Goal: Contribute content: Contribute content

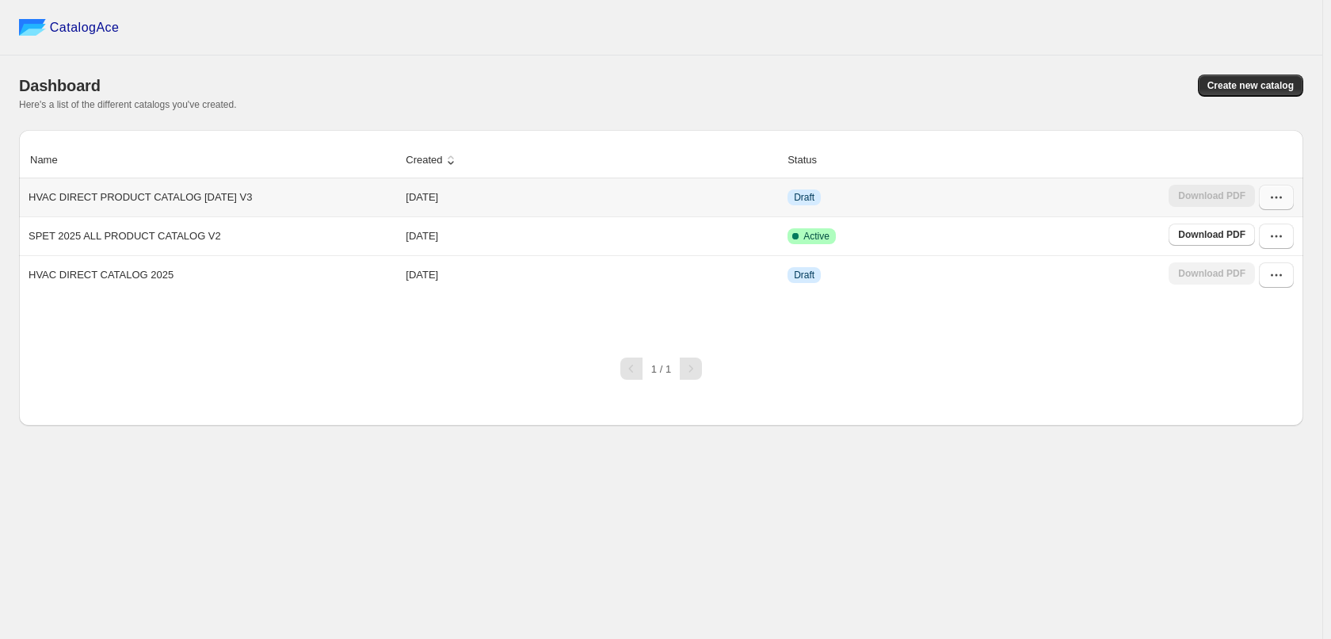
click at [1270, 202] on icon "button" at bounding box center [1277, 197] width 16 height 16
click at [1273, 306] on span "Edit" at bounding box center [1268, 314] width 82 height 16
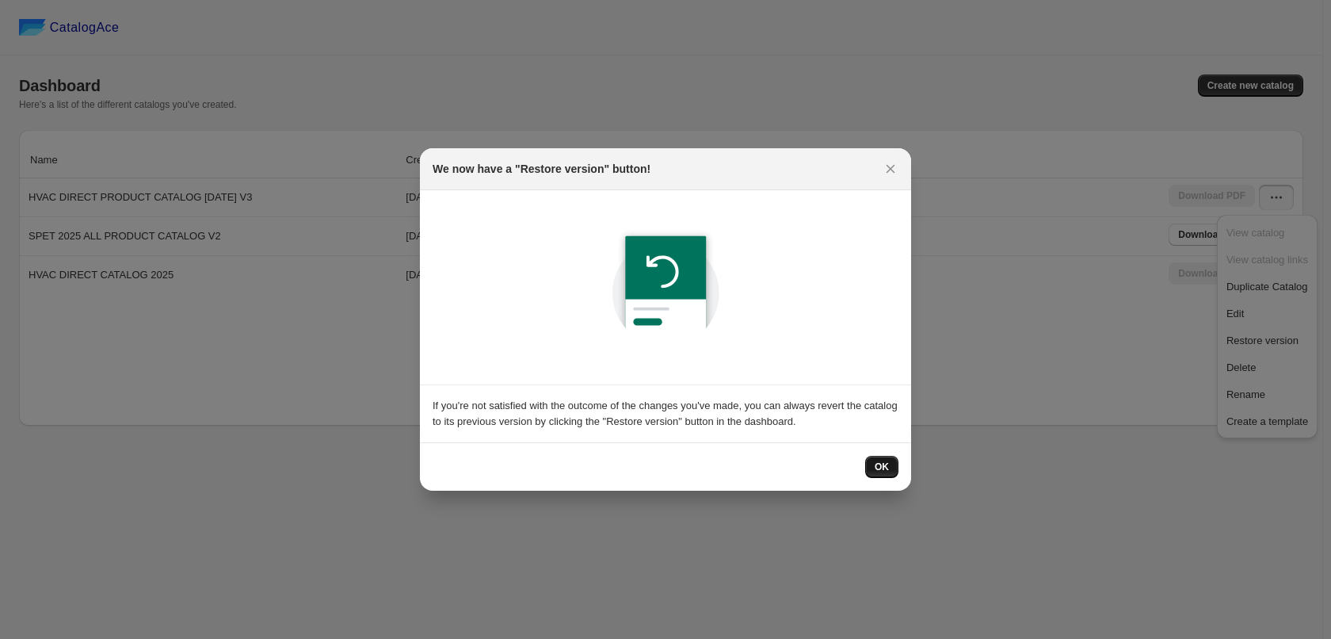
click at [886, 464] on span "OK" at bounding box center [882, 466] width 14 height 13
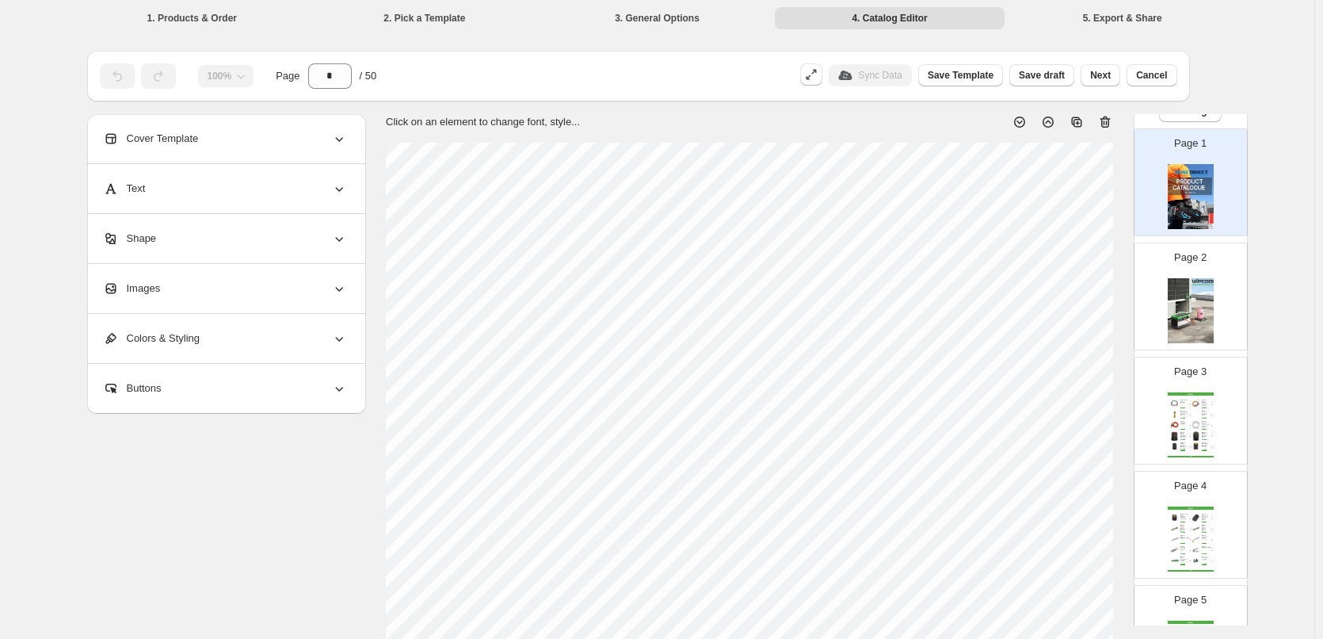
scroll to position [79, 0]
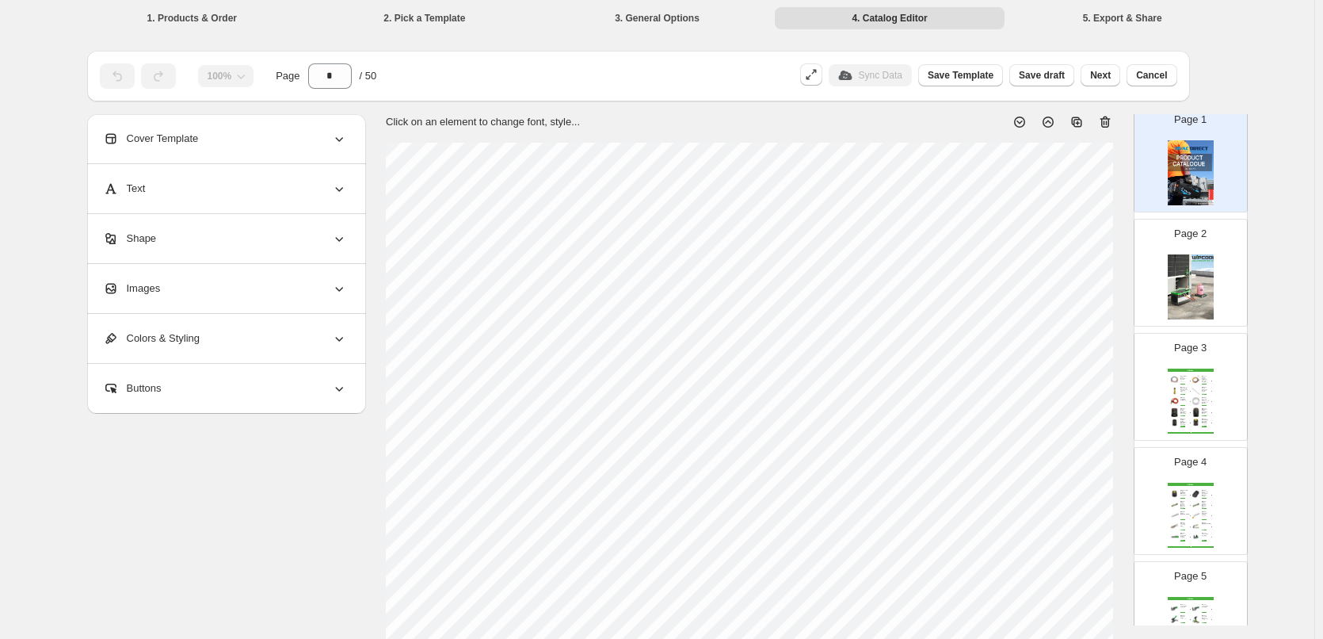
click at [1174, 267] on img at bounding box center [1191, 286] width 46 height 65
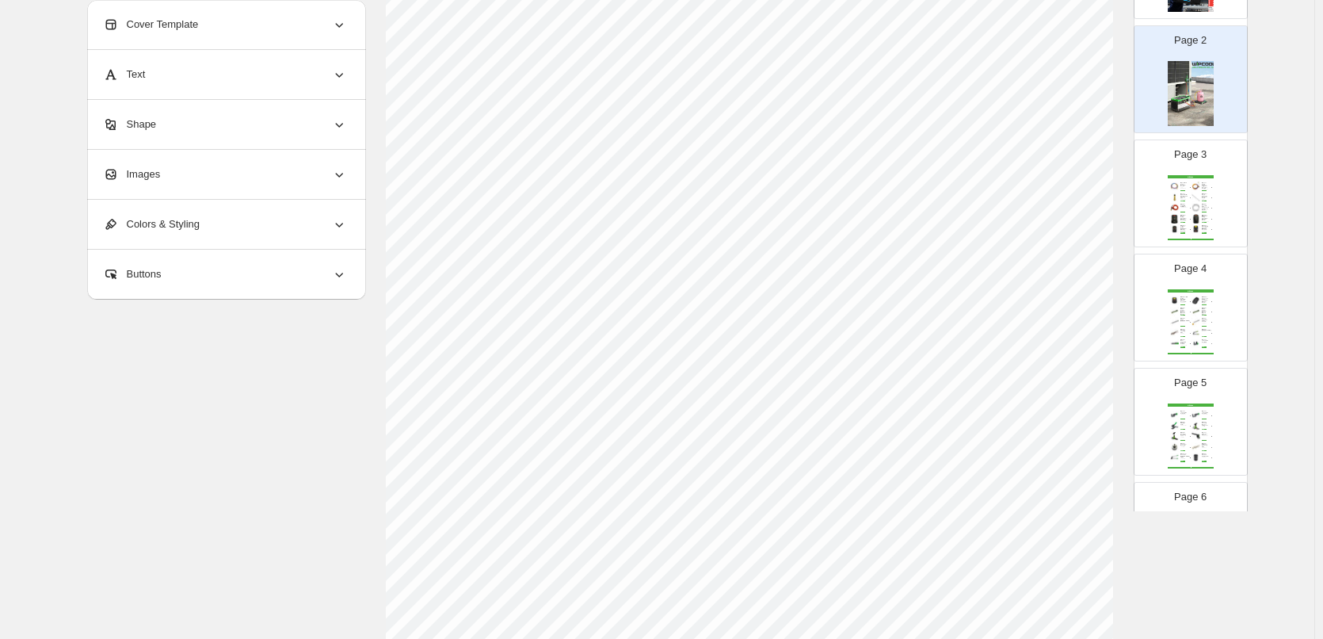
scroll to position [475, 0]
click at [1186, 215] on div "WIPCOOL - Bosch Battery Adapter For WIPCOOL Vacuum P... SKU: DC30BOS" at bounding box center [1186, 219] width 10 height 8
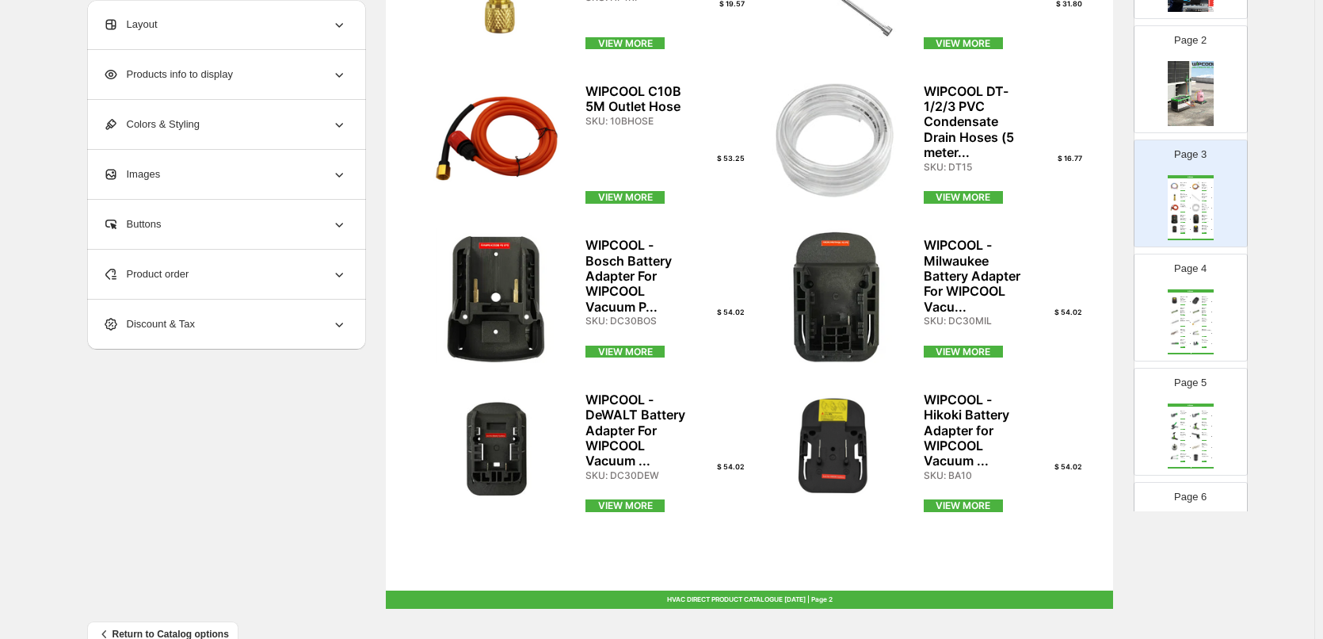
click at [1210, 316] on div "WIPCOOL WIPCOOL - Hilti Battery Adapter for WIPCOOL Vacuum P... SKU: BA9 $ 54.0…" at bounding box center [1191, 321] width 46 height 65
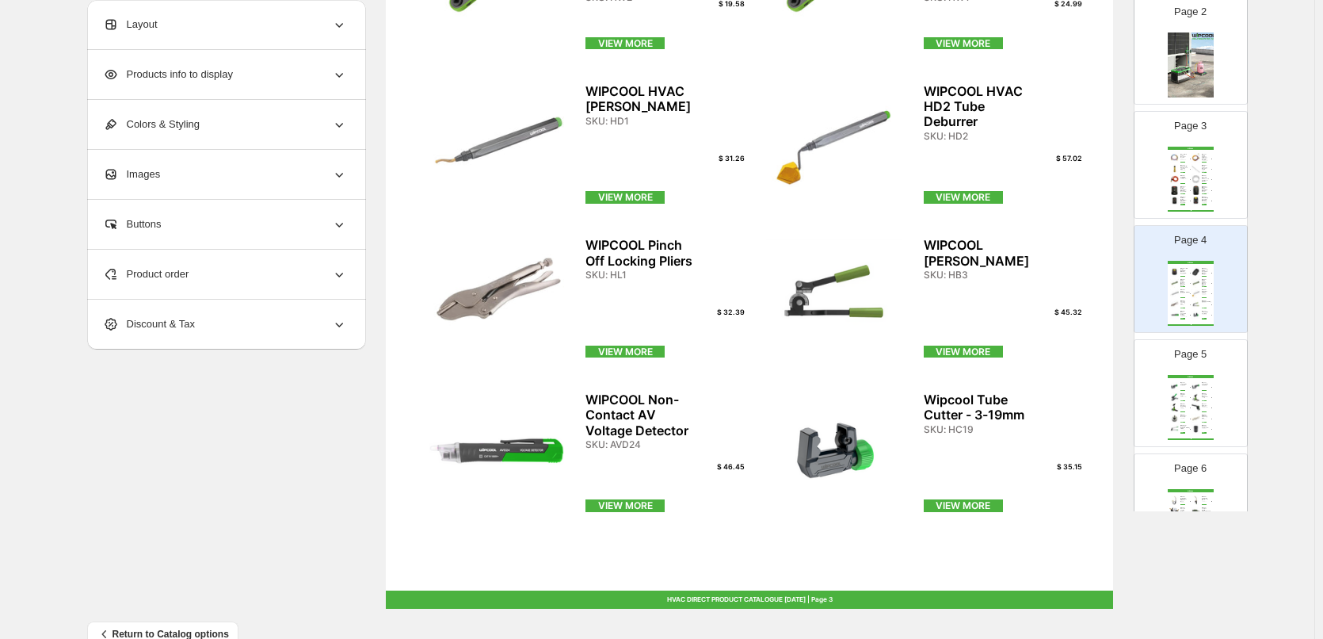
scroll to position [238, 0]
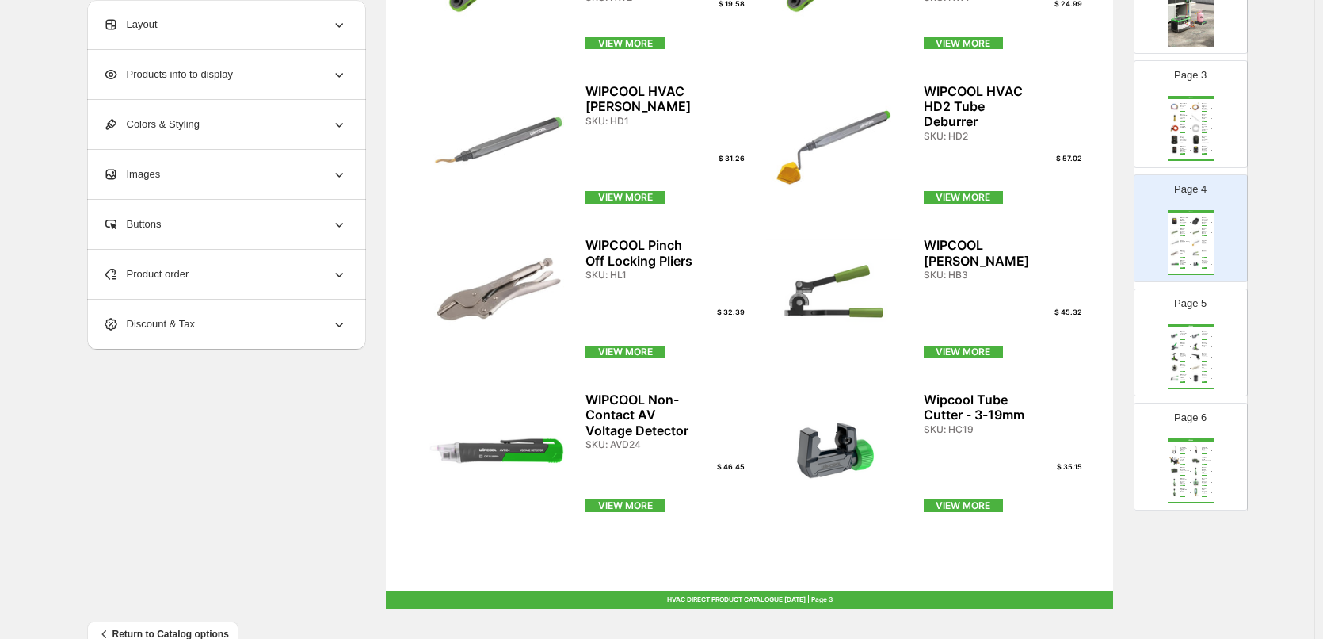
click at [1209, 353] on div "Wipcool Blow-Vac Cleaner SKU: BV100B" at bounding box center [1207, 355] width 10 height 4
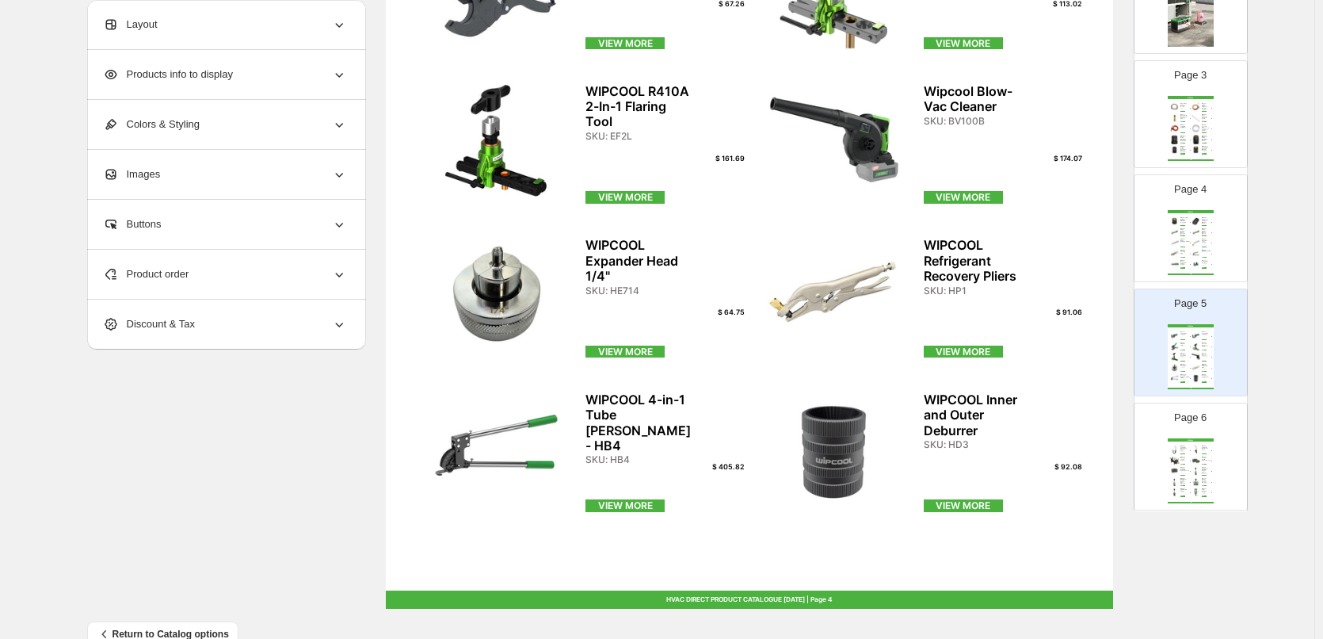
click at [1194, 441] on div "WIPCOOL" at bounding box center [1191, 439] width 46 height 3
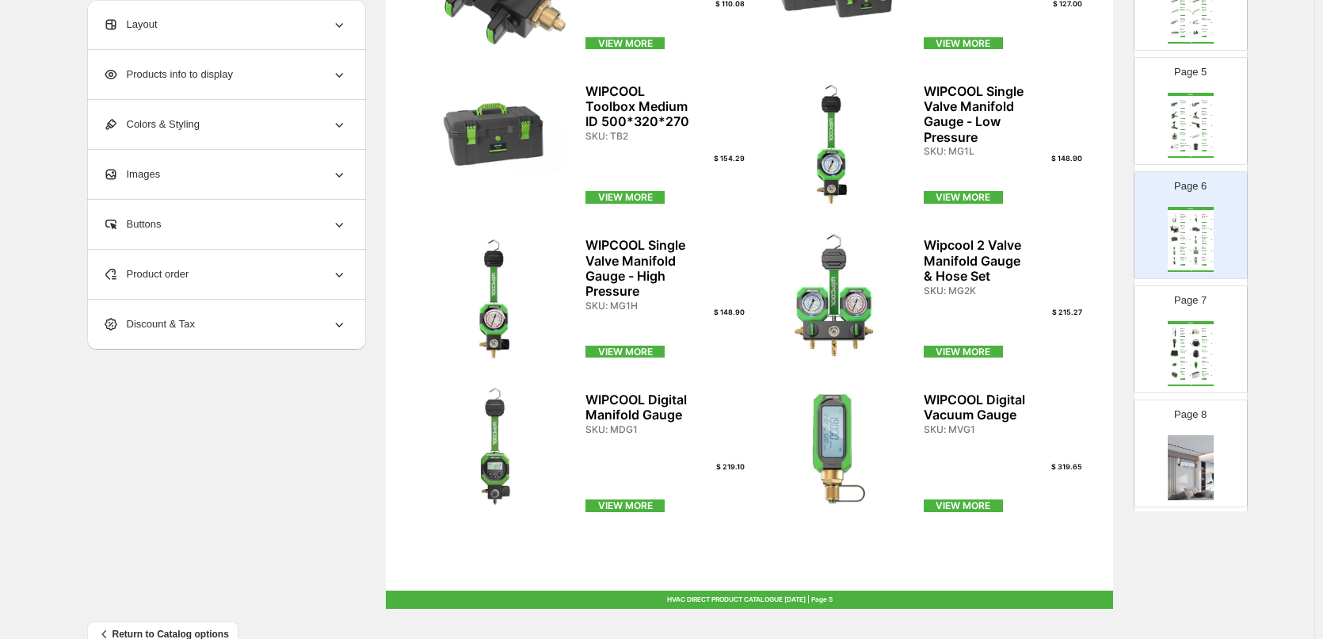
scroll to position [475, 0]
click at [1184, 359] on div "WIPCOOL WIPCOOL ALD-2 Heated Diode Refrigerant Leak Detector SKU: ALD2 $ 251.45…" at bounding box center [1191, 347] width 46 height 65
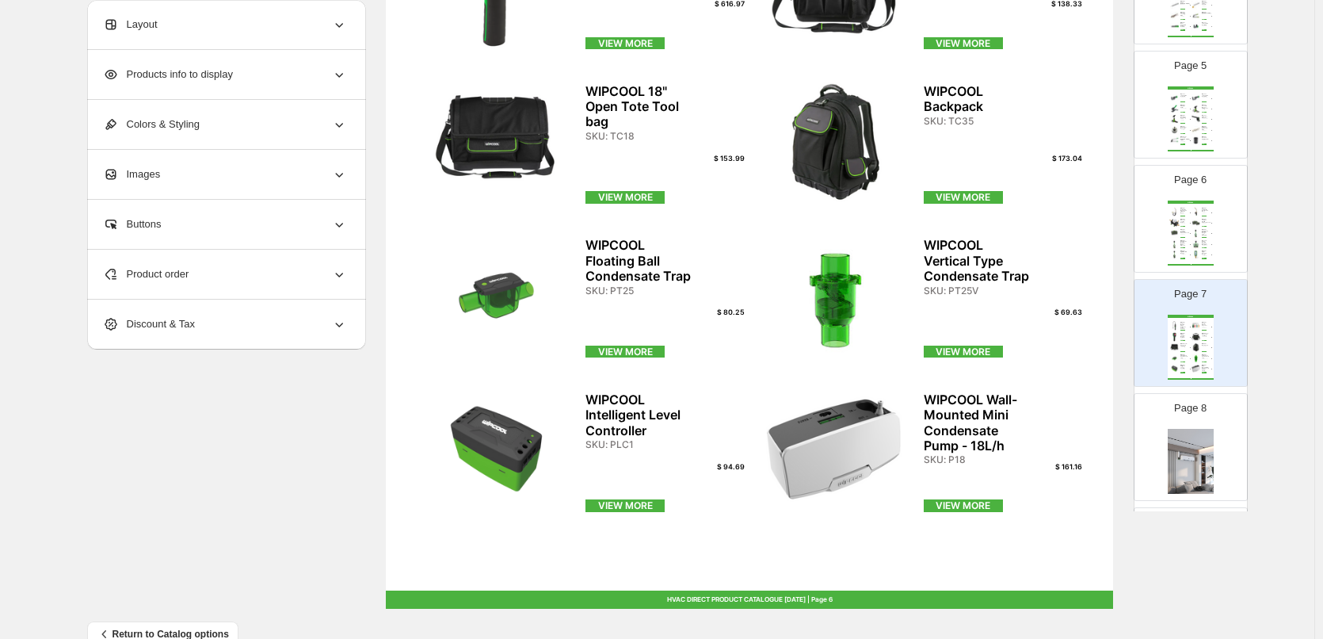
click at [1216, 455] on div "Page 8" at bounding box center [1185, 440] width 100 height 106
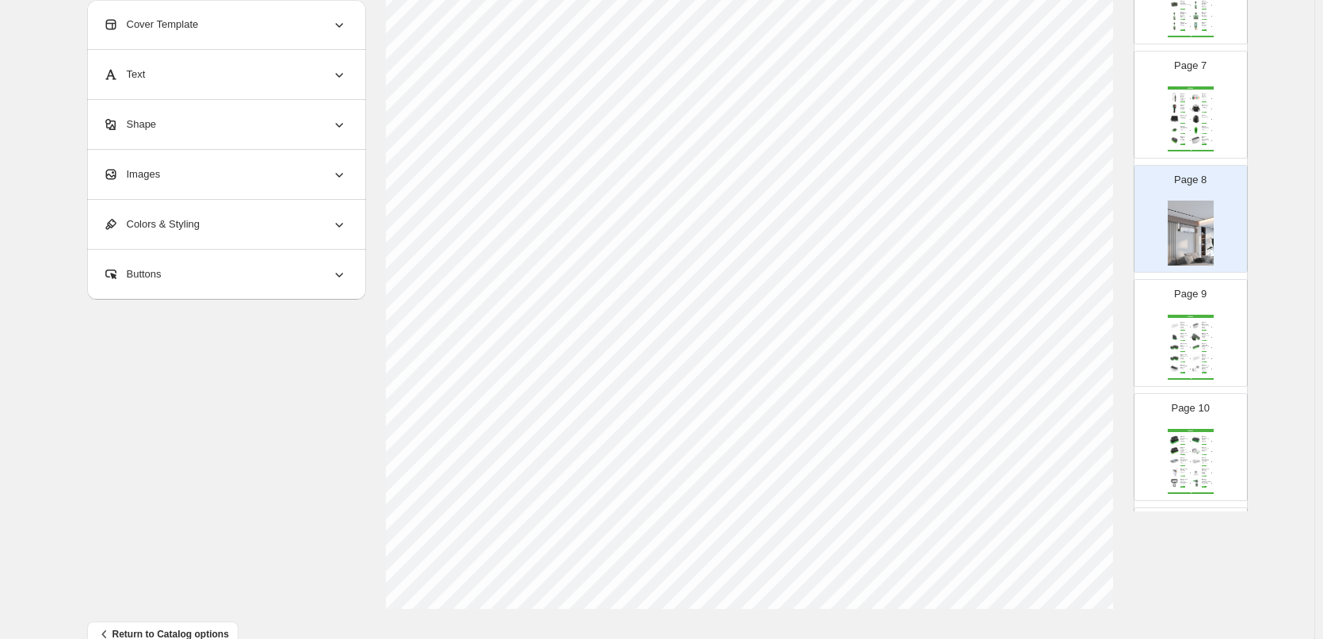
scroll to position [792, 0]
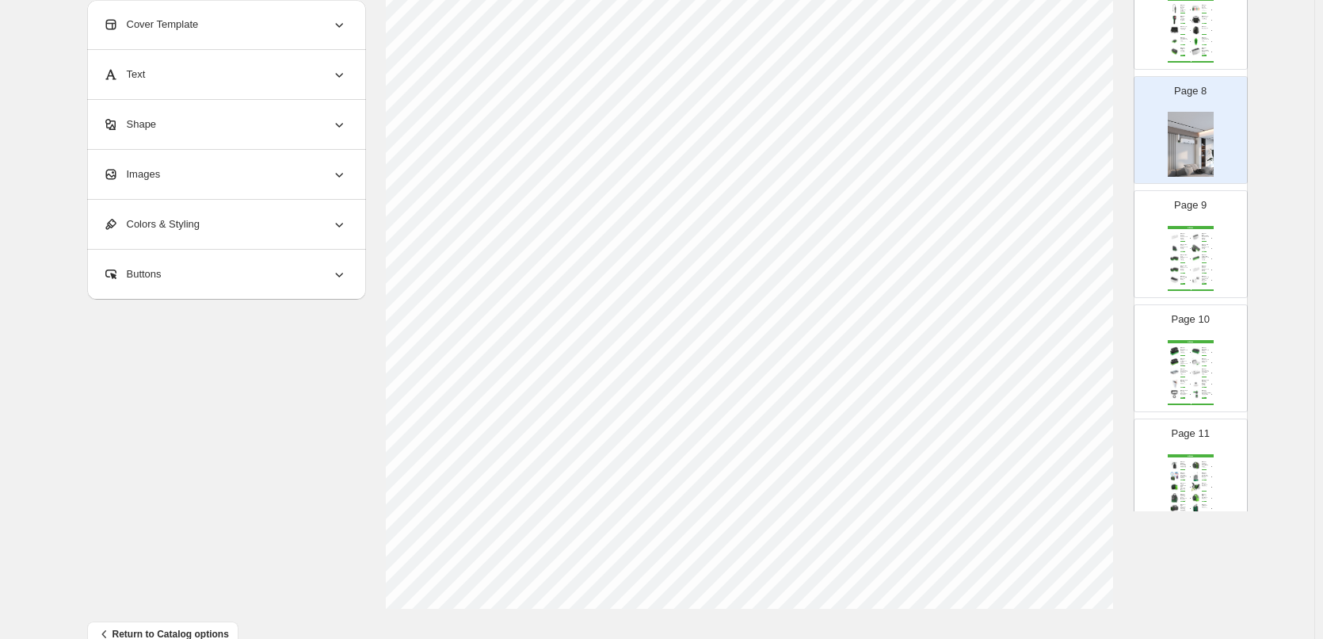
click at [1191, 291] on div "HVAC DIRECT PRODUCT CATALOGUE SEP 2025 | Page undefined" at bounding box center [1191, 290] width 46 height 2
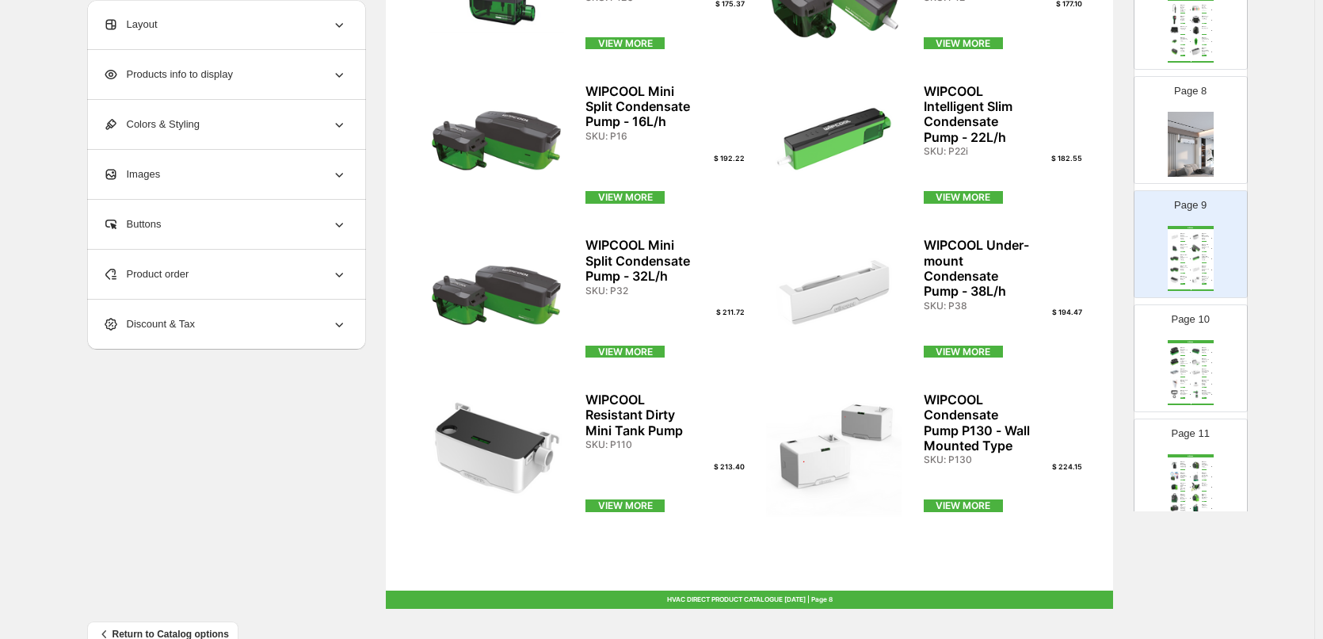
click at [1204, 349] on div "WIPCOOL High Flow Condensate Pump - 380L/h" at bounding box center [1205, 350] width 7 height 6
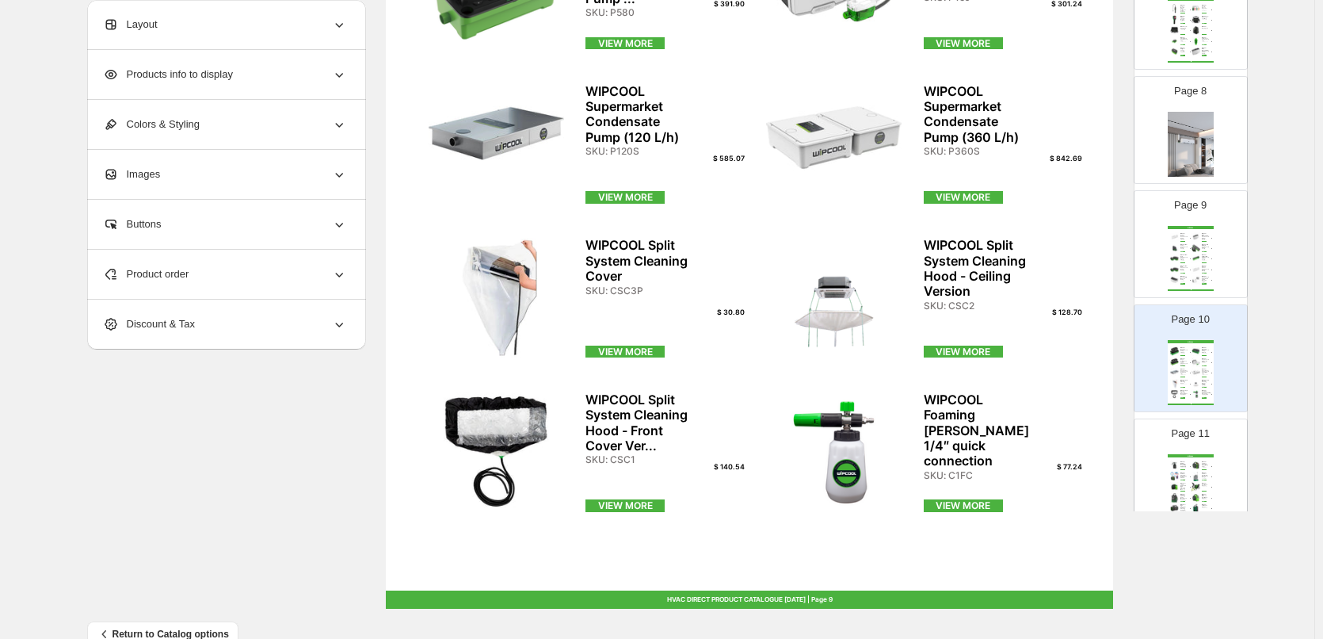
click at [1192, 467] on img at bounding box center [1196, 465] width 10 height 10
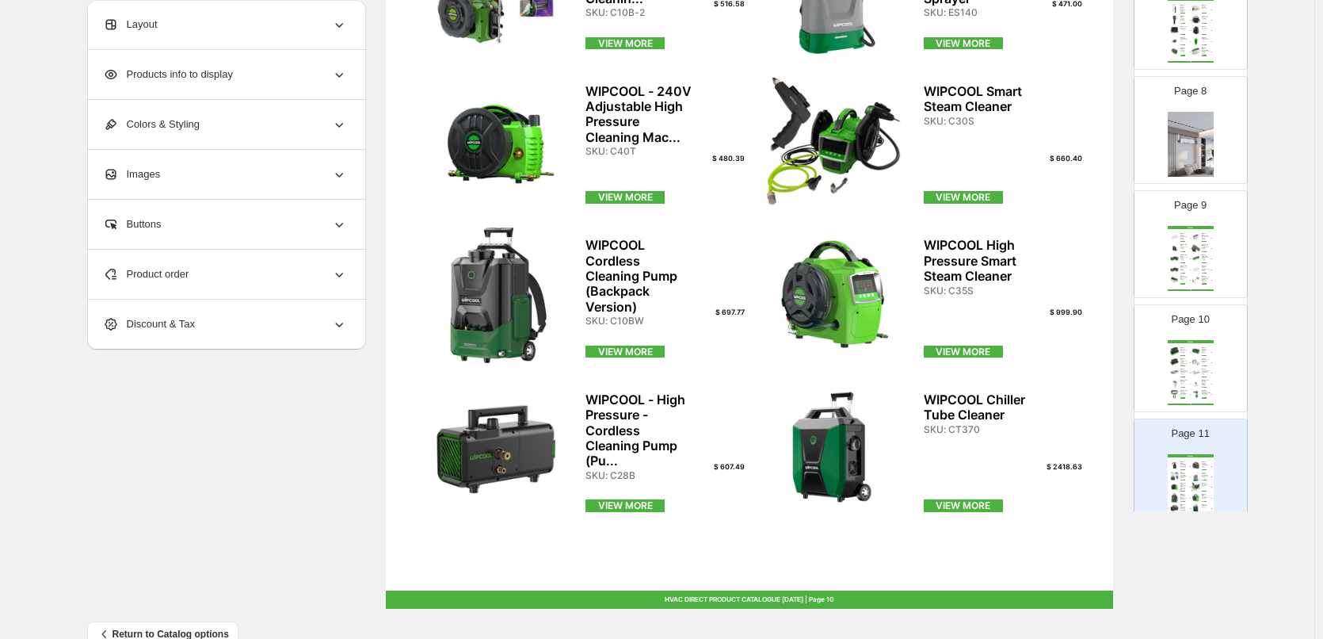
scroll to position [951, 0]
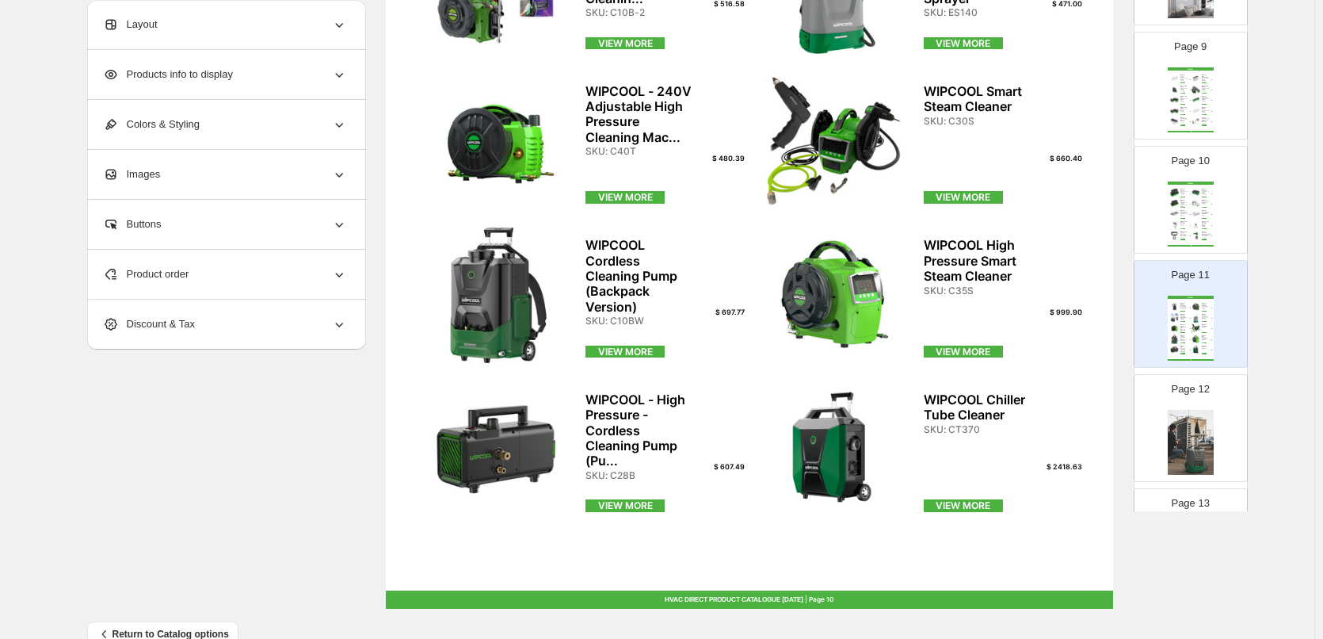
click at [1189, 445] on img at bounding box center [1191, 442] width 46 height 65
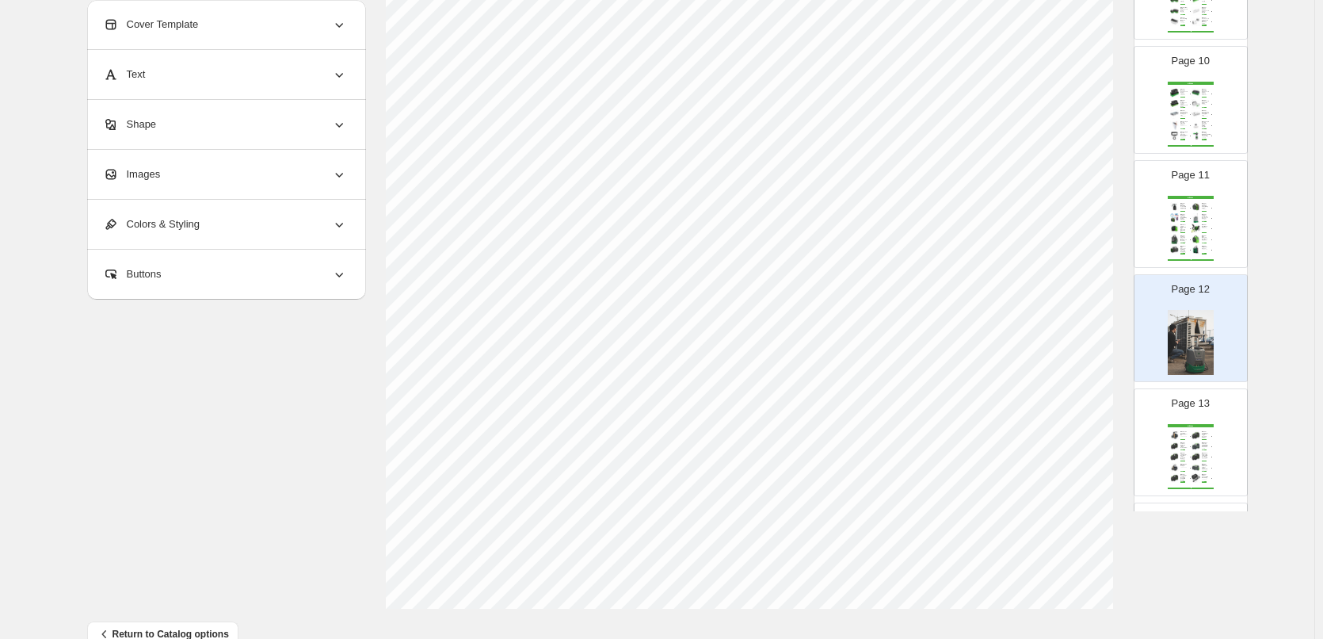
scroll to position [1189, 0]
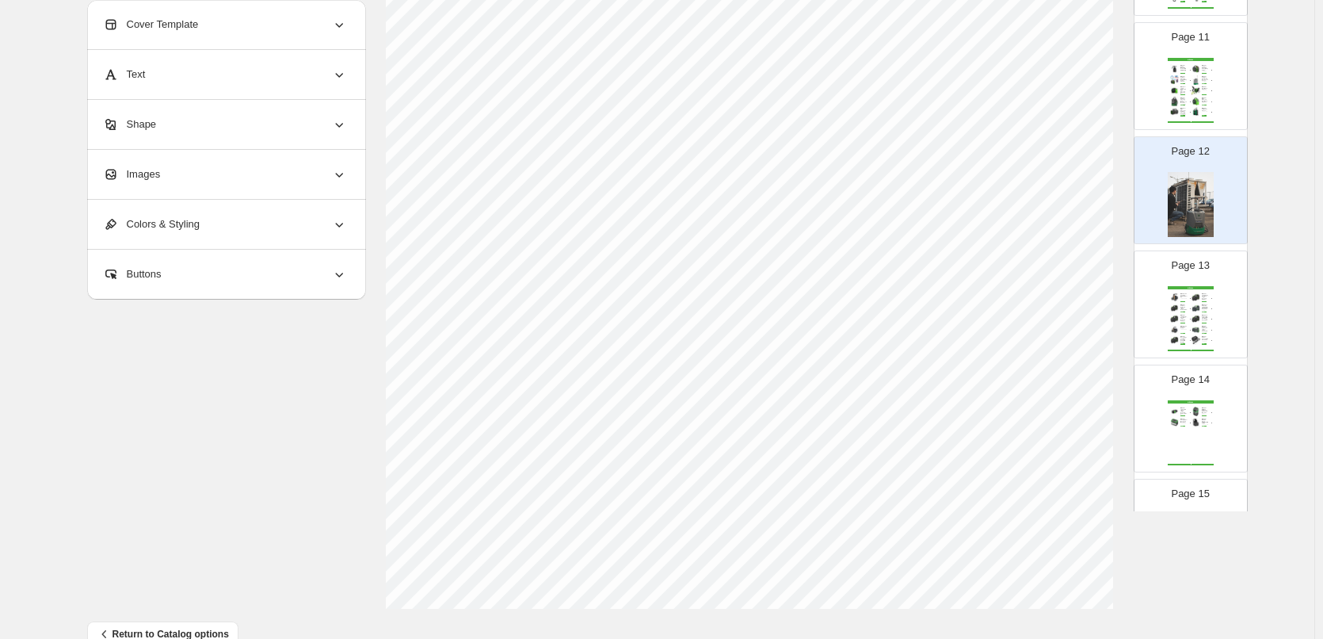
click at [1186, 338] on div "WIPCOOL A2L 2 Stage 11CFM Vacuum Pump With Gauge SKU: 2F5R" at bounding box center [1186, 339] width 10 height 7
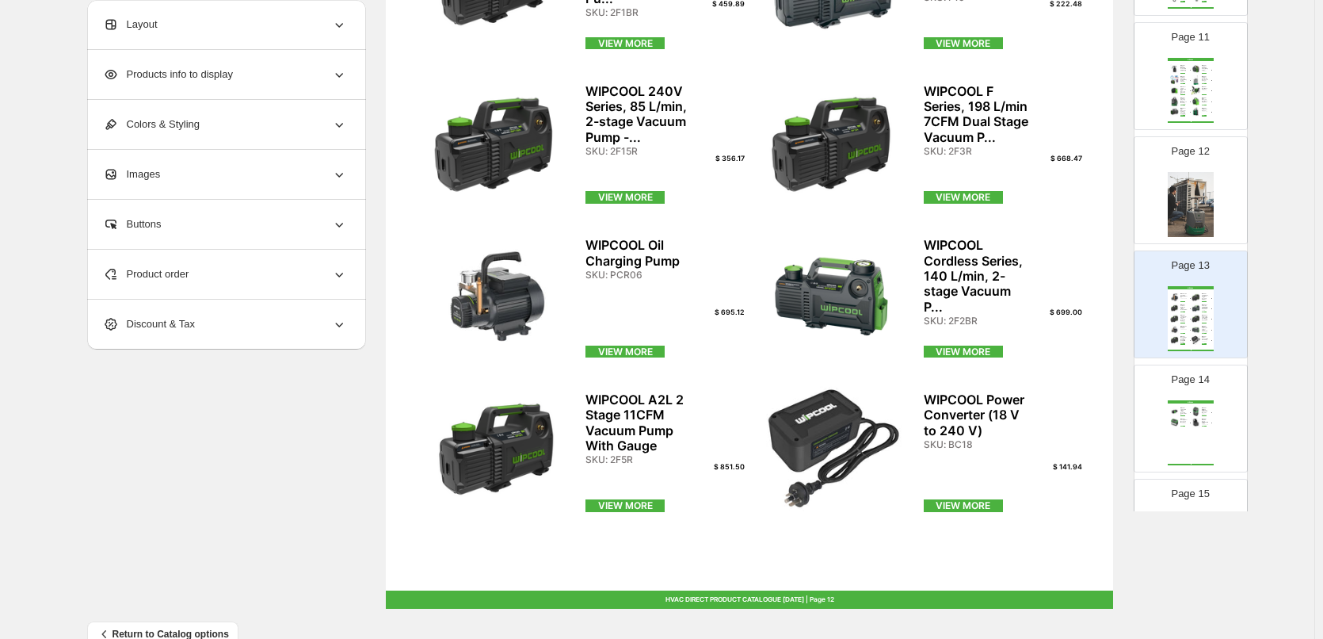
click at [1204, 417] on div "WIPCOOL WIPCOOL 240v, 566 L/min, 2-stage Vacuum Pump - R32 C... SKU: 2F10 $ 318…" at bounding box center [1191, 432] width 46 height 65
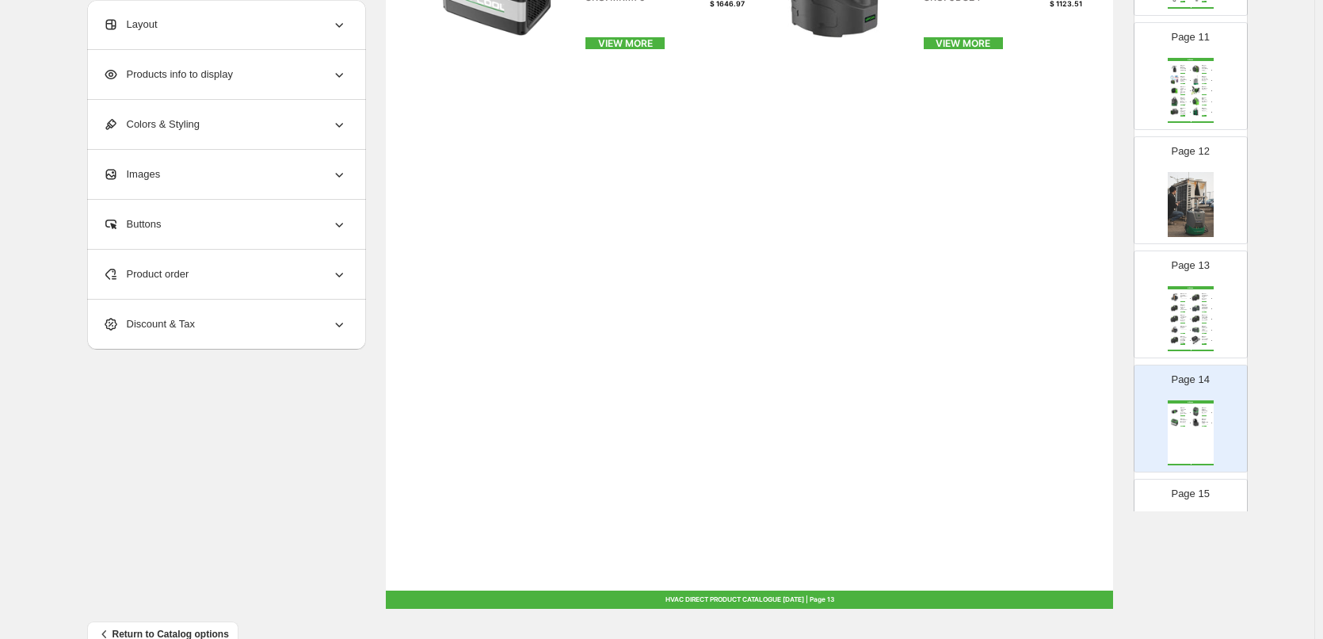
scroll to position [1268, 0]
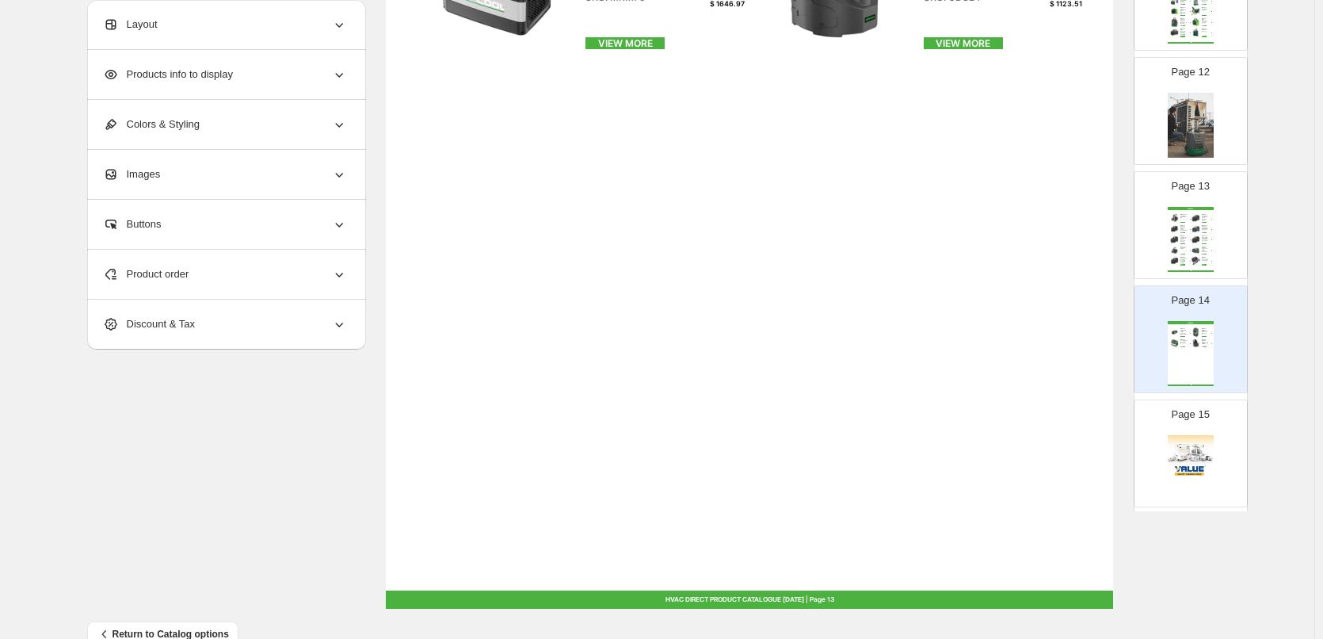
click at [1201, 444] on img at bounding box center [1191, 467] width 46 height 65
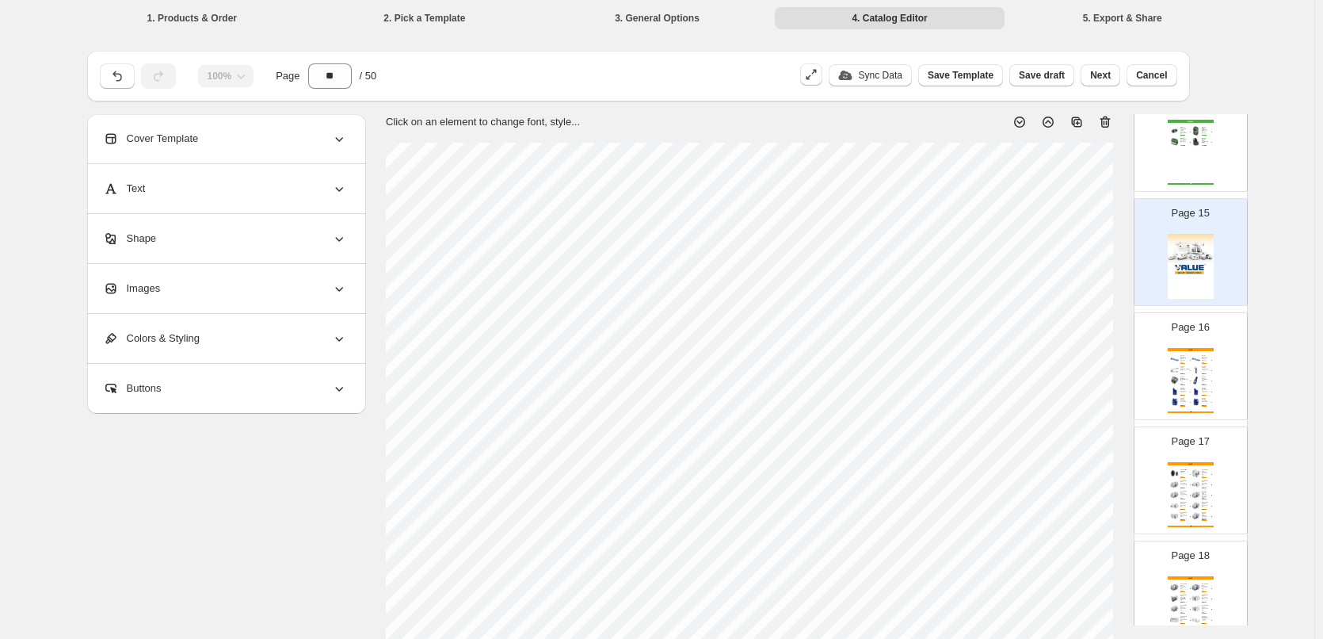
scroll to position [1585, 0]
click at [1193, 374] on img at bounding box center [1196, 379] width 10 height 10
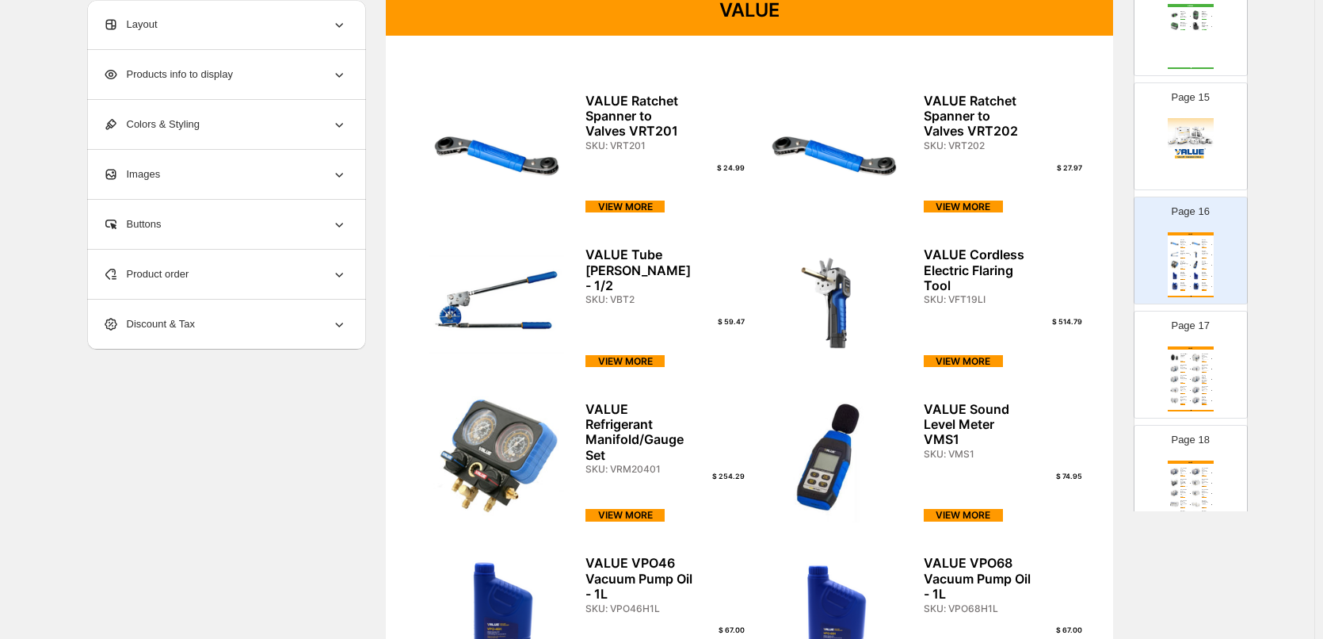
scroll to position [158, 0]
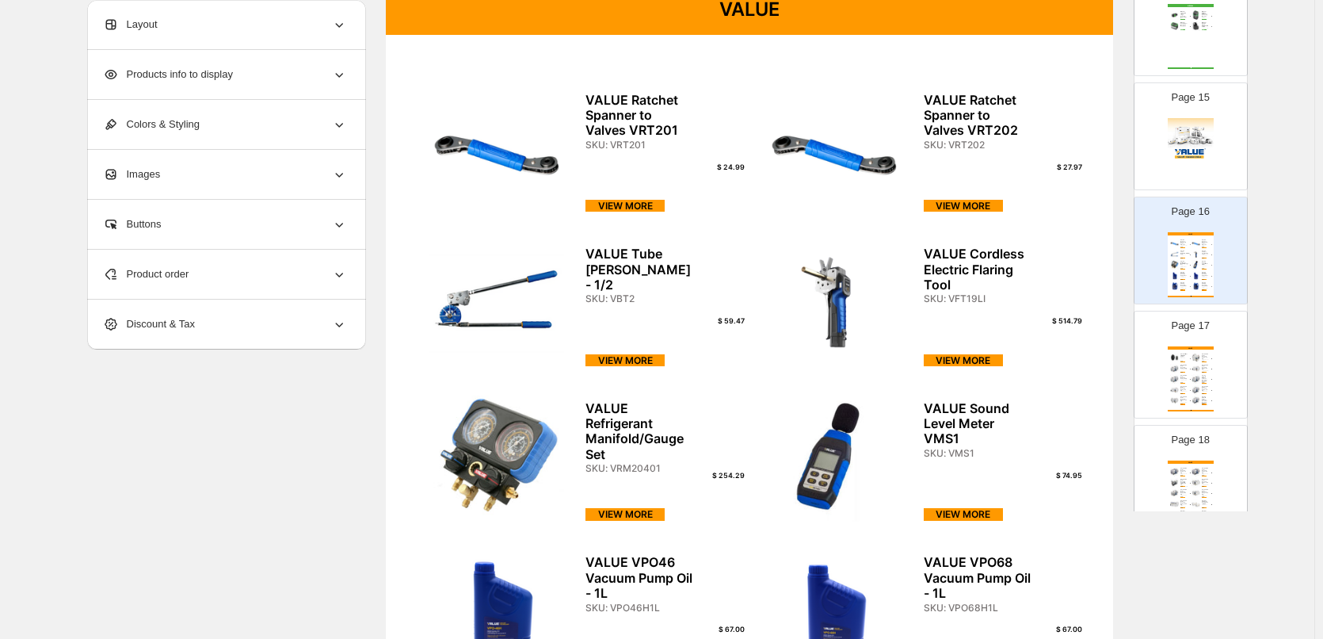
click at [1193, 392] on img at bounding box center [1196, 390] width 10 height 10
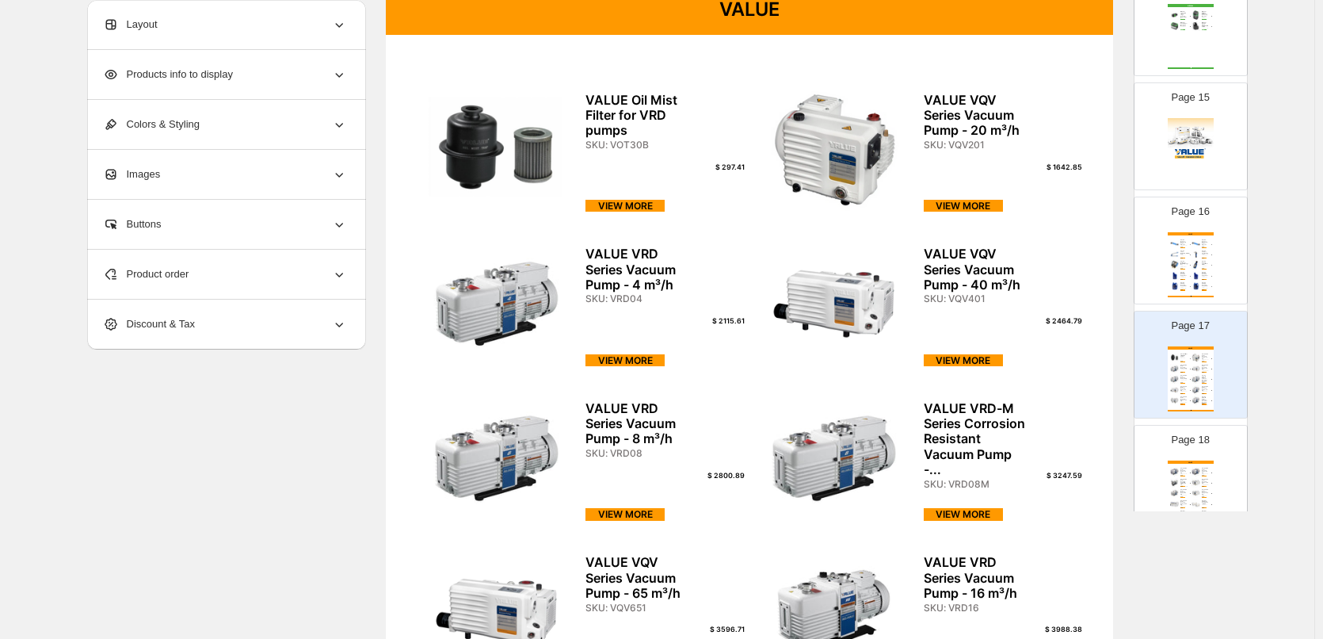
click at [1203, 464] on div "VALUE" at bounding box center [1191, 461] width 46 height 3
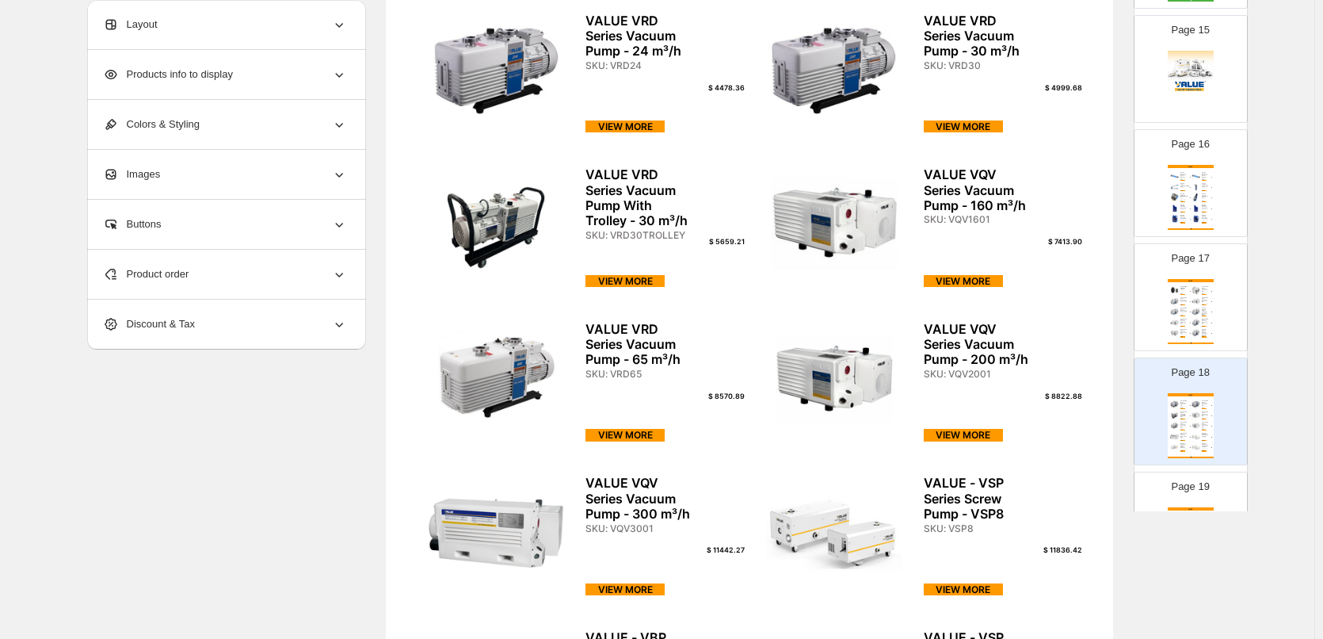
scroll to position [1743, 0]
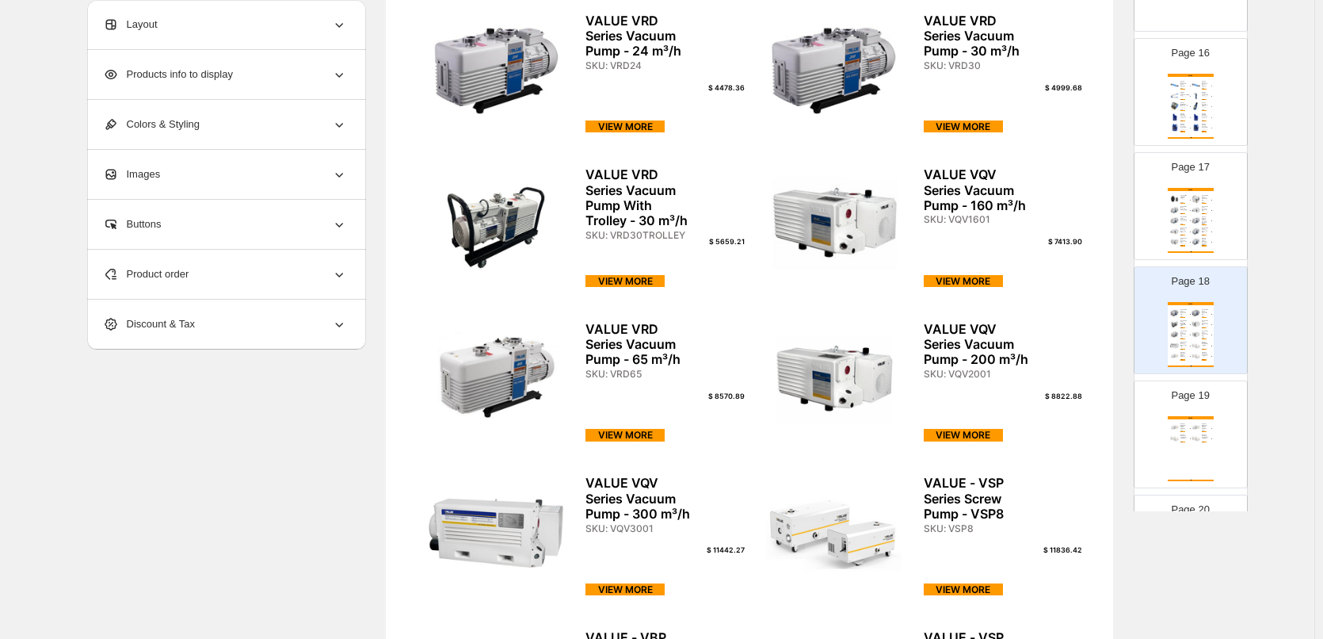
click at [1211, 414] on div "Page 19 VALUE VALUE - VBP Series ROOTS Pump - VBP300 SKU: VBP300 $ 12968.16 VIE…" at bounding box center [1185, 428] width 100 height 106
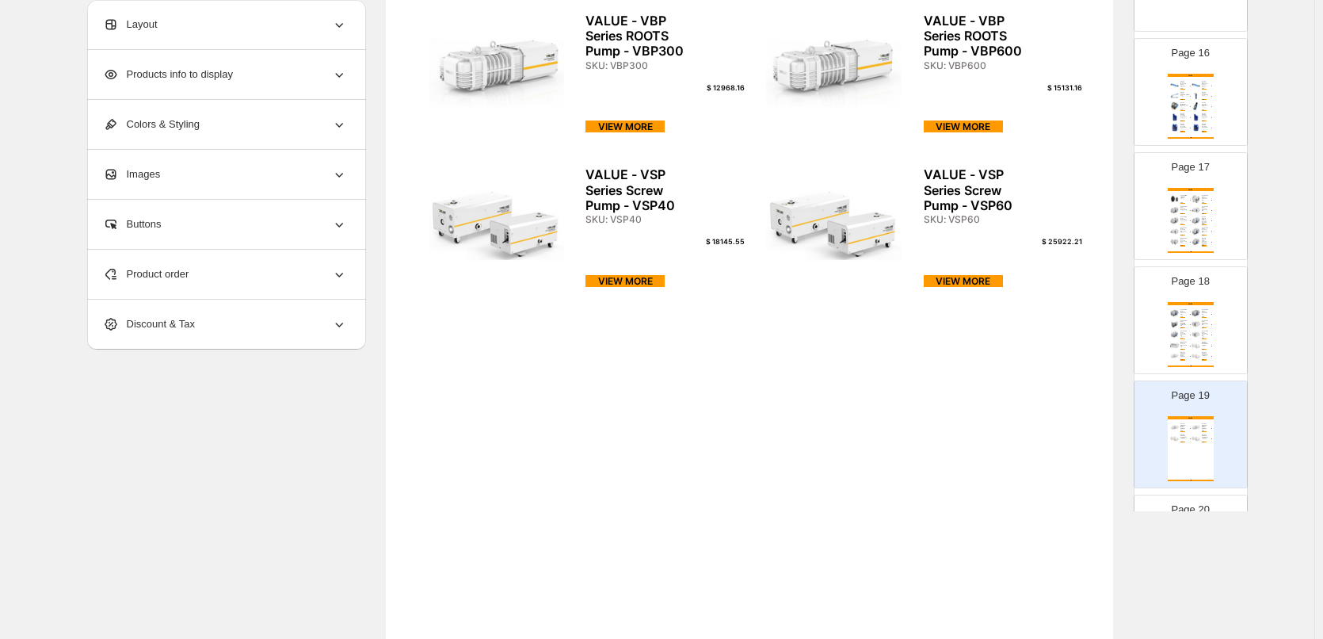
click at [1212, 319] on div "VALUE VALUE VRD Series Vacuum Pump - 24 m³/h SKU: VRD24 $ 4478.36 VIEW MORE VAL…" at bounding box center [1191, 334] width 46 height 65
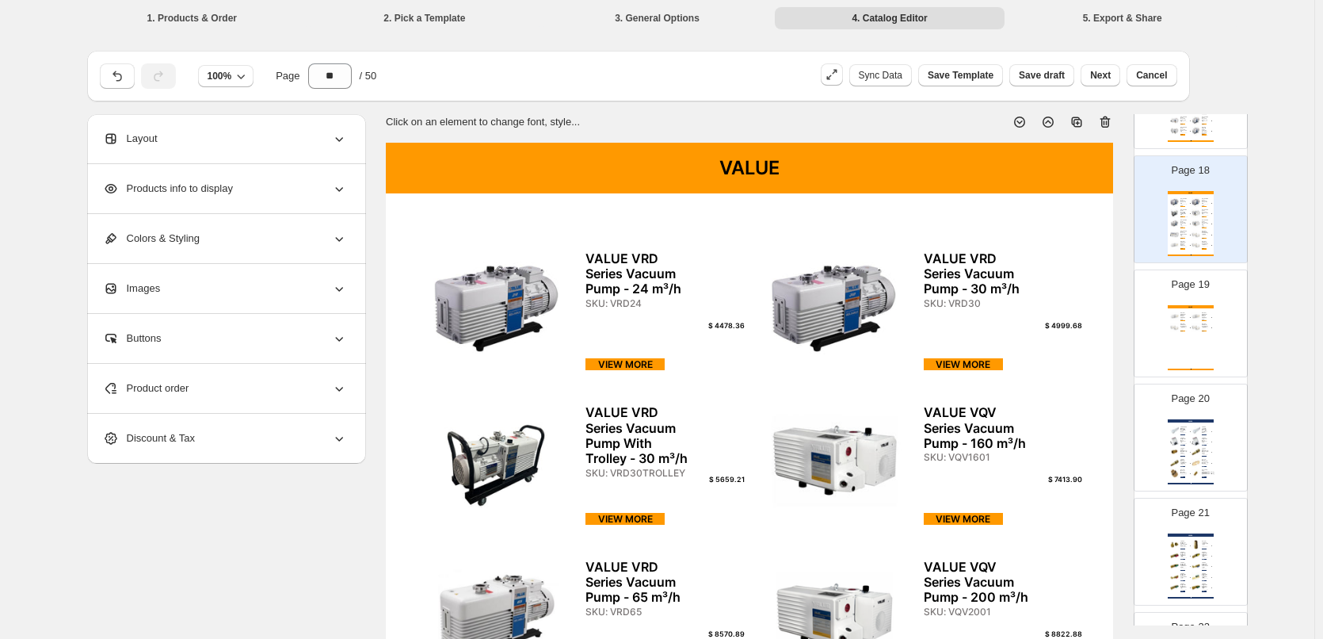
scroll to position [1981, 0]
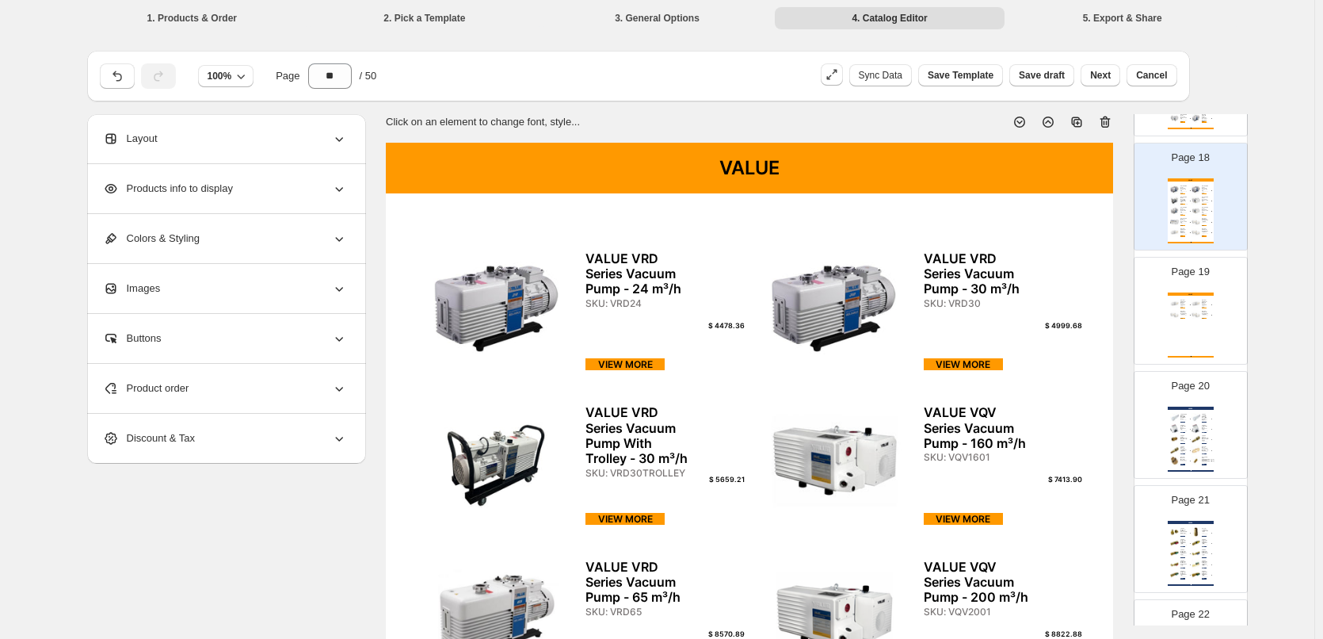
click at [1181, 307] on div "Page 19 VALUE VALUE - VBP Series ROOTS Pump - VBP300 SKU: VBP300 $ 12968.16 VIE…" at bounding box center [1191, 311] width 114 height 108
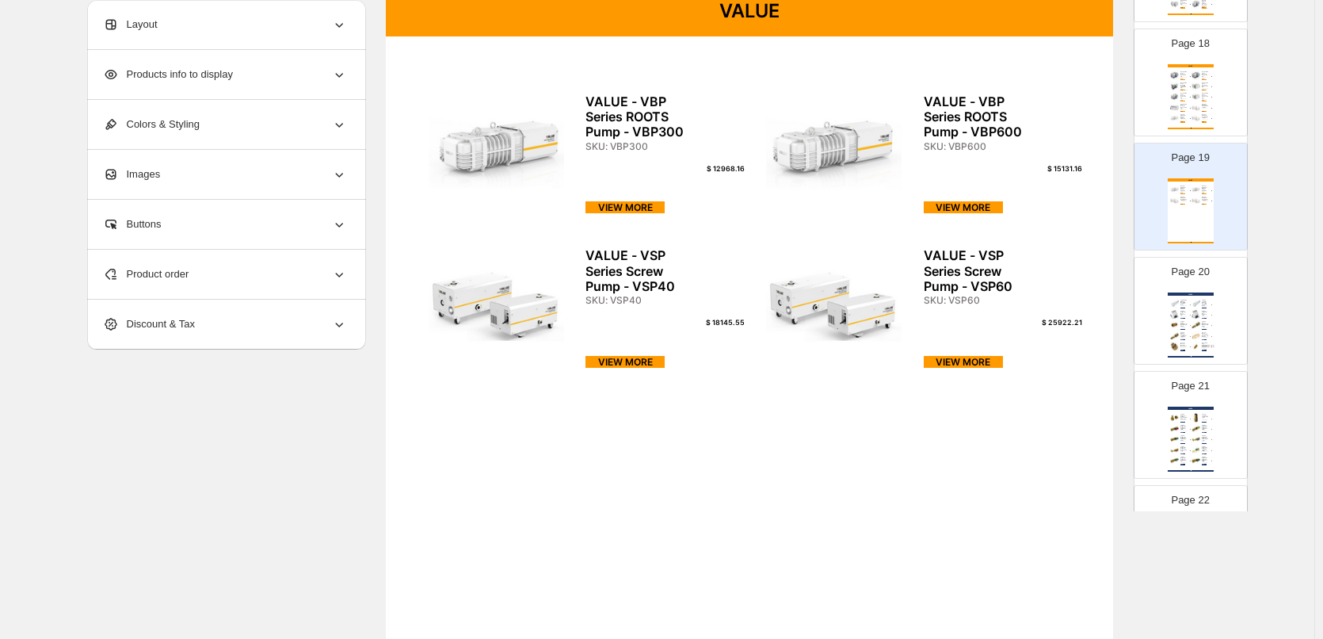
scroll to position [158, 0]
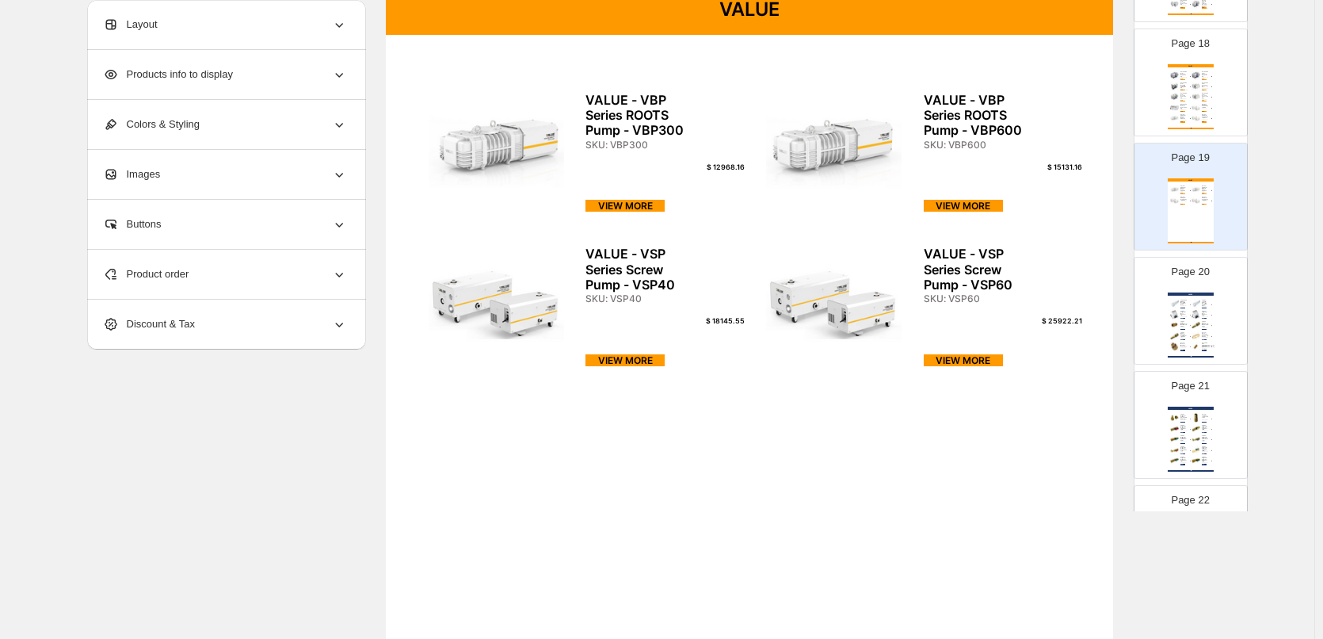
click at [1202, 303] on div "JAVAC 12mm (ID) Plutone Hose (With Spiral Steel Rein..." at bounding box center [1205, 303] width 7 height 6
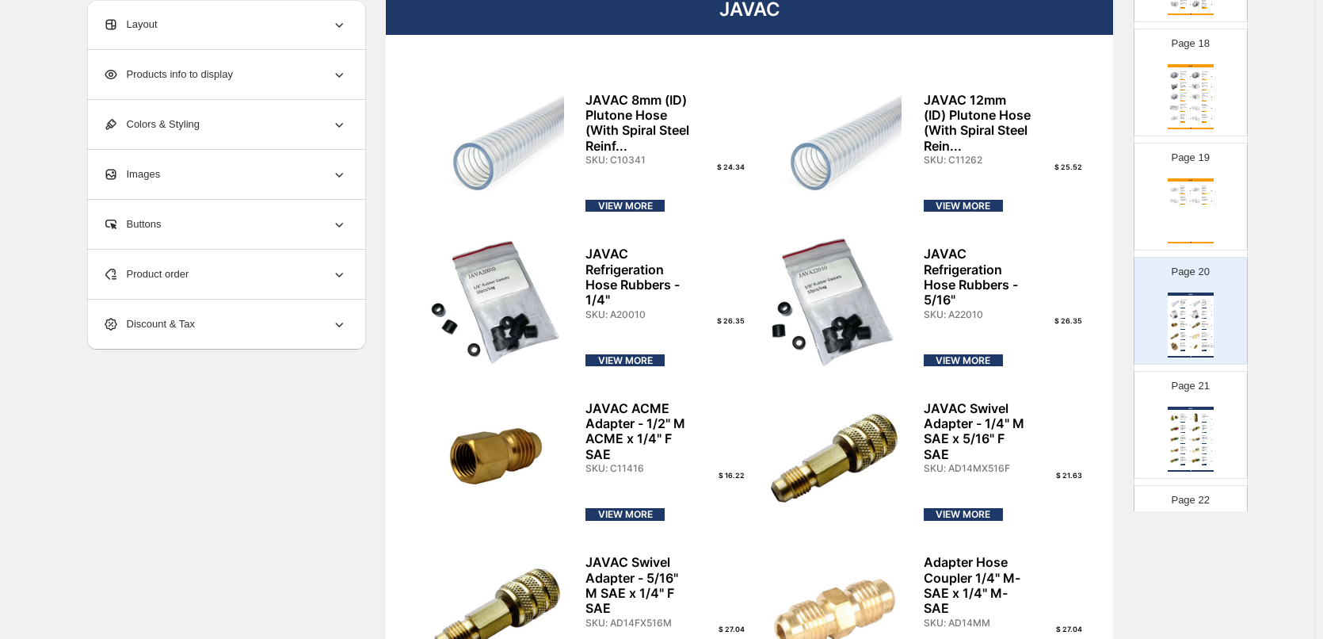
click at [1179, 225] on div "VALUE VALUE - VBP Series ROOTS Pump - VBP300 SKU: VBP300 $ 12968.16 VIEW MORE V…" at bounding box center [1191, 210] width 46 height 65
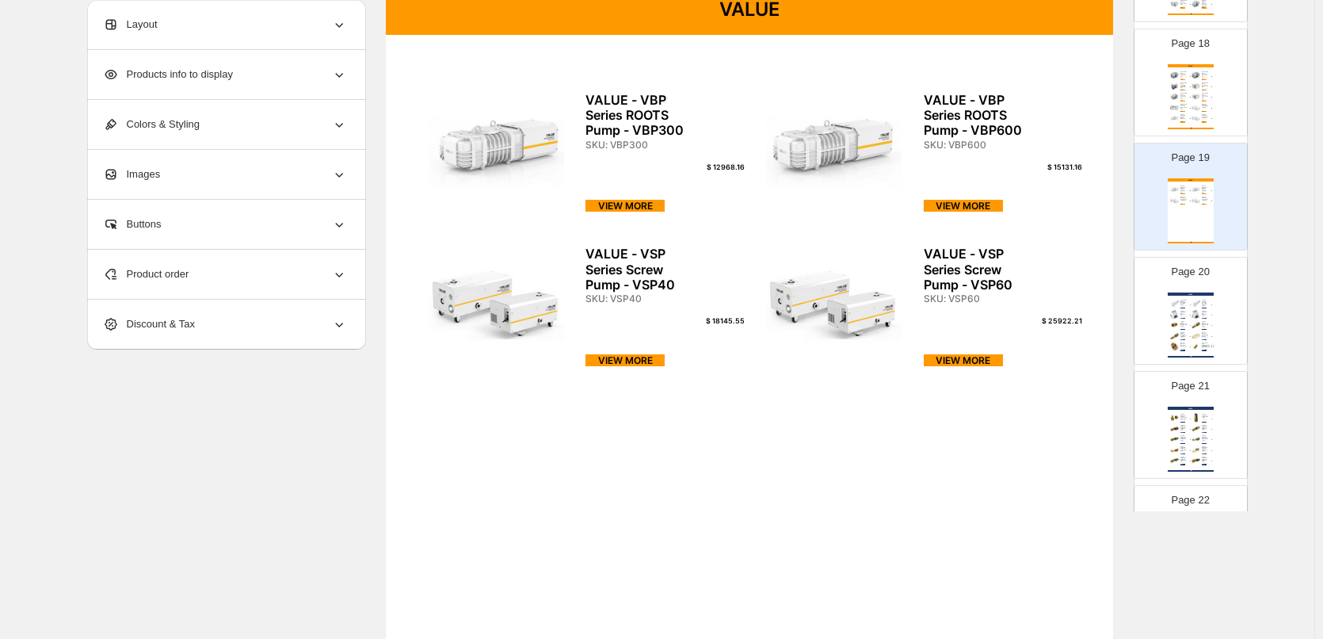
click at [1183, 319] on div "VIEW MORE" at bounding box center [1183, 318] width 5 height 1
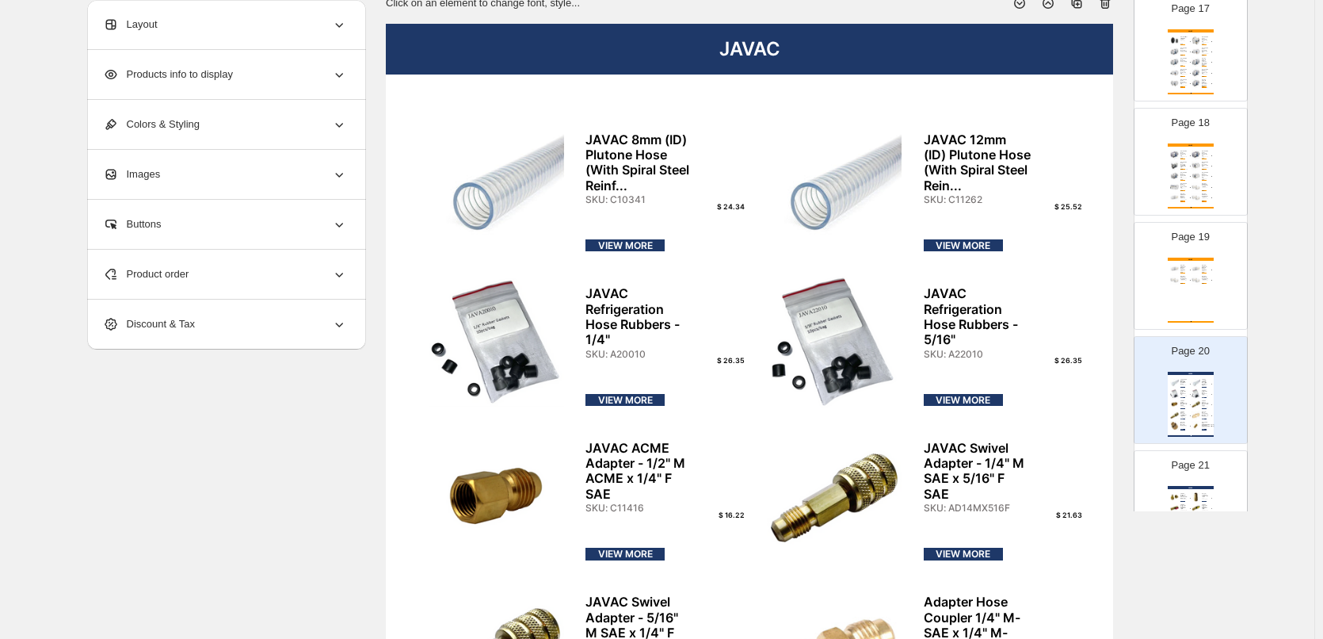
scroll to position [79, 0]
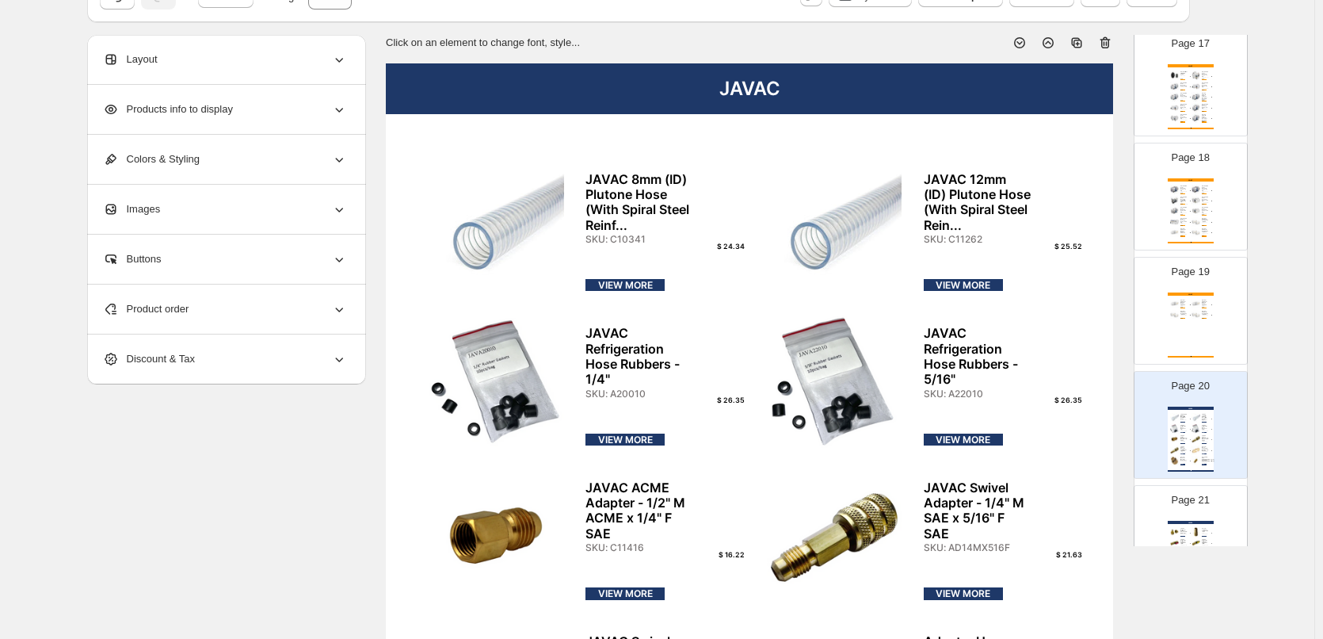
click at [1197, 320] on div "VALUE VALUE - VBP Series ROOTS Pump - VBP300 SKU: VBP300 $ 12968.16 VIEW MORE V…" at bounding box center [1191, 324] width 46 height 65
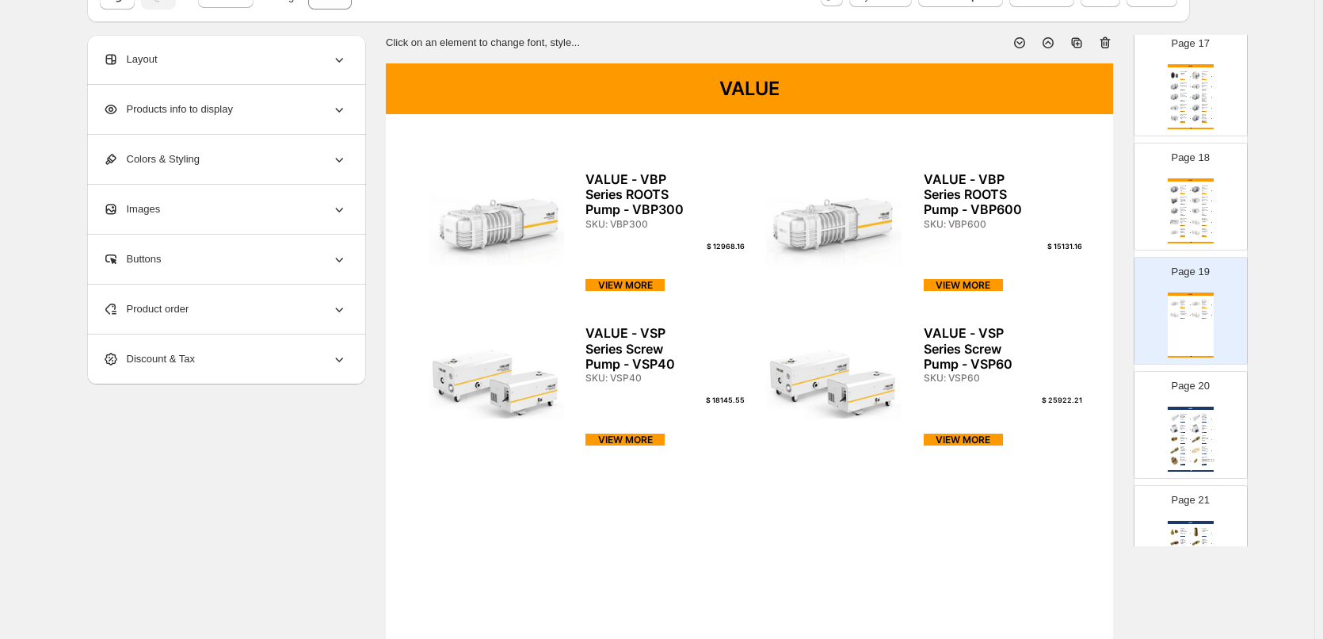
click at [1197, 408] on div "JAVAC" at bounding box center [1191, 408] width 46 height 3
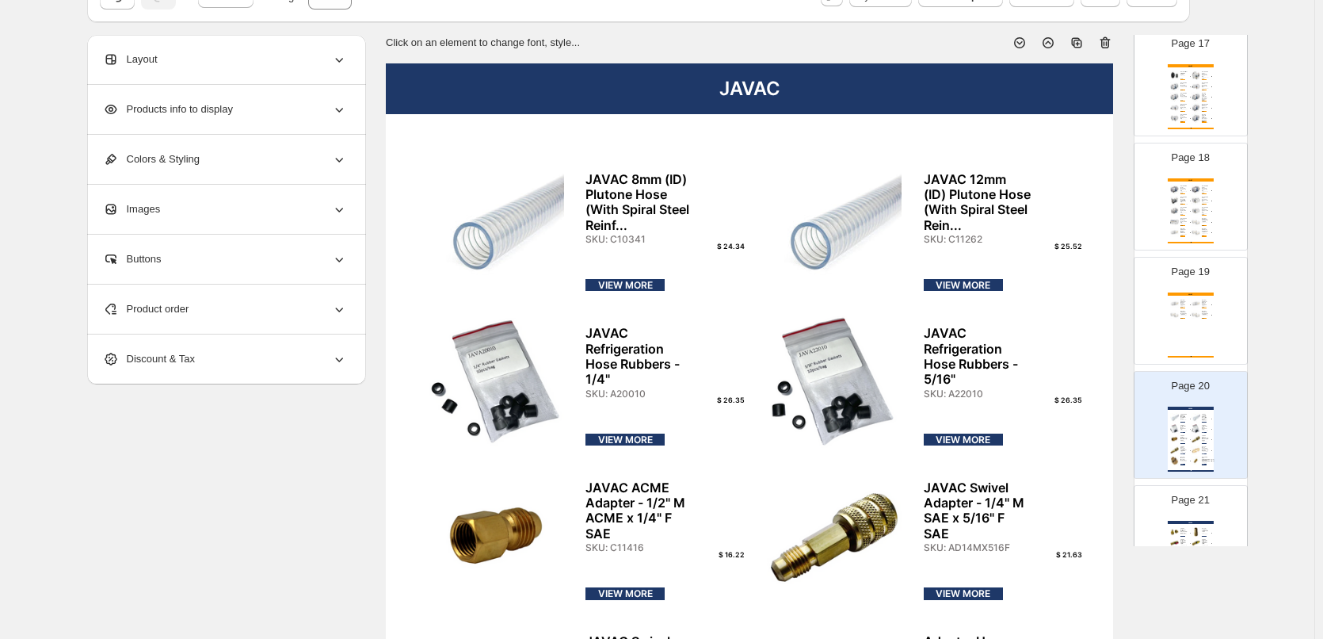
click at [1191, 331] on div "VALUE VALUE - VBP Series ROOTS Pump - VBP300 SKU: VBP300 $ 12968.16 VIEW MORE V…" at bounding box center [1191, 324] width 46 height 65
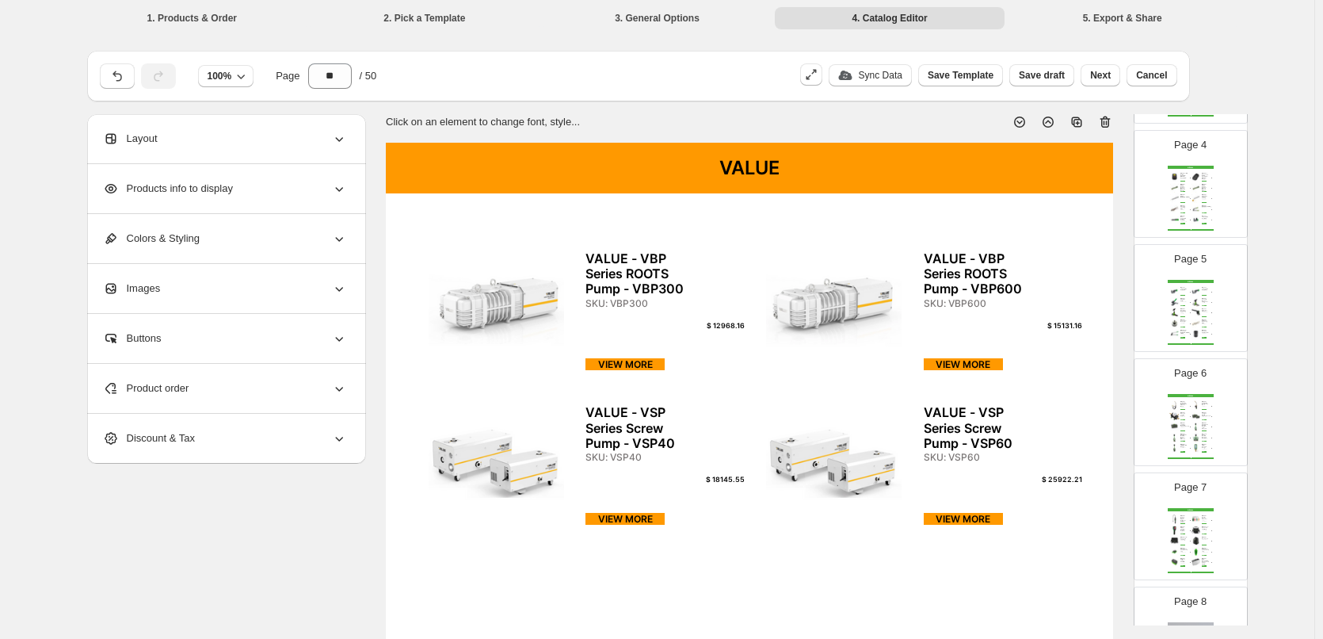
scroll to position [0, 0]
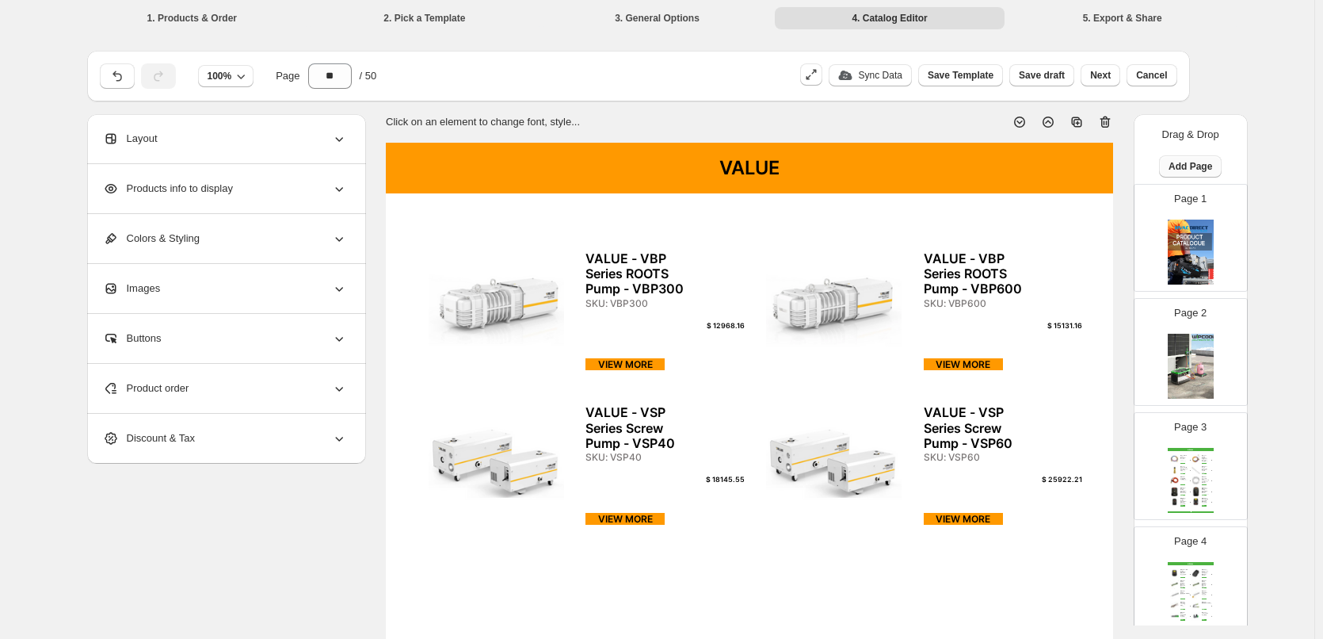
click at [1200, 172] on span "Add Page" at bounding box center [1191, 166] width 44 height 13
click at [1210, 201] on span "Cover / Blank Page" at bounding box center [1186, 199] width 89 height 12
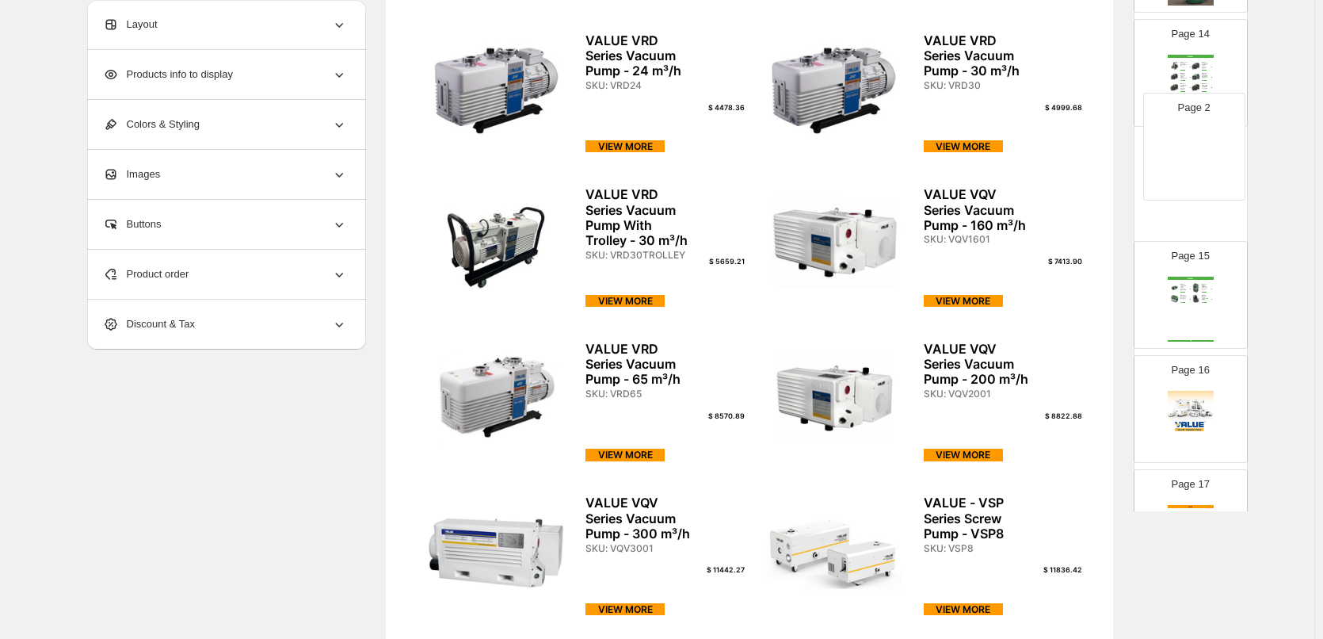
scroll to position [208, 0]
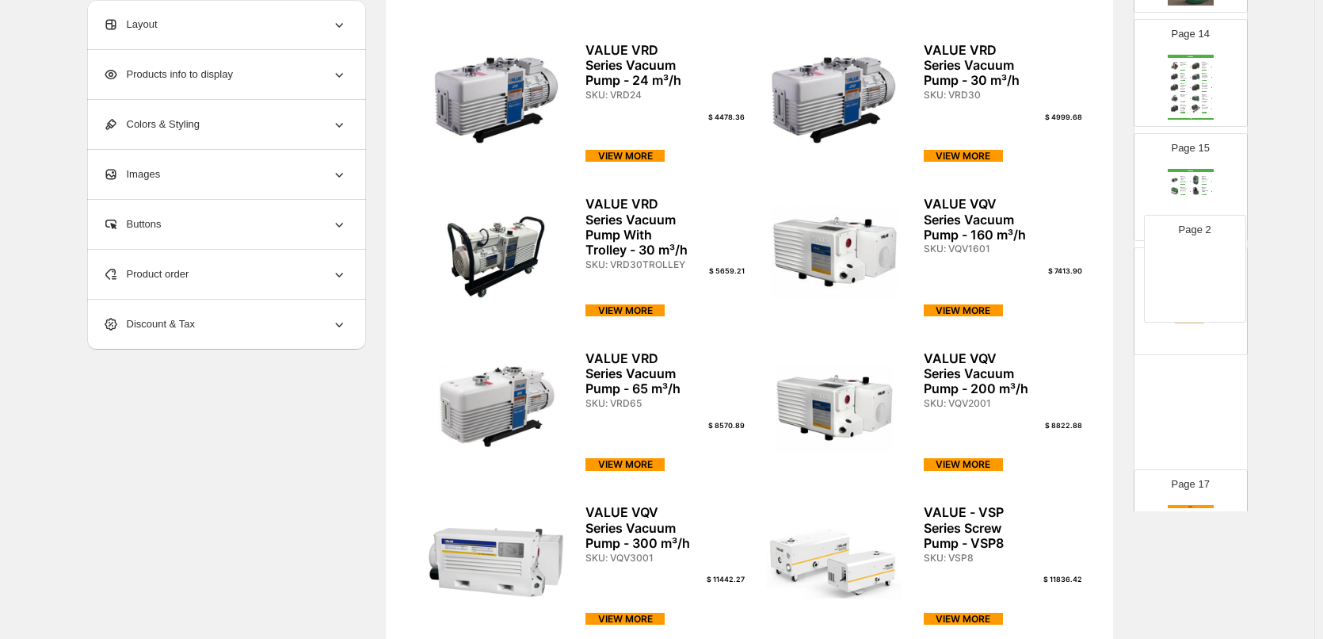
drag, startPoint x: 1199, startPoint y: 196, endPoint x: 1205, endPoint y: 278, distance: 82.7
click at [1200, 296] on img at bounding box center [1191, 315] width 46 height 65
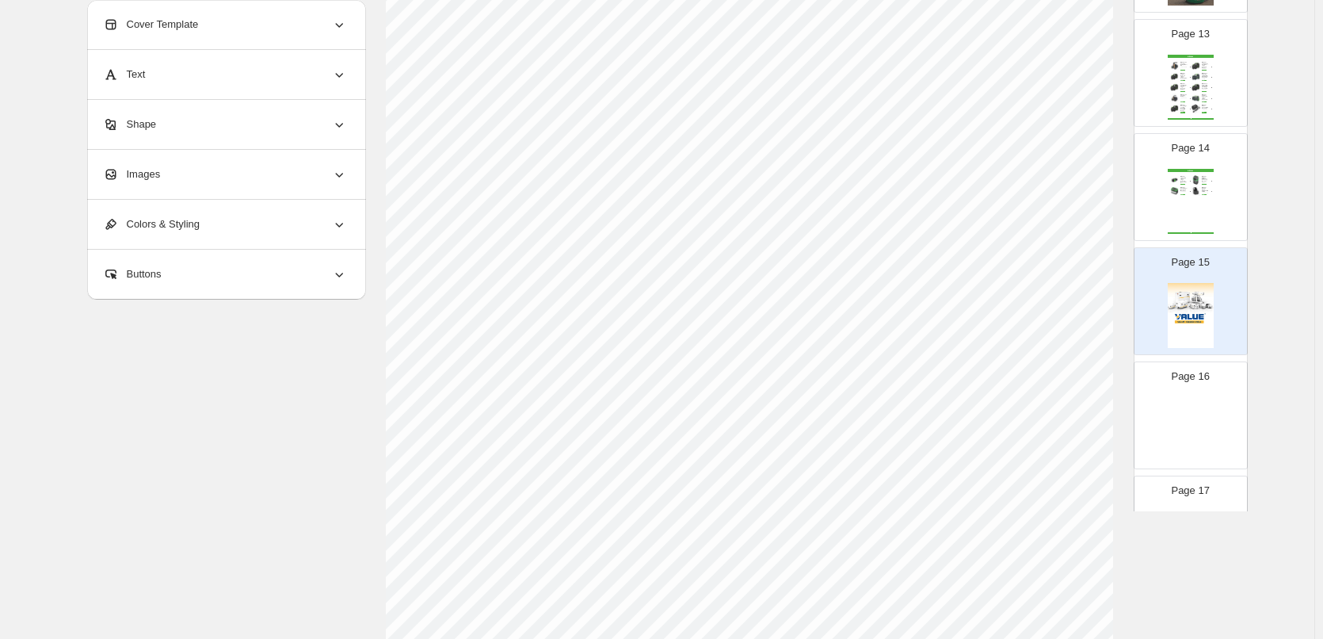
click at [1229, 186] on div "Page 14 WIPCOOL WIPCOOL 240v, 566 L/min, 2-stage Vacuum Pump - R32 C... SKU: 2F…" at bounding box center [1191, 187] width 113 height 106
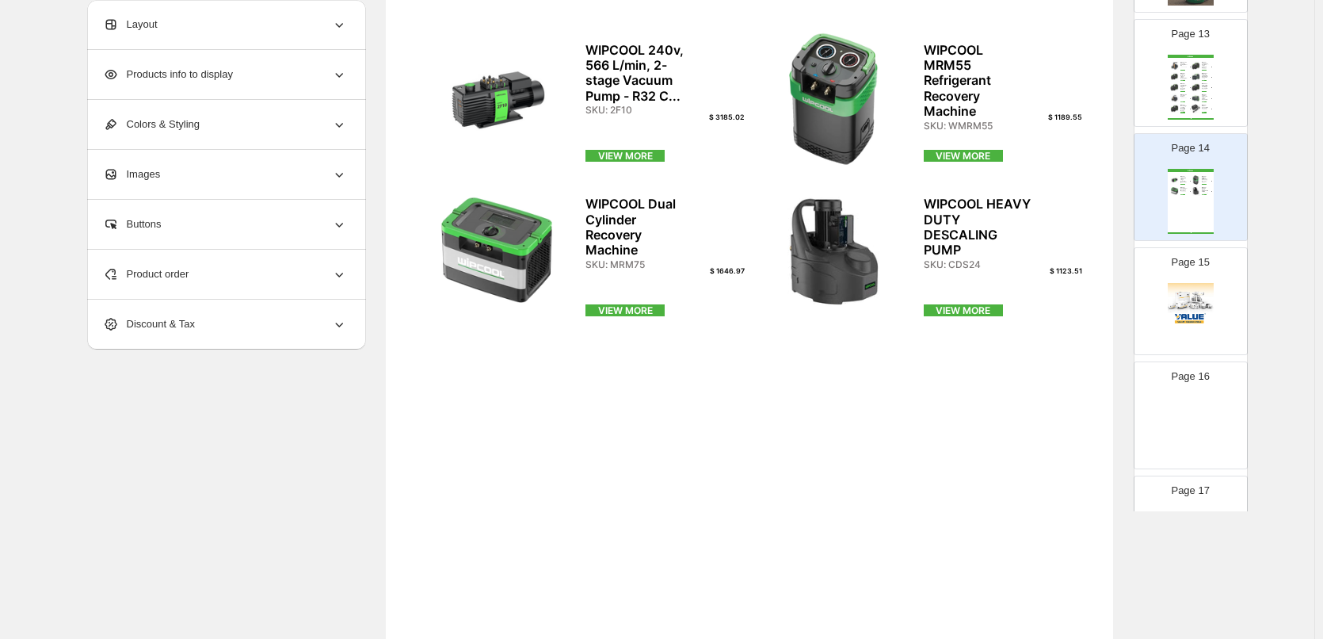
click at [1208, 314] on img at bounding box center [1191, 315] width 46 height 65
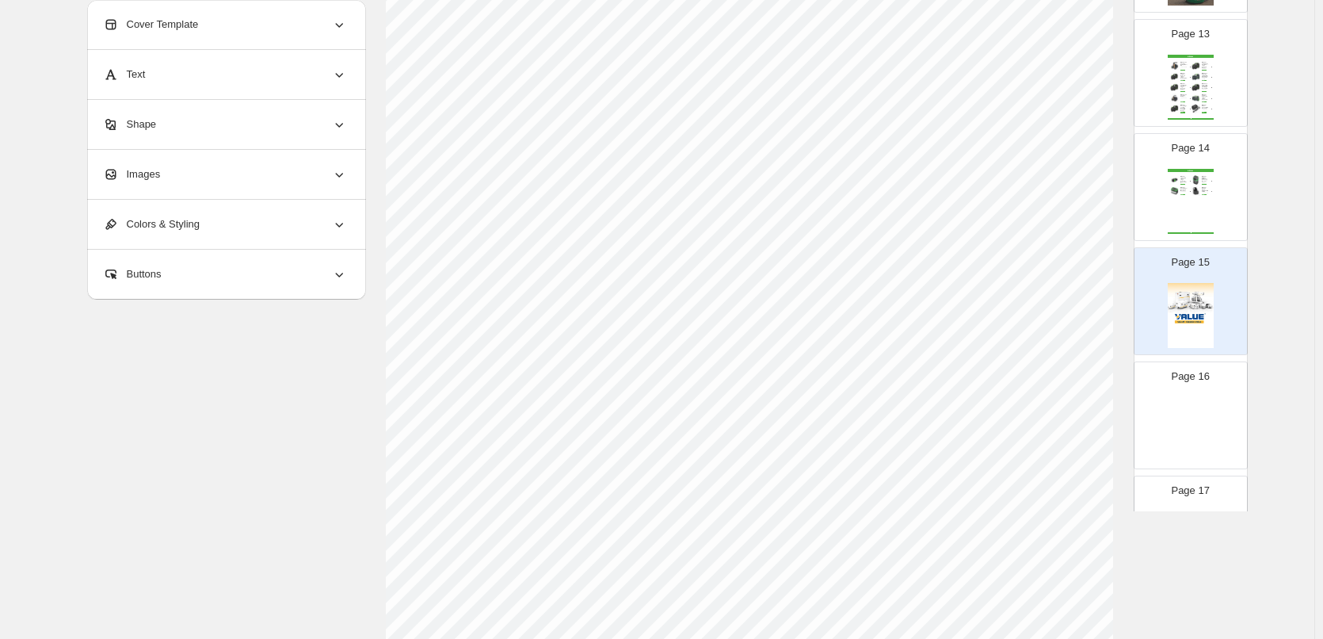
click at [1208, 399] on img at bounding box center [1191, 429] width 46 height 65
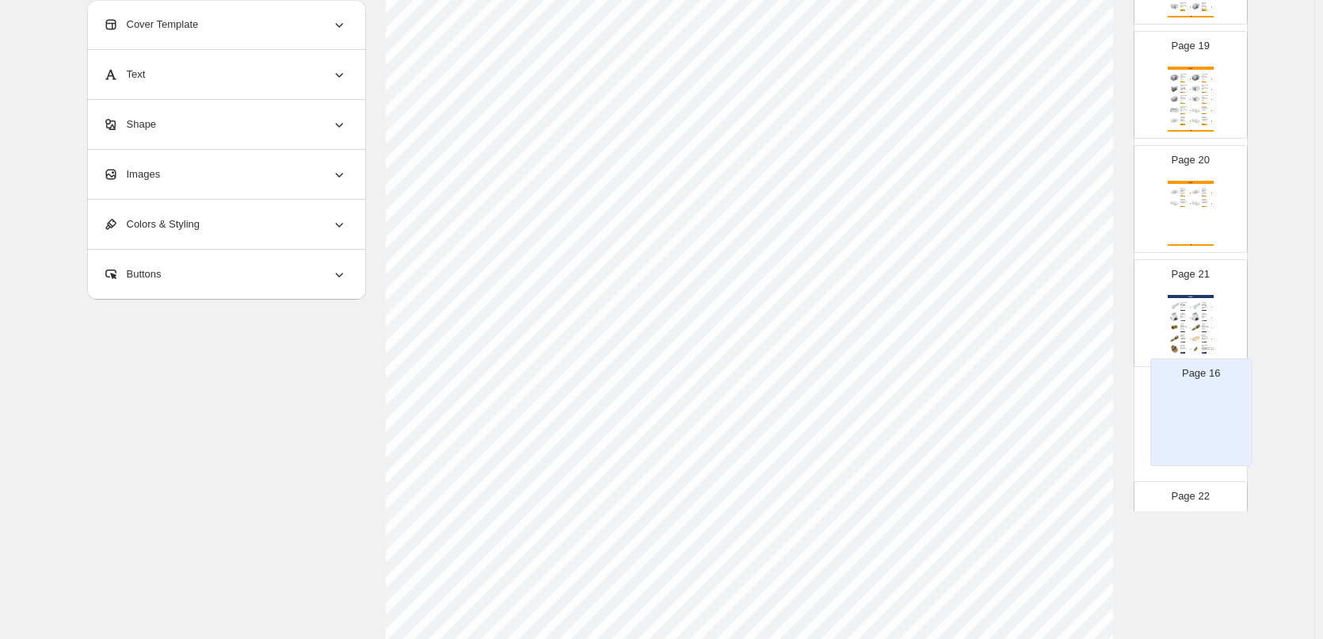
scroll to position [1983, 0]
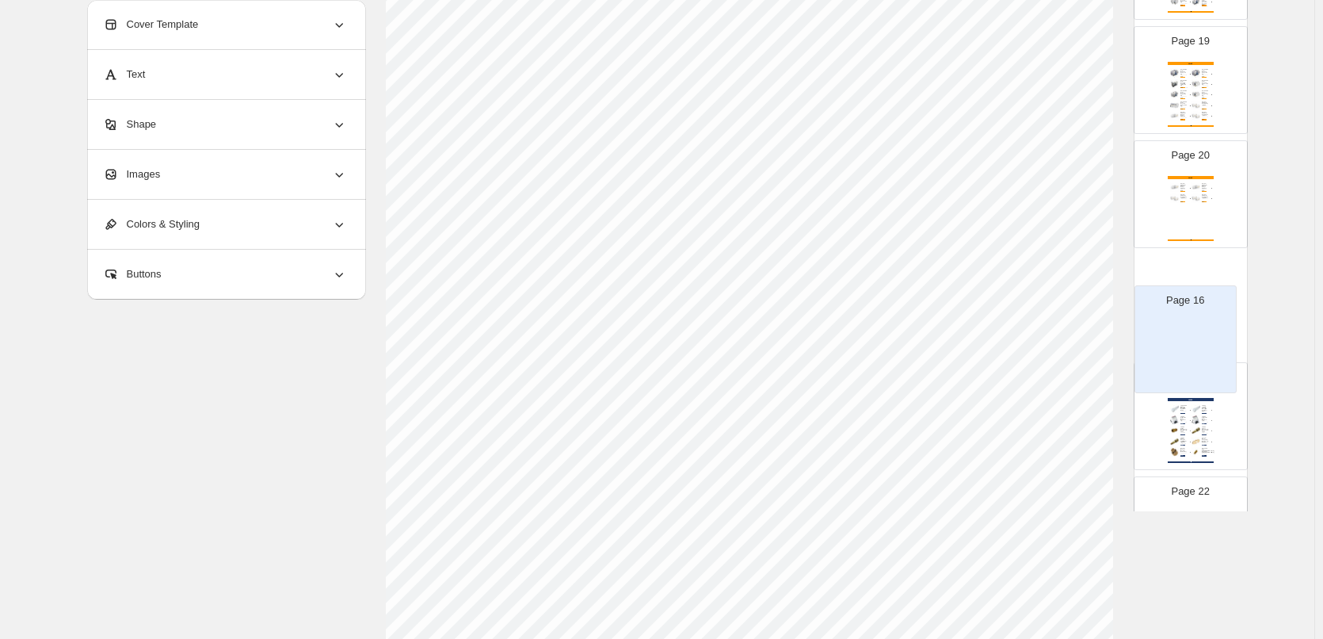
drag, startPoint x: 1204, startPoint y: 337, endPoint x: 1201, endPoint y: 326, distance: 11.5
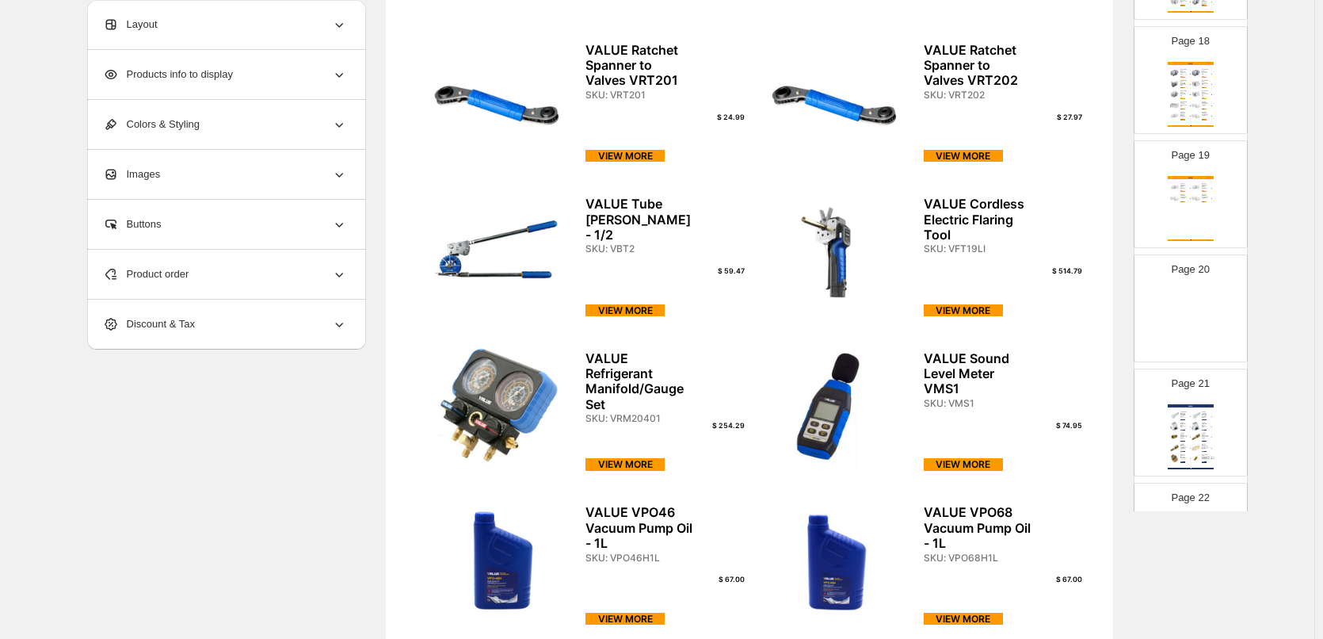
click at [1204, 326] on img at bounding box center [1191, 322] width 46 height 65
type input "**"
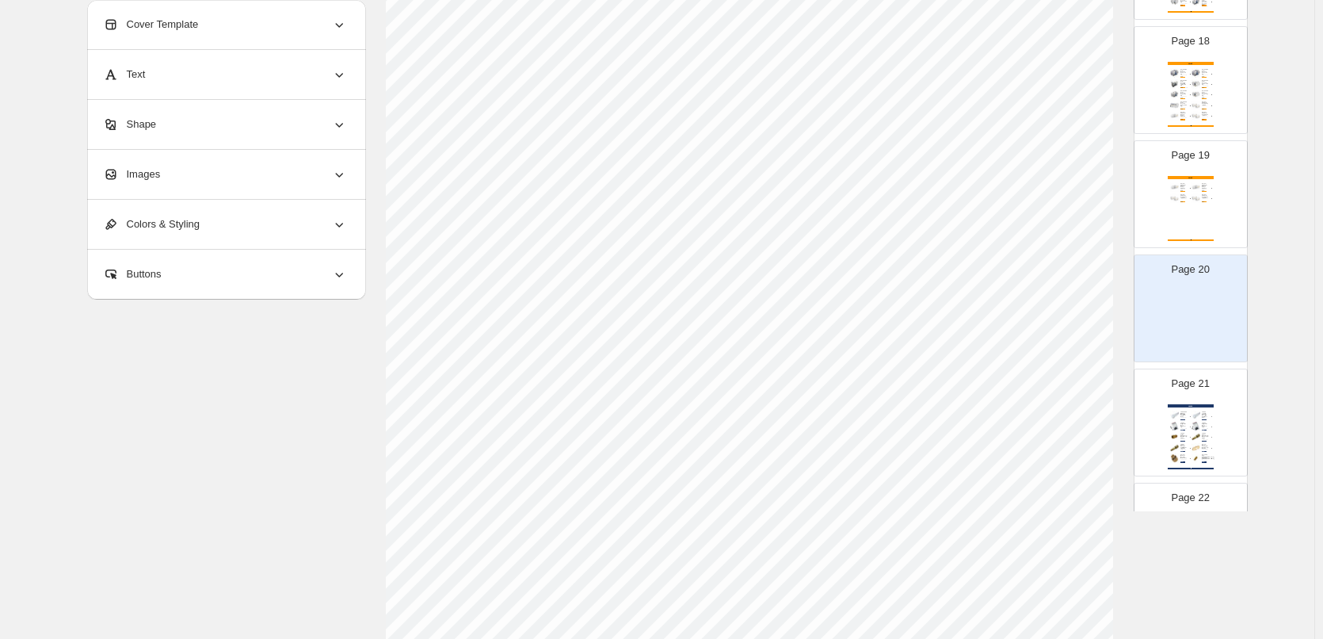
click at [292, 173] on div "Images" at bounding box center [225, 174] width 244 height 49
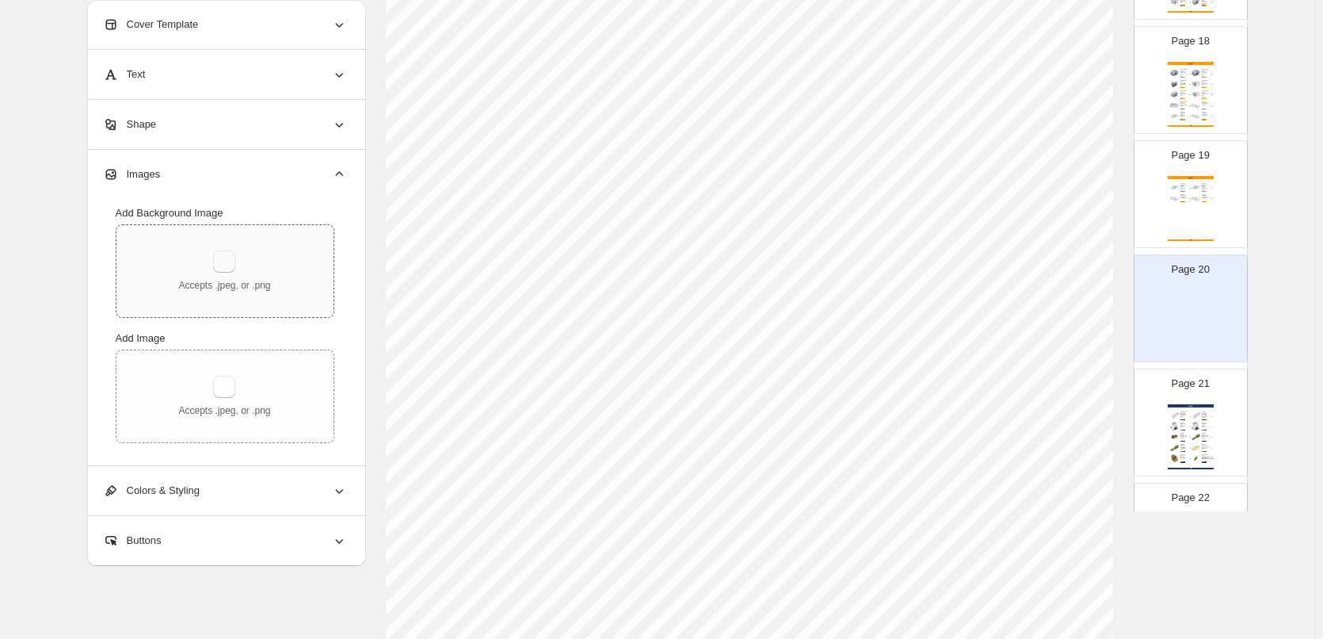
click at [231, 262] on button "button" at bounding box center [224, 261] width 22 height 22
type input "**********"
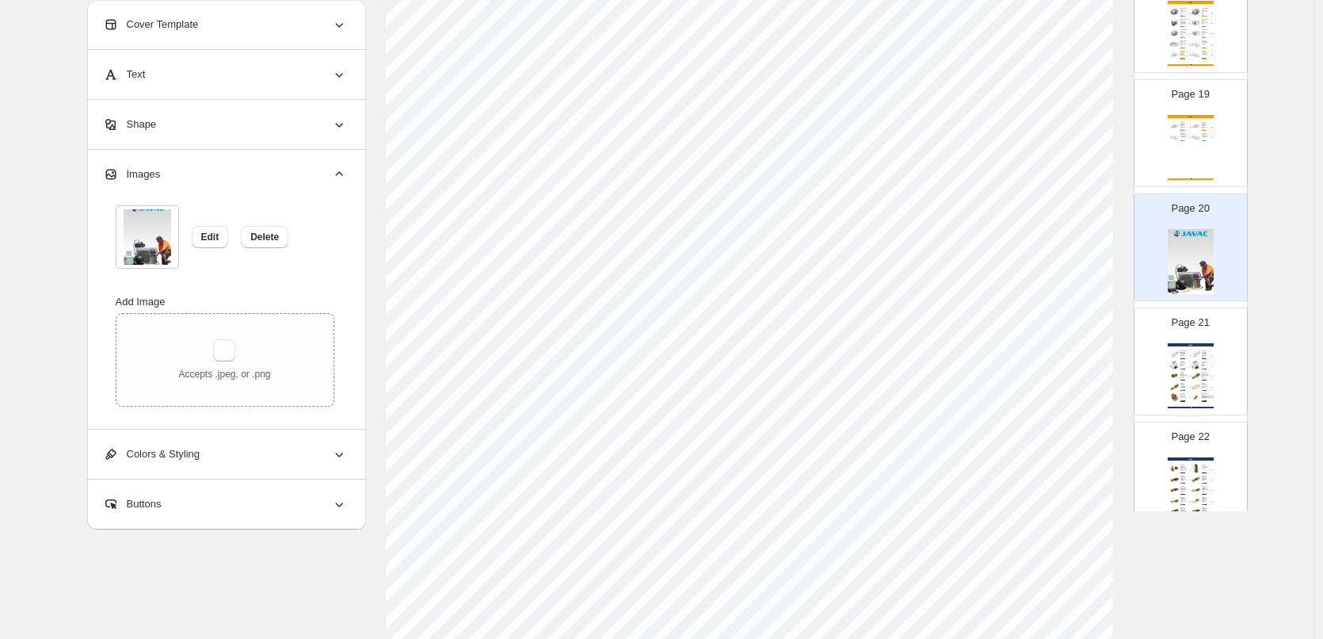
scroll to position [2142, 0]
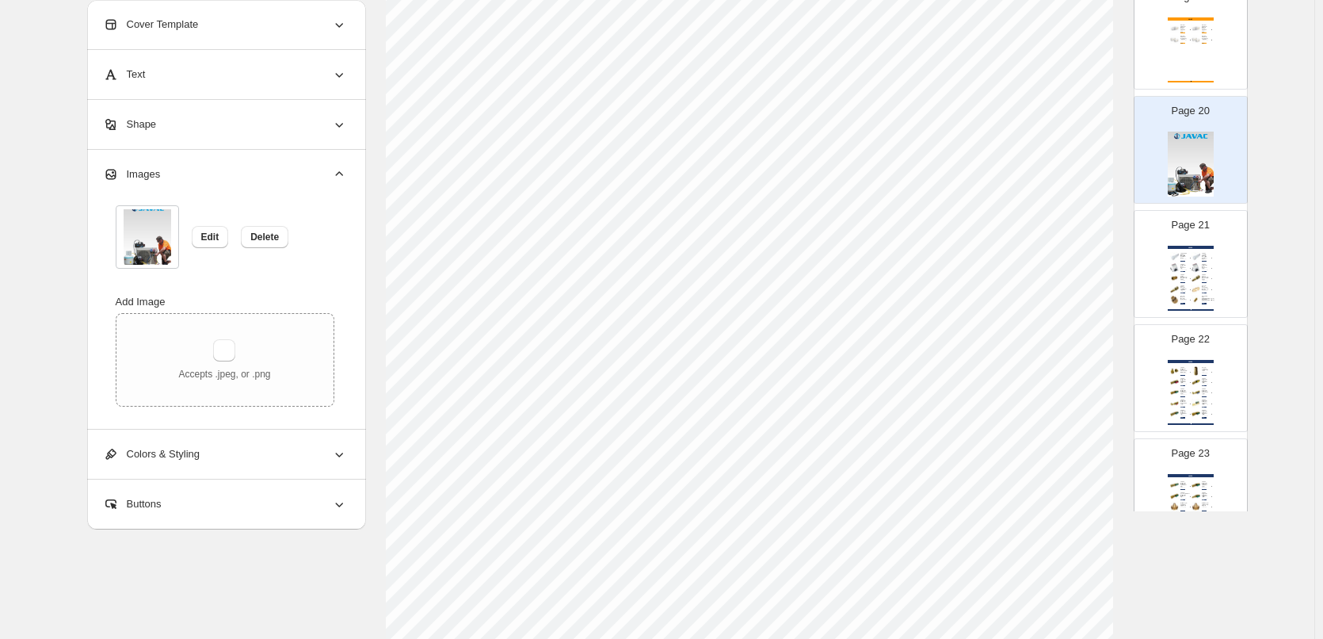
click at [1170, 268] on img at bounding box center [1175, 268] width 10 height 10
type input "**"
select select "**********"
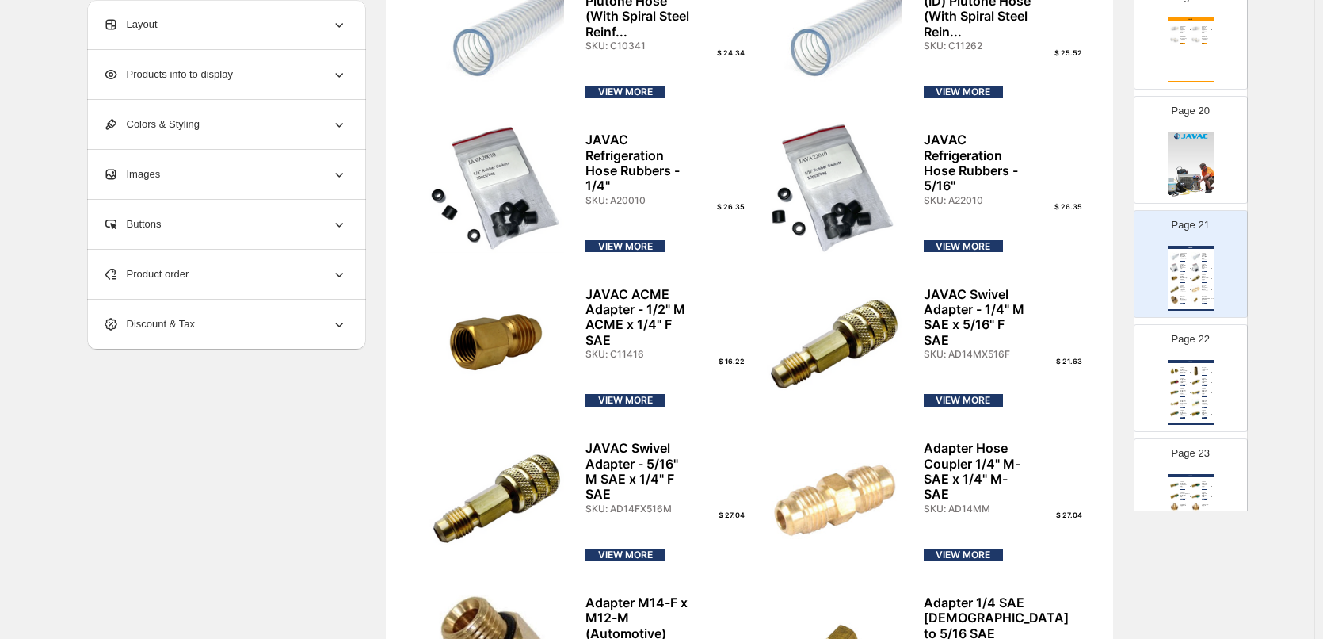
click at [1185, 384] on div "JAVAC JAVAC Refrigerant Cylinder Adapter - 3/4" NPS x 1/4"... SKU: C12509 $ 35.…" at bounding box center [1191, 392] width 46 height 65
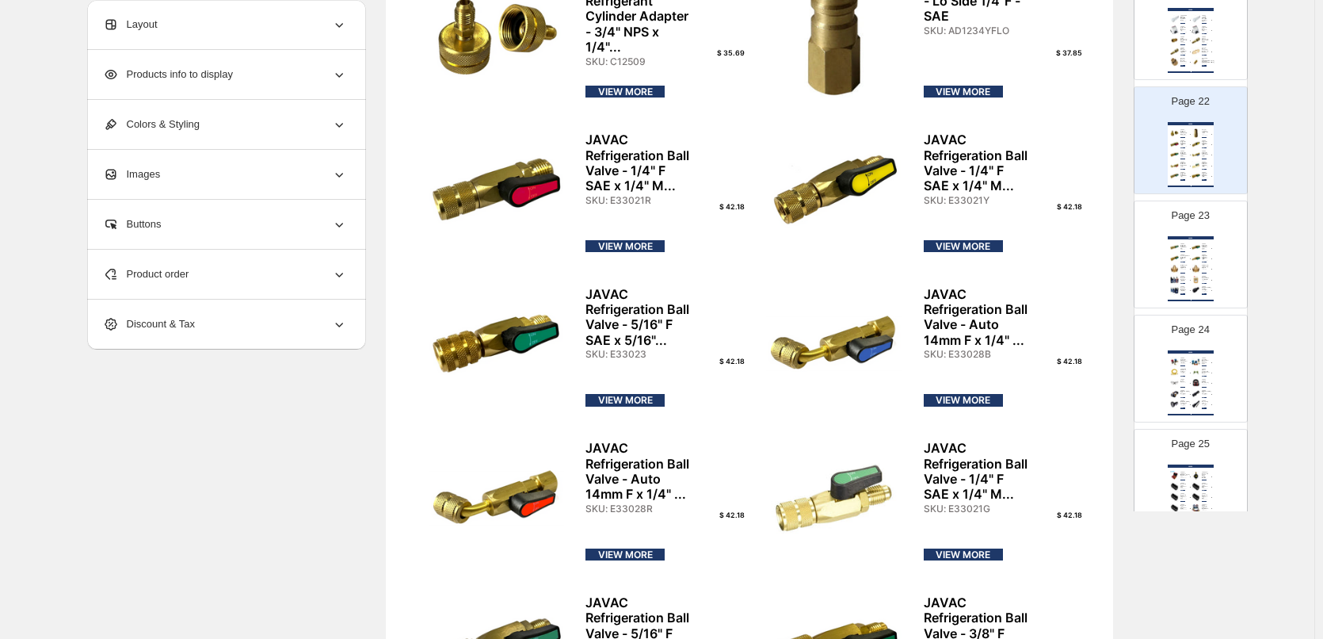
click at [1207, 368] on div "JAVAC Silicone Earplugs with Replacement Heads SKU: FSTEP" at bounding box center [1207, 371] width 10 height 6
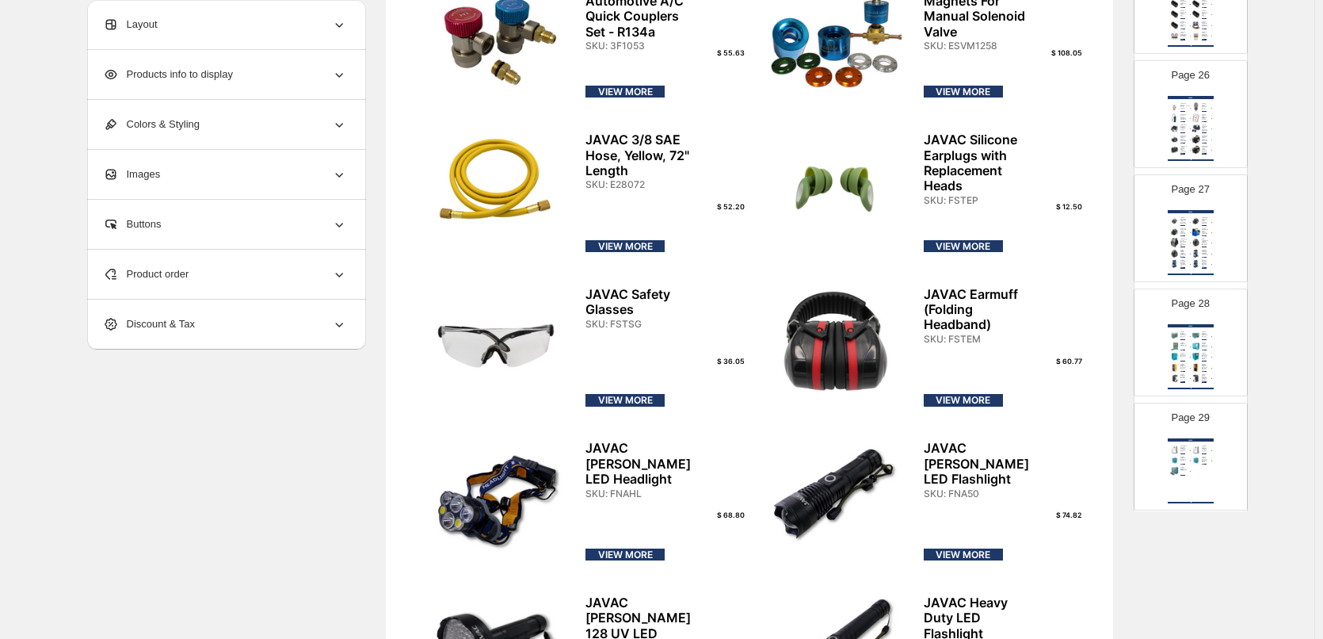
scroll to position [3093, 0]
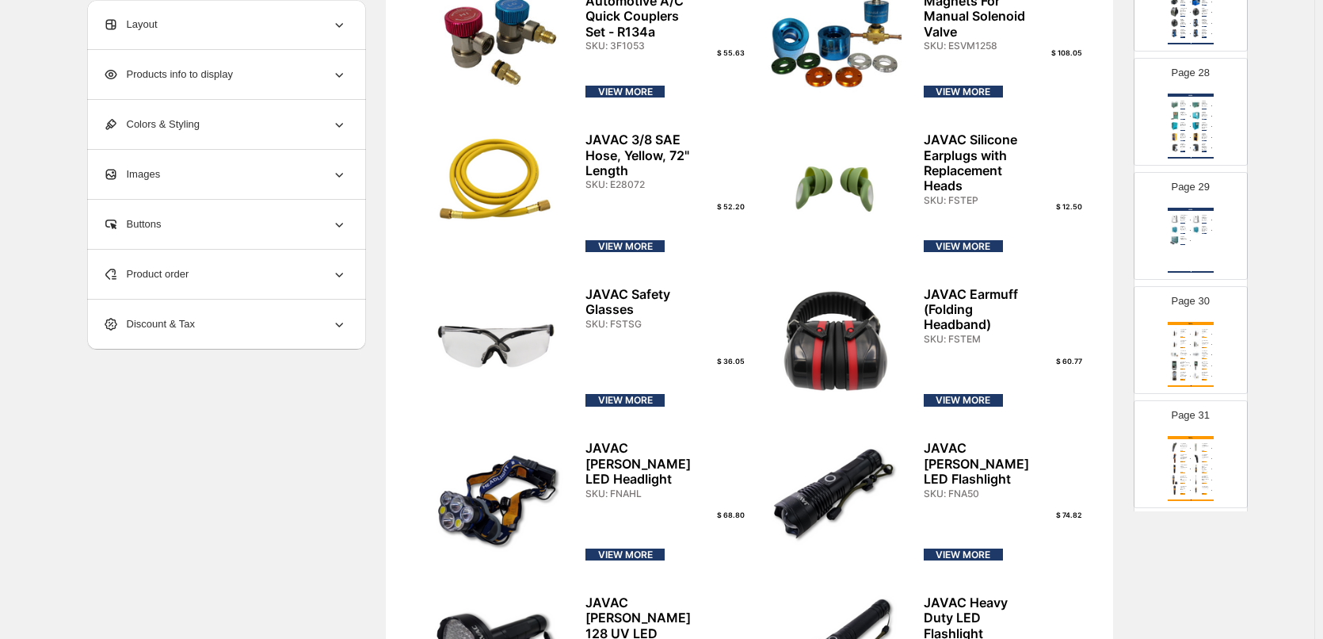
click at [1189, 246] on div "JAVAC JAVAC (Dual System) Refrigerant Charging Machine SKU: CM8600EP2 $ 79990.1…" at bounding box center [1191, 240] width 46 height 65
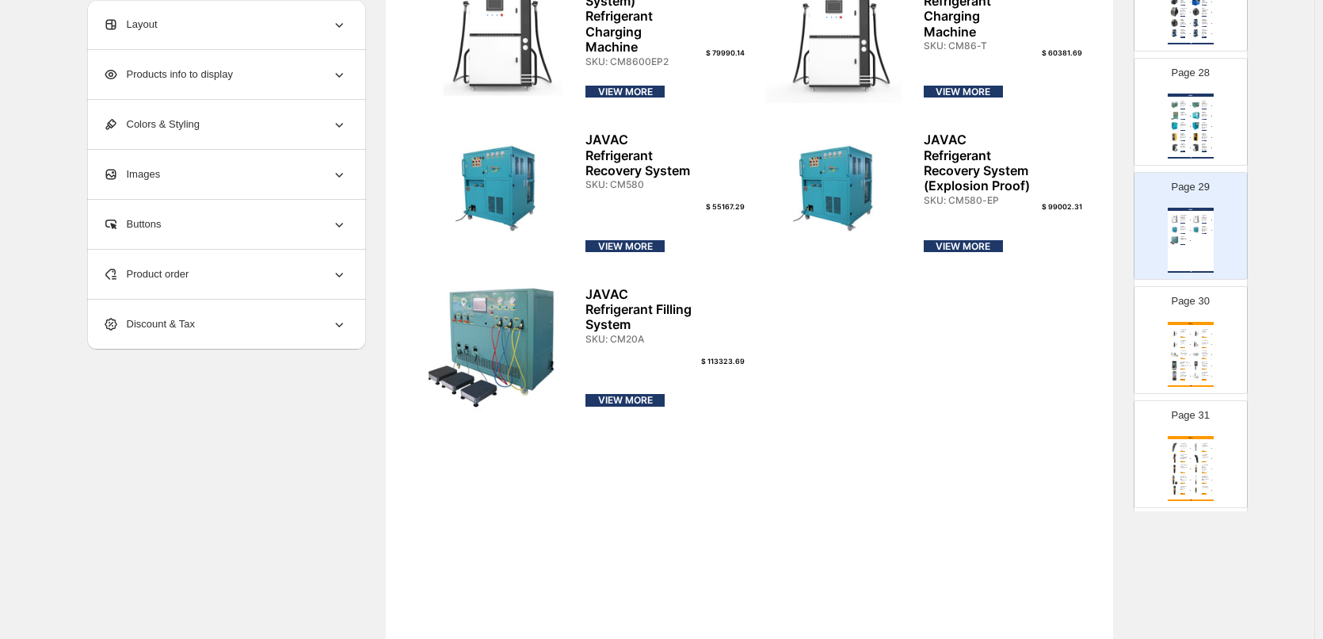
click at [1200, 368] on div "TESTO Testo 750-1 Voltage Tester SKU: 0590 7501 $ 135.96 VIEW MORE Testo 750-2 …" at bounding box center [1191, 354] width 46 height 65
type input "**"
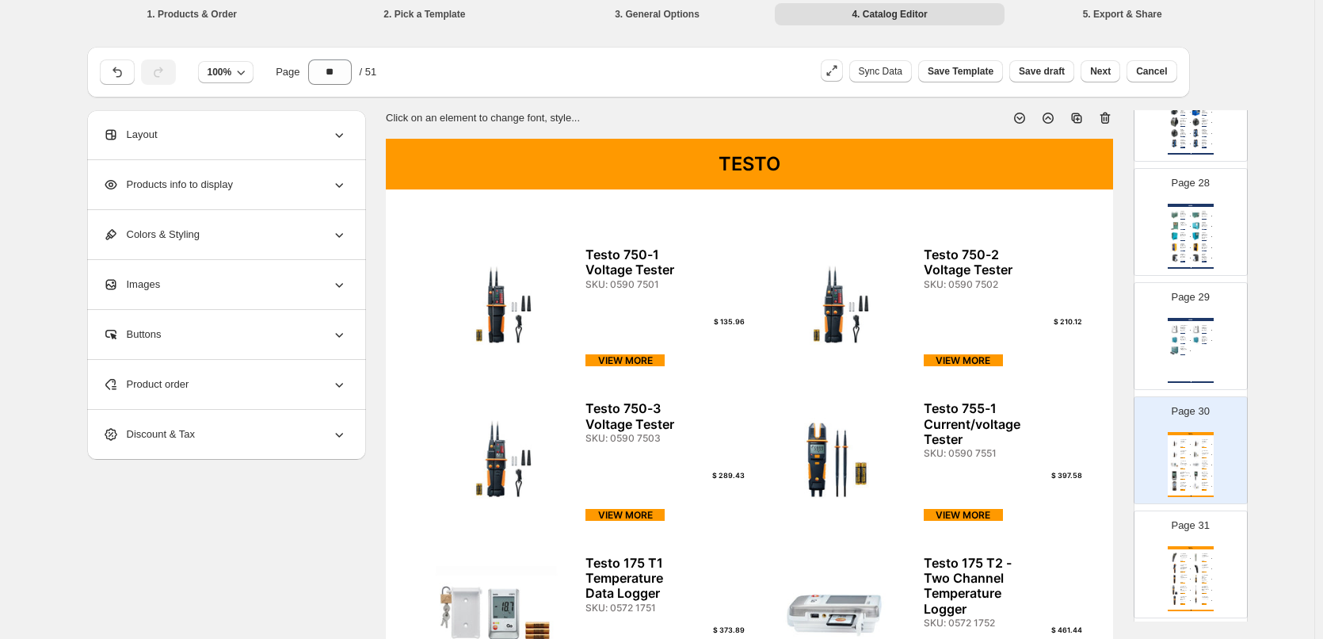
scroll to position [0, 0]
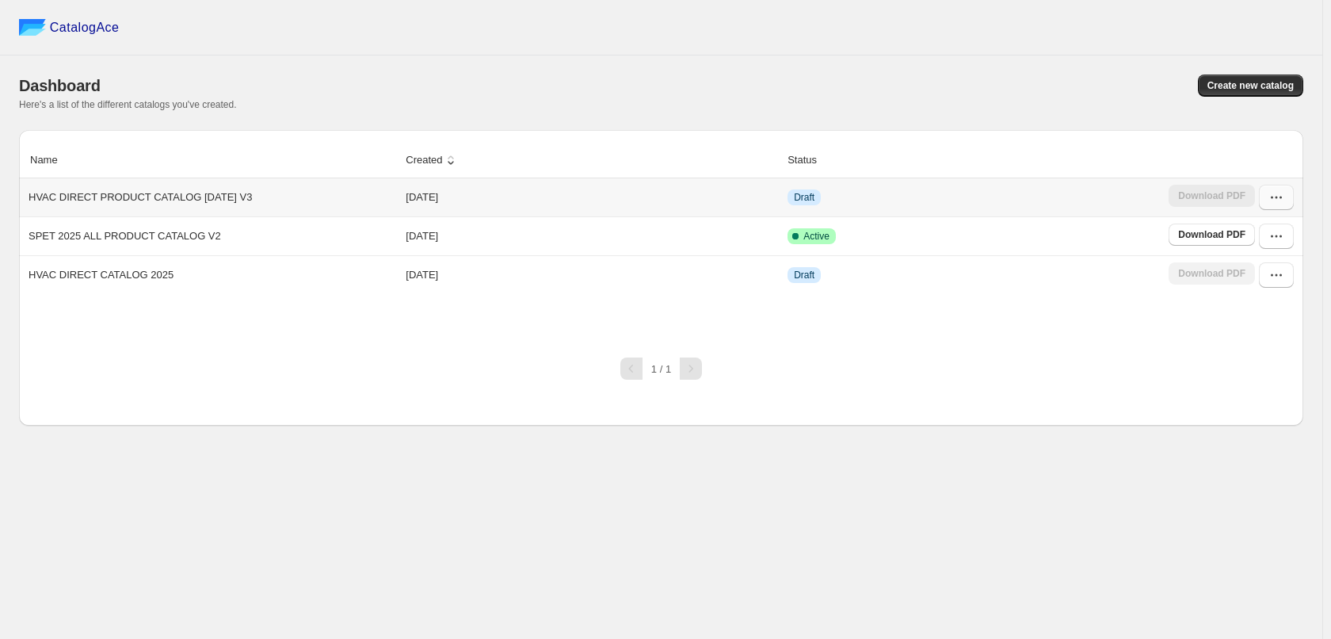
click at [1277, 202] on icon "button" at bounding box center [1277, 197] width 16 height 16
click at [1265, 313] on span "Edit" at bounding box center [1268, 314] width 82 height 16
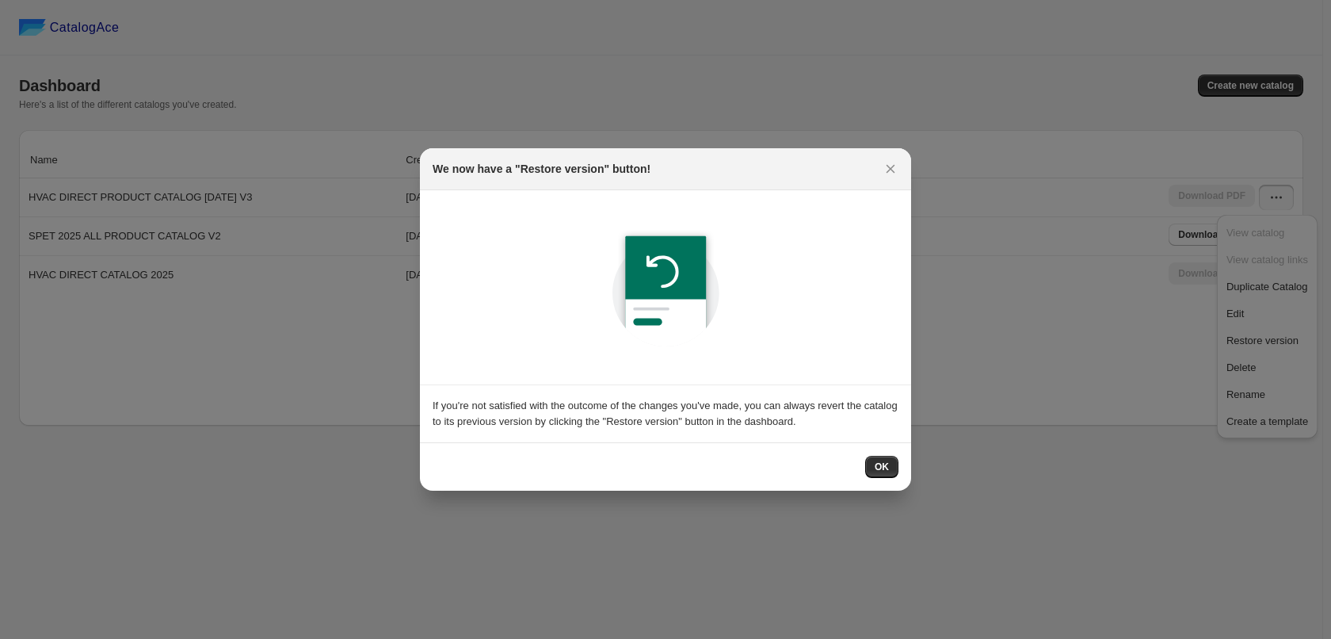
click at [899, 460] on div "OK" at bounding box center [665, 466] width 491 height 48
click at [896, 467] on button "OK" at bounding box center [881, 467] width 33 height 22
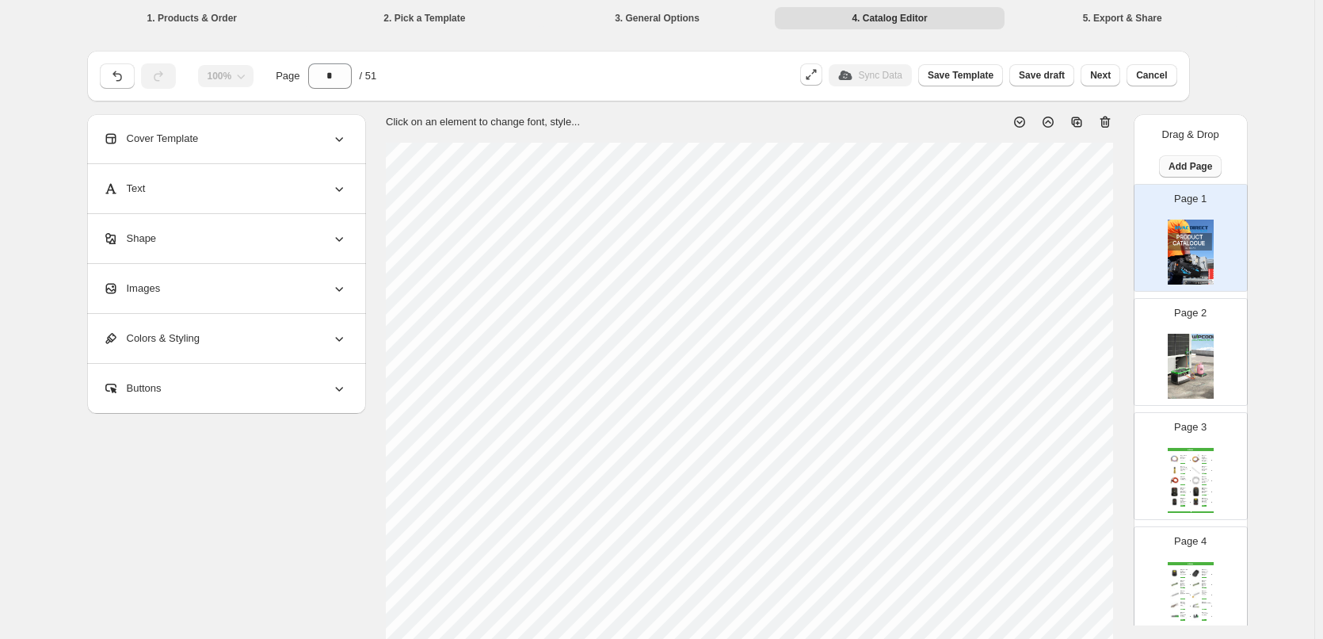
click at [1197, 158] on button "Add Page" at bounding box center [1190, 166] width 63 height 22
click at [1204, 193] on span "Cover / Blank Page" at bounding box center [1186, 199] width 89 height 12
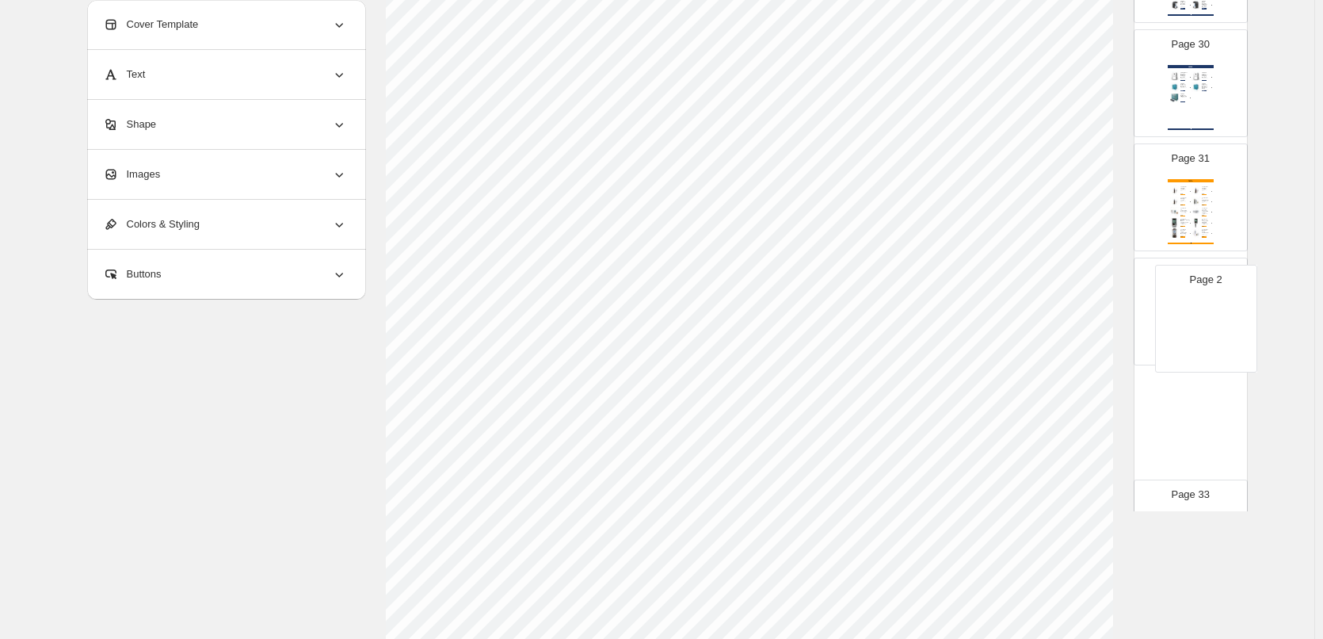
scroll to position [3237, 0]
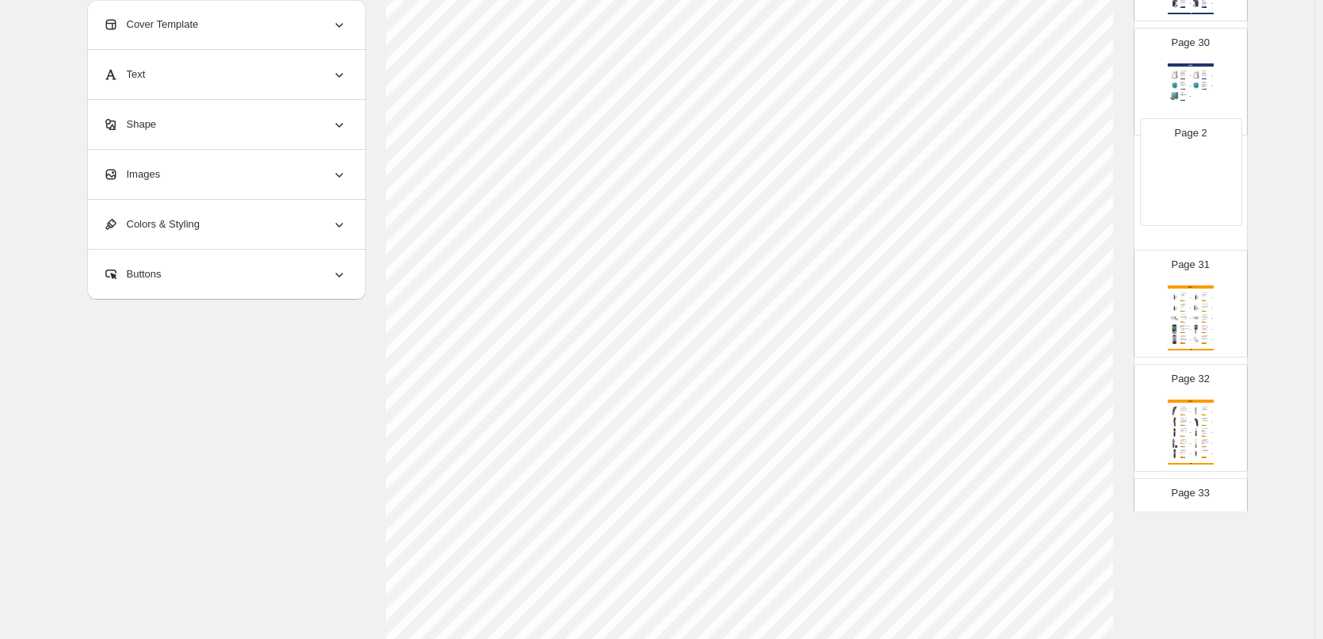
drag, startPoint x: 1170, startPoint y: 271, endPoint x: 1178, endPoint y: 190, distance: 81.3
click at [1197, 306] on img at bounding box center [1196, 303] width 10 height 10
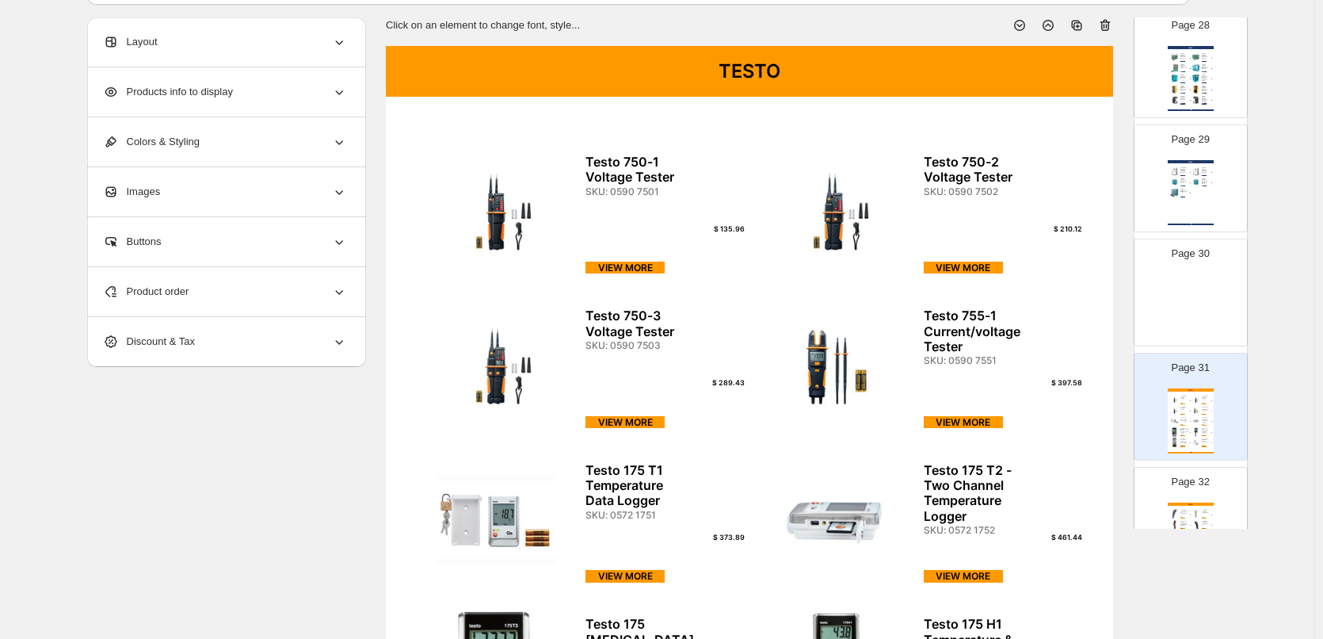
scroll to position [17, 0]
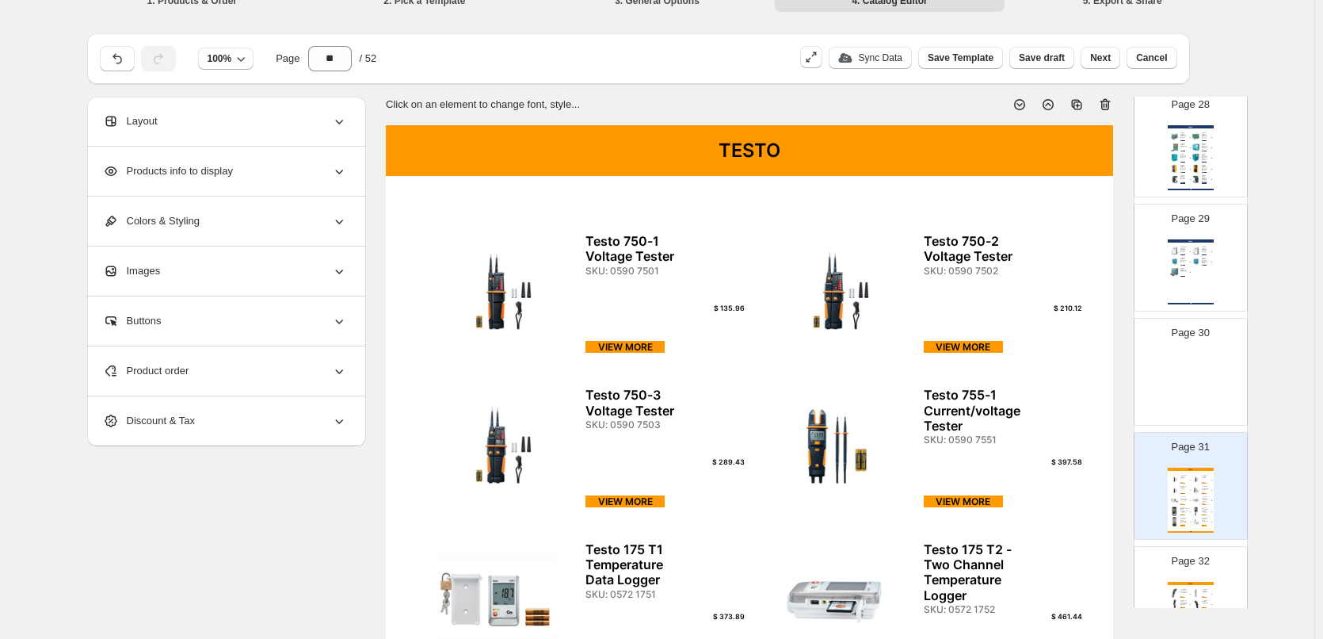
click at [1198, 363] on img at bounding box center [1191, 385] width 46 height 65
type input "**"
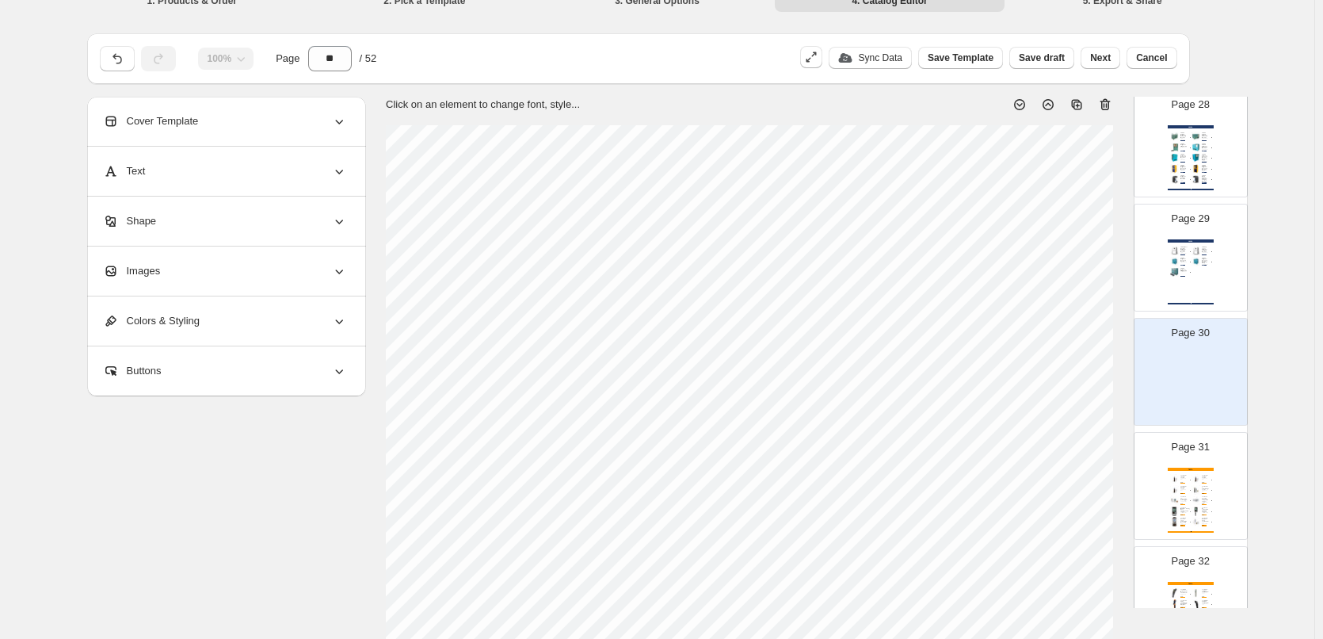
click at [263, 284] on div "Images" at bounding box center [225, 270] width 244 height 49
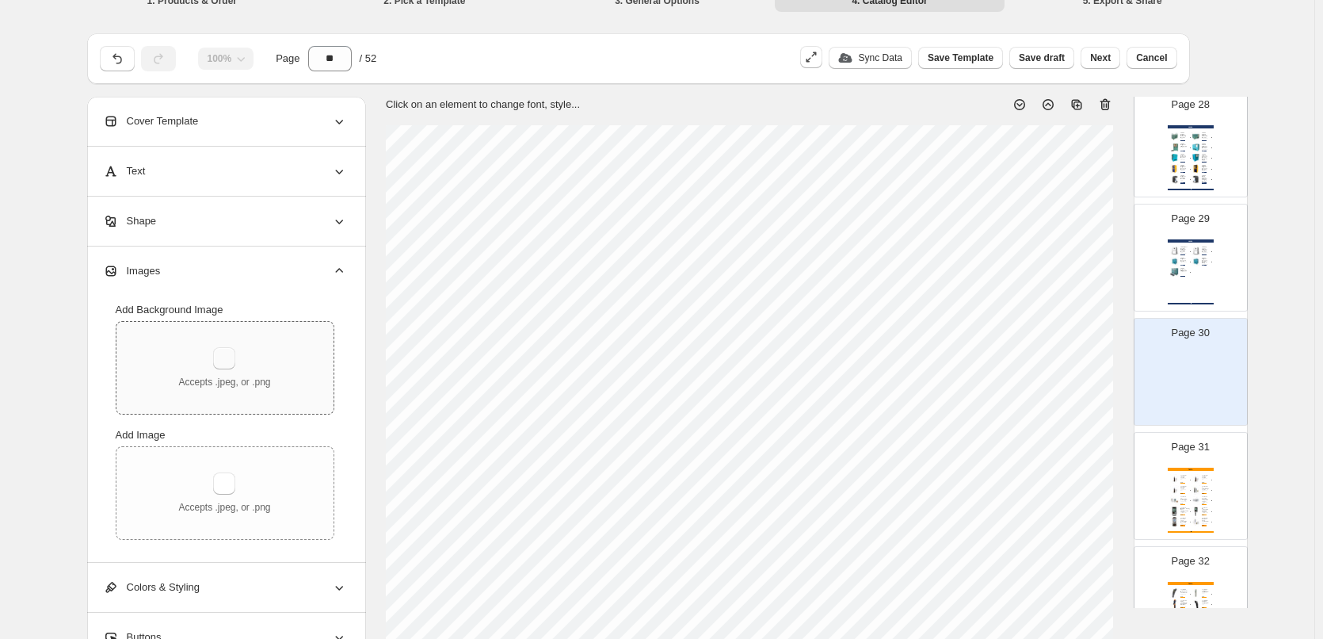
click at [233, 354] on button "button" at bounding box center [224, 358] width 22 height 22
type input "**********"
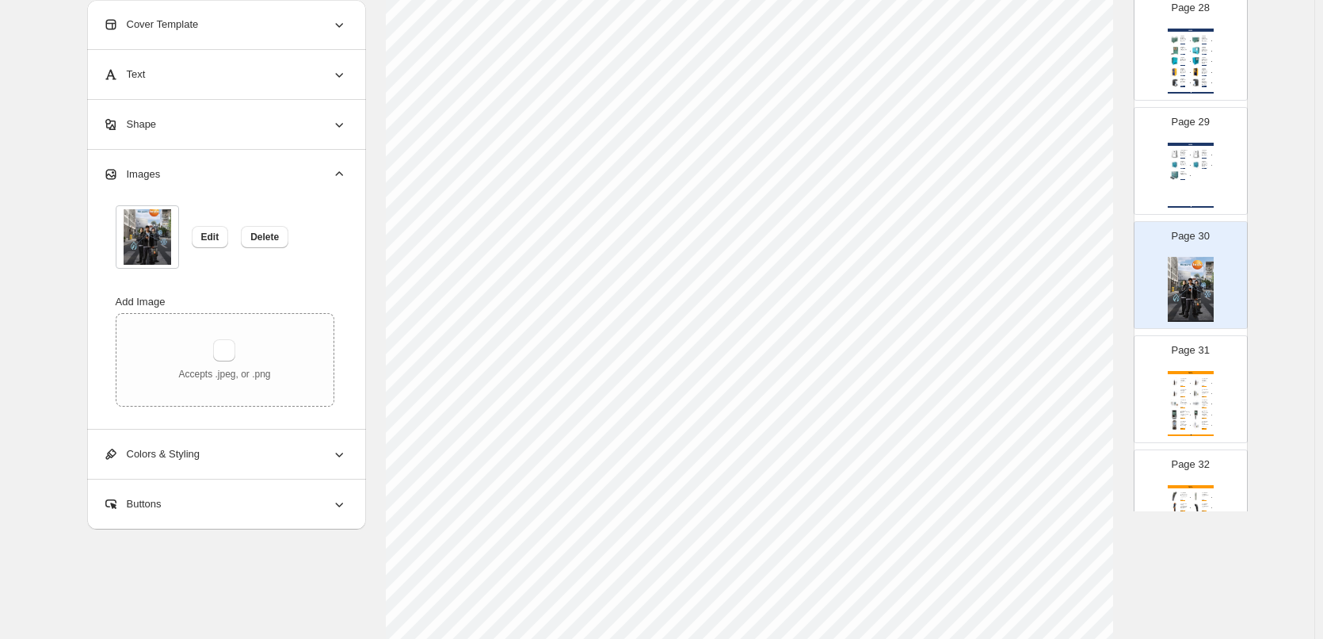
scroll to position [510, 0]
click at [1195, 408] on img at bounding box center [1196, 404] width 10 height 10
type input "**"
select select "**********"
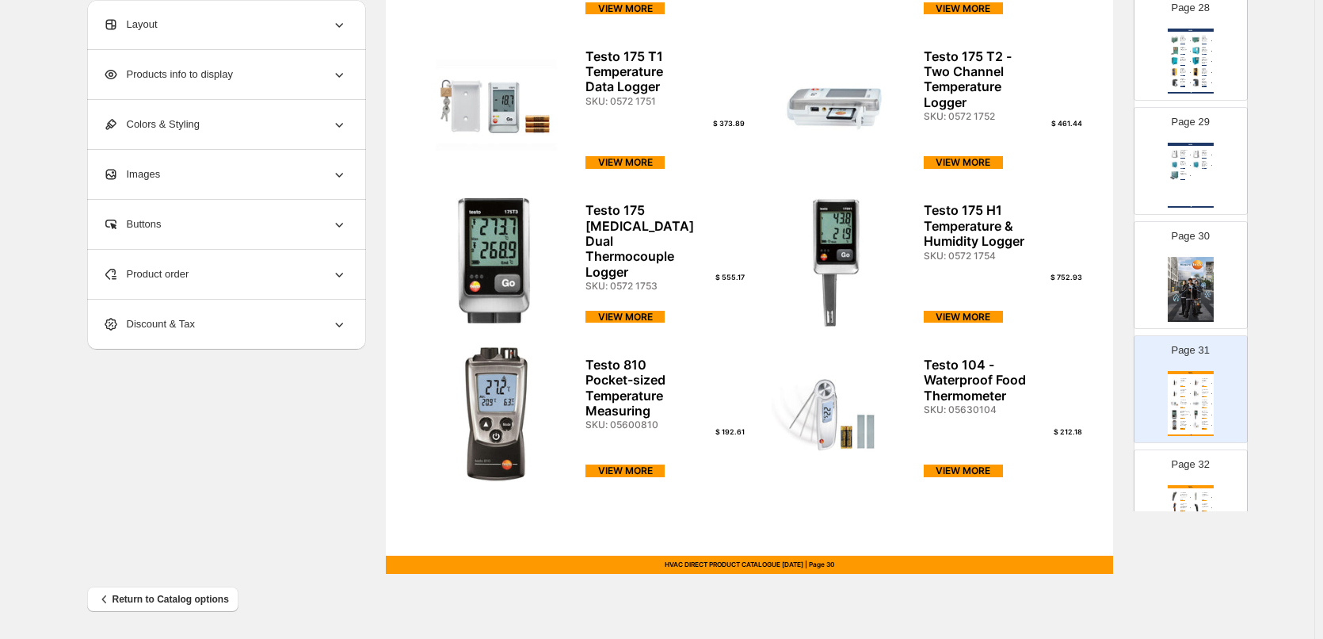
click at [1192, 298] on img at bounding box center [1191, 289] width 46 height 65
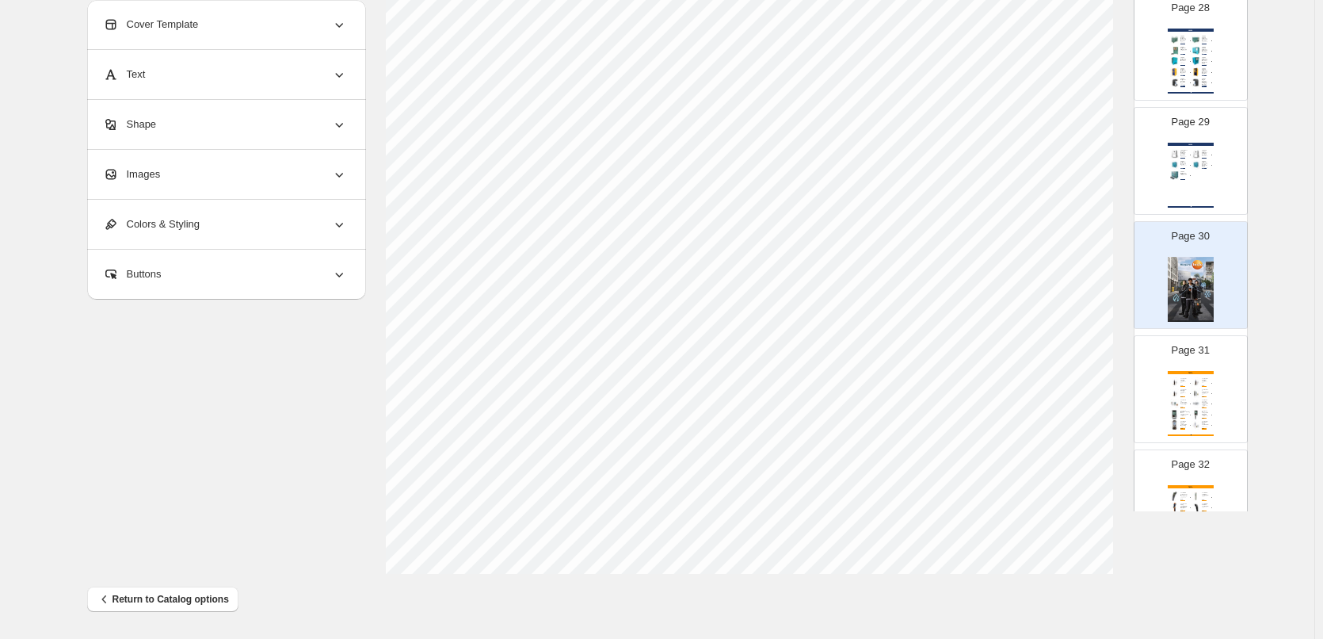
click at [1204, 387] on div "TESTO Testo 750-1 Voltage Tester SKU: 0590 7501 $ 135.96 VIEW MORE Testo 750-2 …" at bounding box center [1191, 403] width 46 height 65
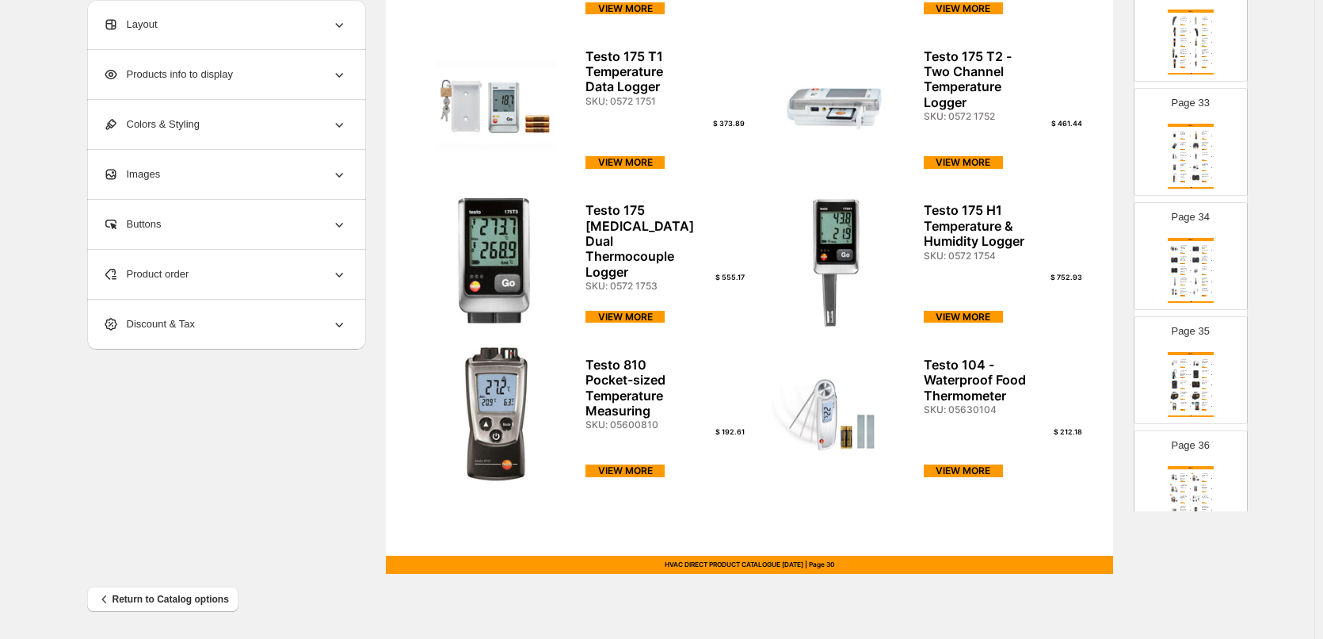
scroll to position [3712, 0]
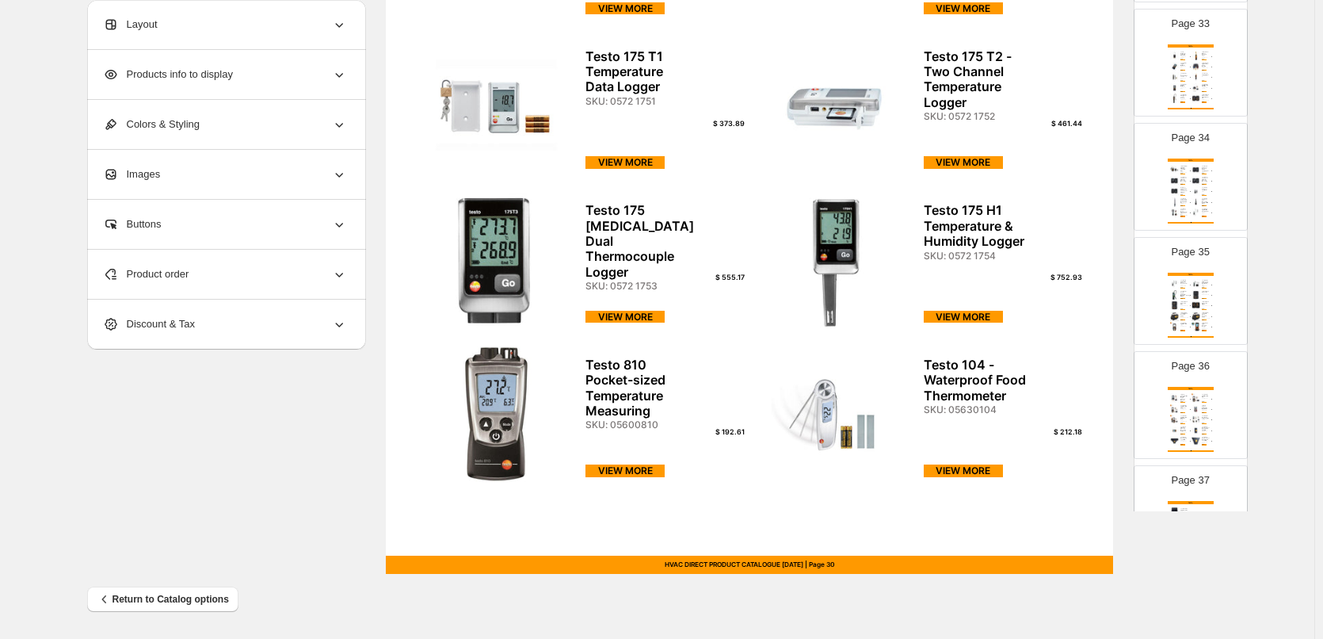
click at [1182, 322] on div "TESTO Testo 416 Digital 16 Mm Vane Anemometer SKU: 05630416 $ 1212.31 VIEW MORE…" at bounding box center [1191, 305] width 46 height 65
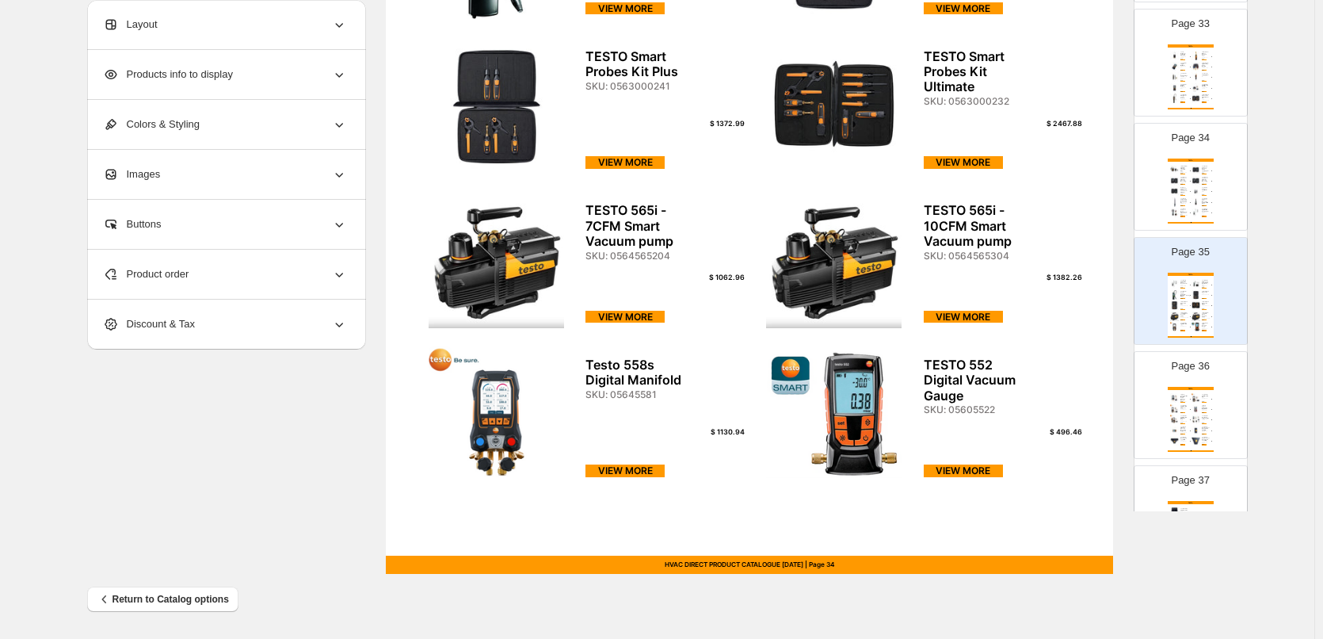
click at [1202, 393] on div "TESTO TESTO 550s Smart Kit (Manifold, Temp Probes & Hose S... SKU: 05645503 $ 1…" at bounding box center [1191, 419] width 46 height 65
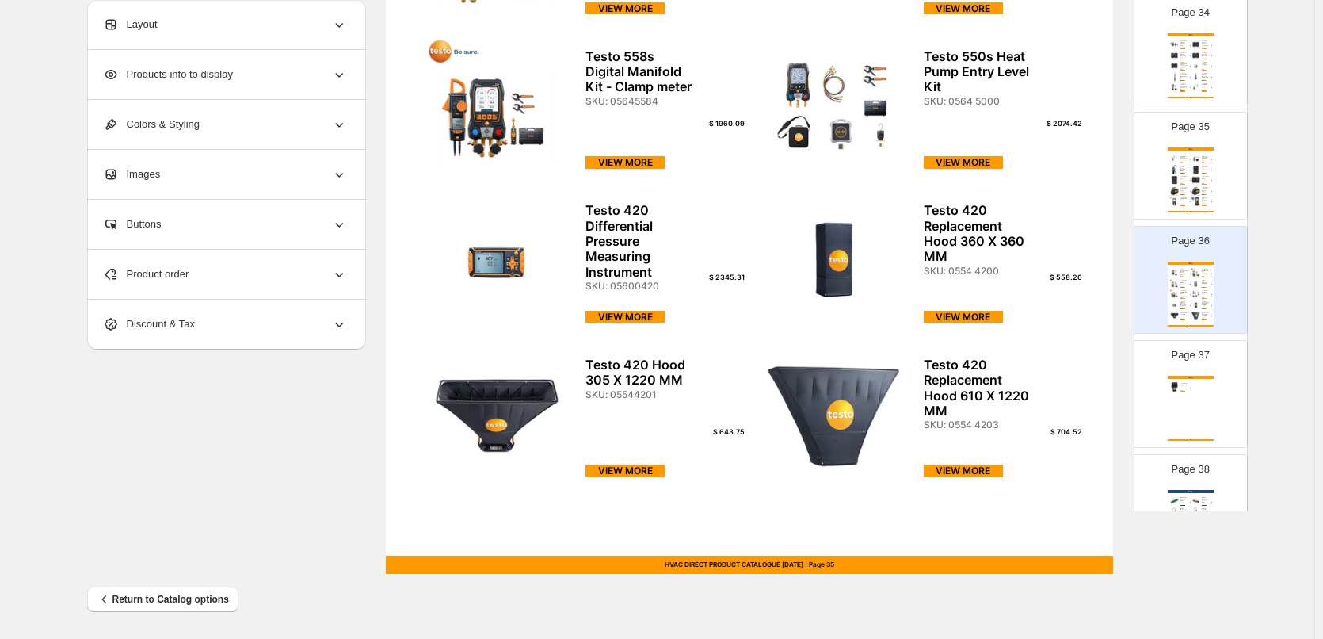
scroll to position [4029, 0]
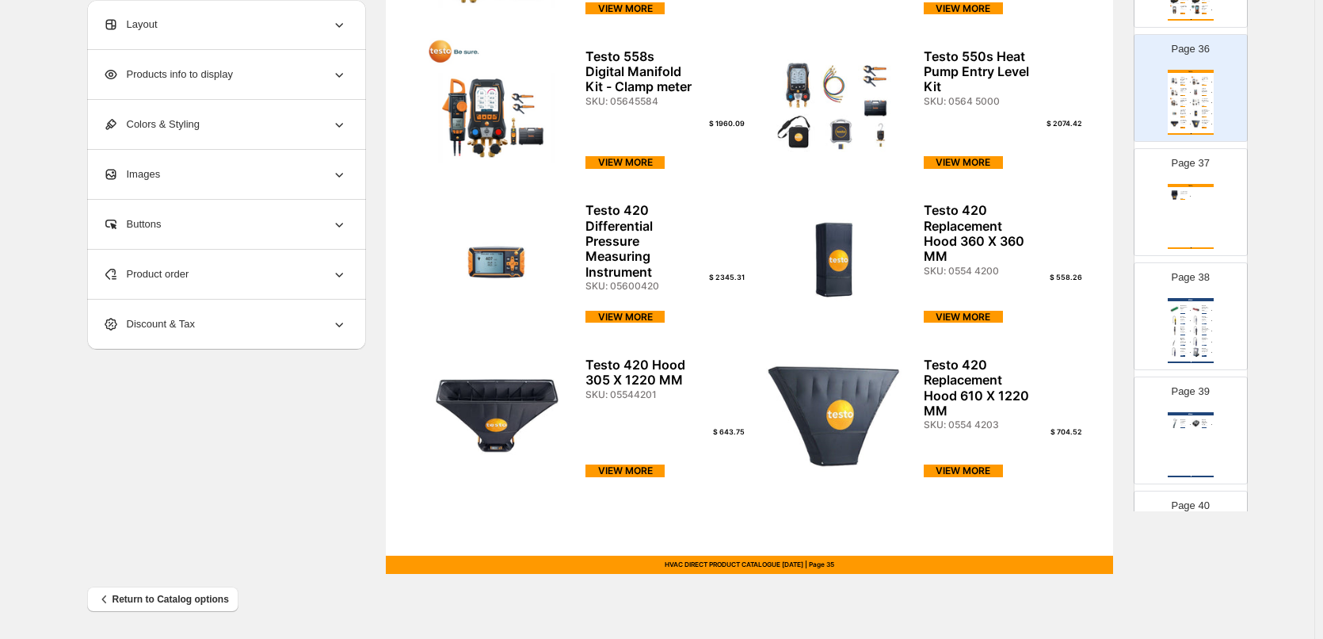
click at [1172, 219] on div "TESTO Testo 420 Air Flow Hood Kit SKU: 05634200 $ 6403.51 VIEW MORE HVAC DIRECT…" at bounding box center [1191, 216] width 46 height 65
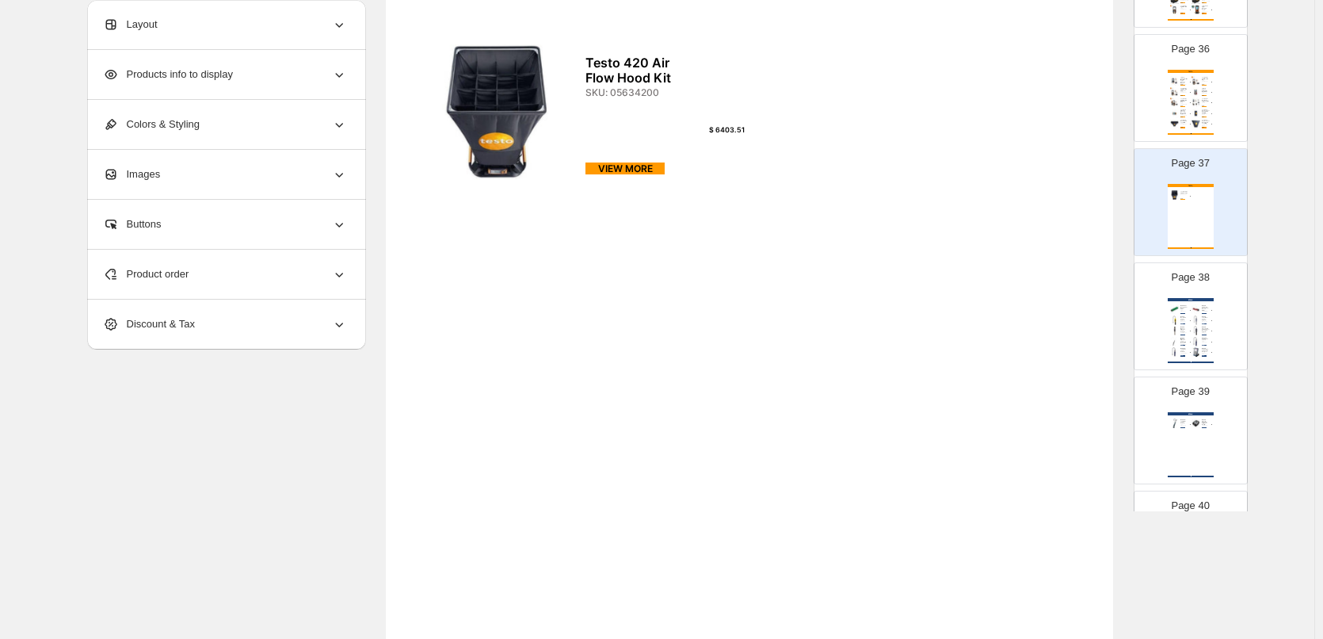
scroll to position [193, 0]
click at [1187, 105] on div "TESTO TESTO 550s Smart Kit (Manifold, Temp Probes & Hose S... SKU: 05645503 $ 1…" at bounding box center [1191, 102] width 46 height 65
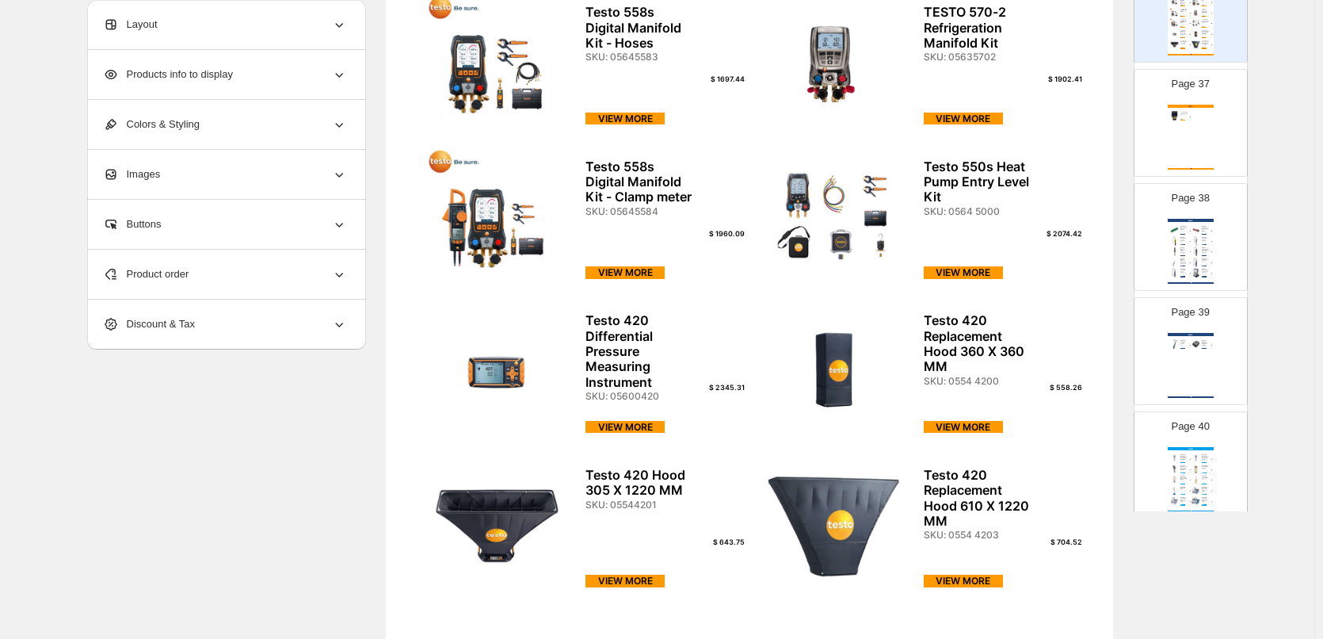
scroll to position [431, 0]
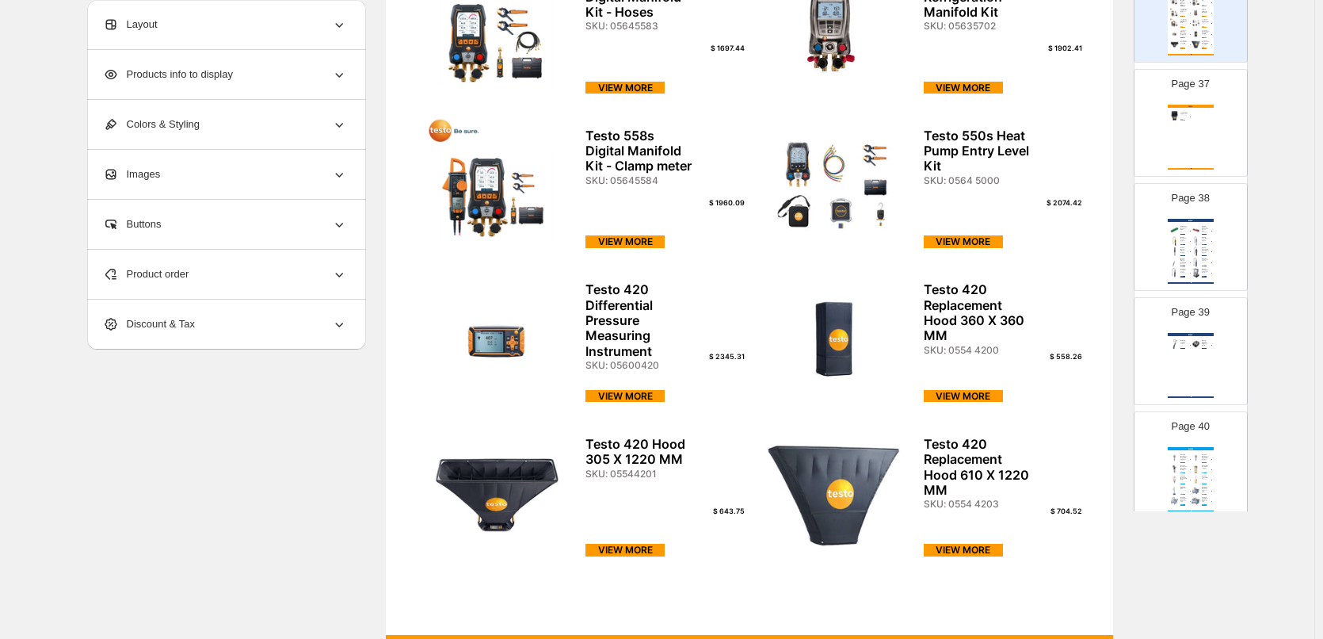
click at [1180, 225] on div "INFICON INFICON CO2 Sensor - For D-Tek Stratus SKU: 724202G2 $ 545.49 VIEW MORE…" at bounding box center [1191, 251] width 46 height 65
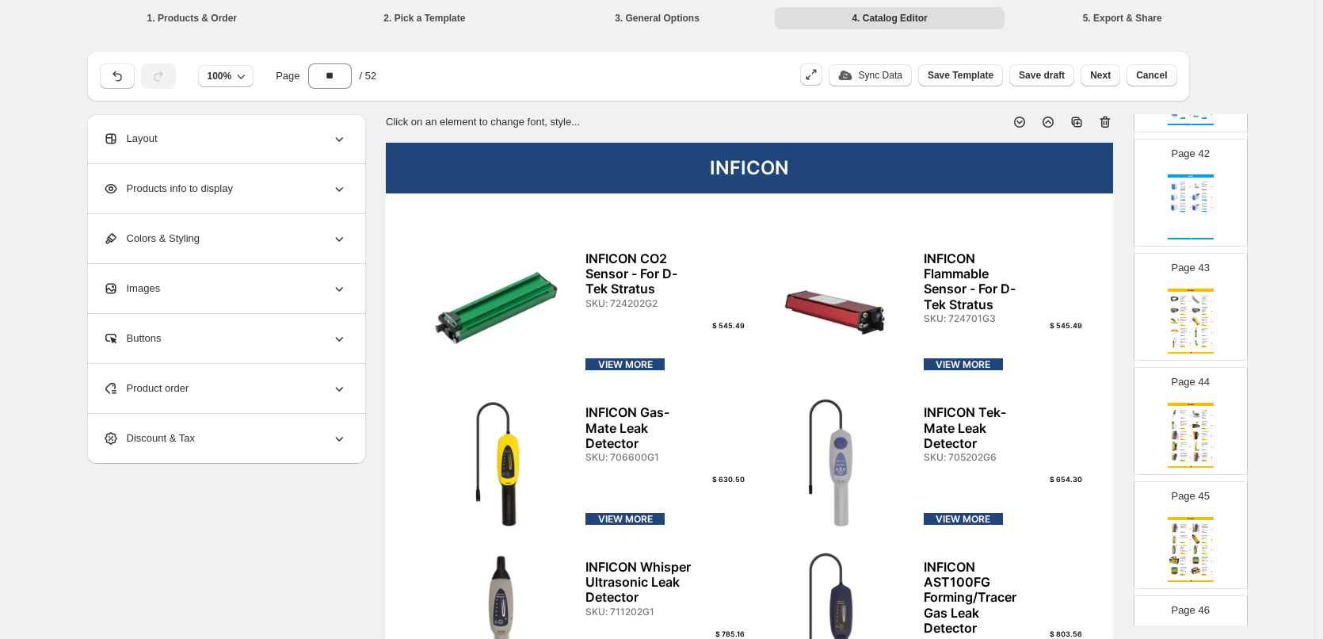
scroll to position [4822, 0]
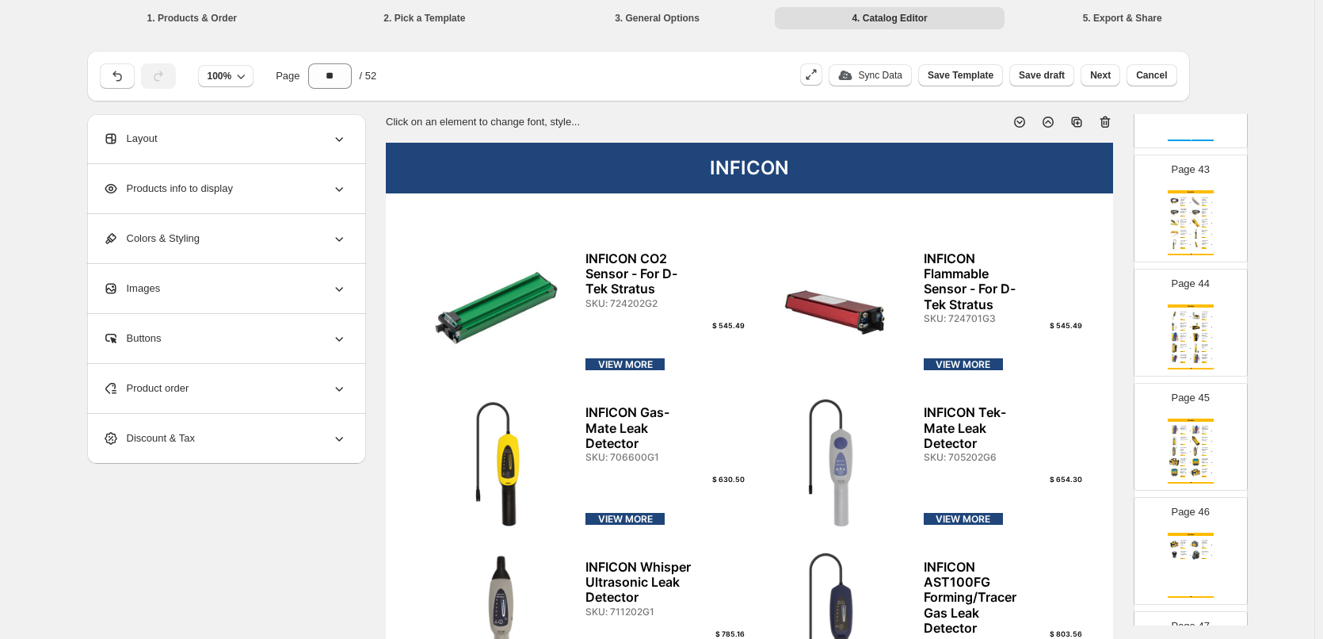
click at [1193, 239] on div "FIELDPIECE FIELDPIECE - HR3 3 x Premium Black Refrigerant Hoses... SKU: HR3 $ 1…" at bounding box center [1191, 222] width 46 height 65
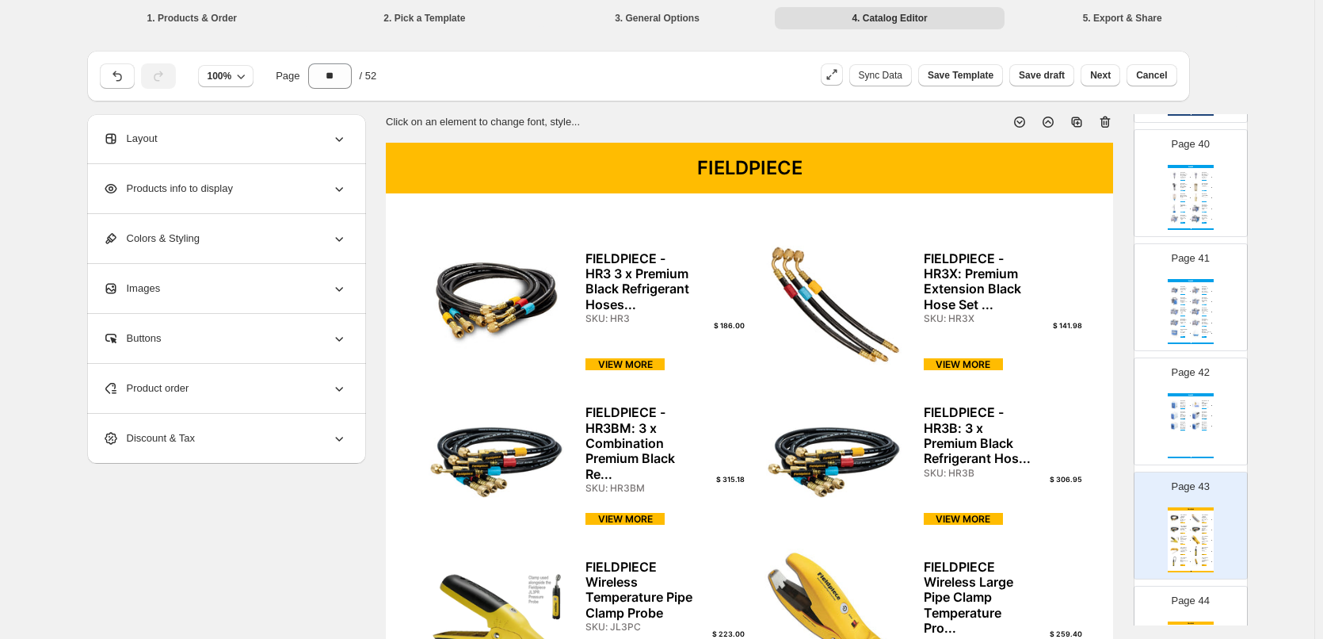
scroll to position [4267, 0]
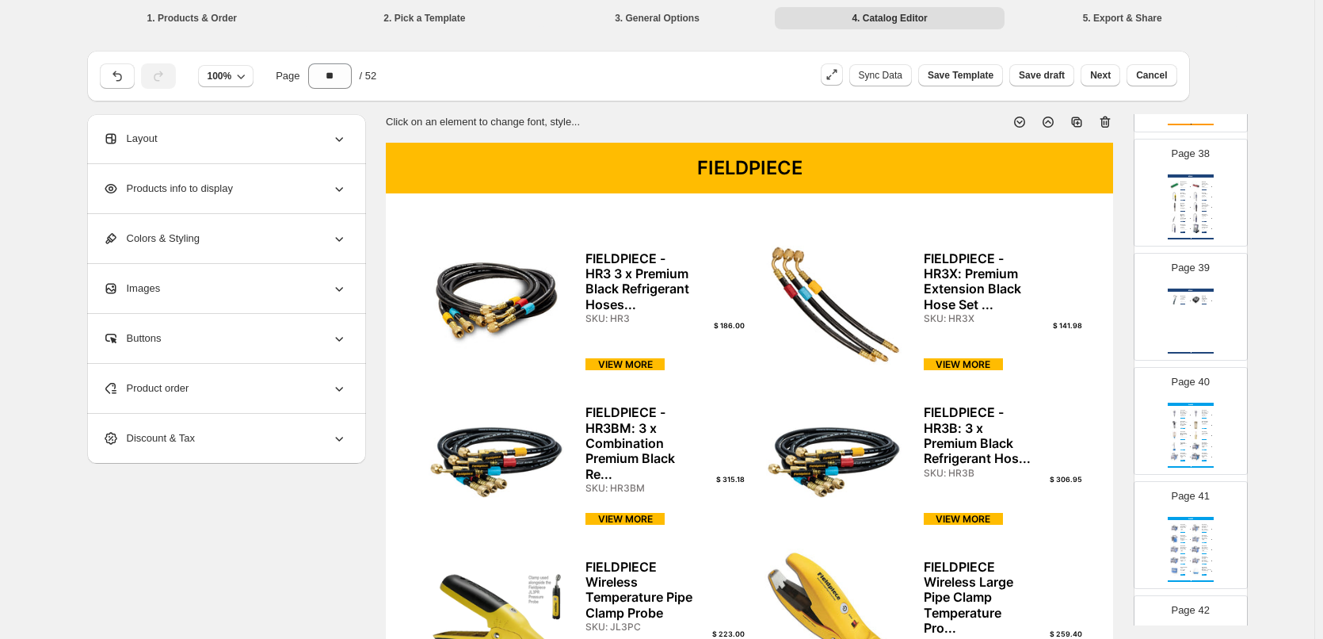
click at [1203, 328] on div "INFICON INFICON D-Tek Stratus Leak Detector SKU: 724202G11 $ 1987.90 VIEW MORE …" at bounding box center [1191, 320] width 46 height 65
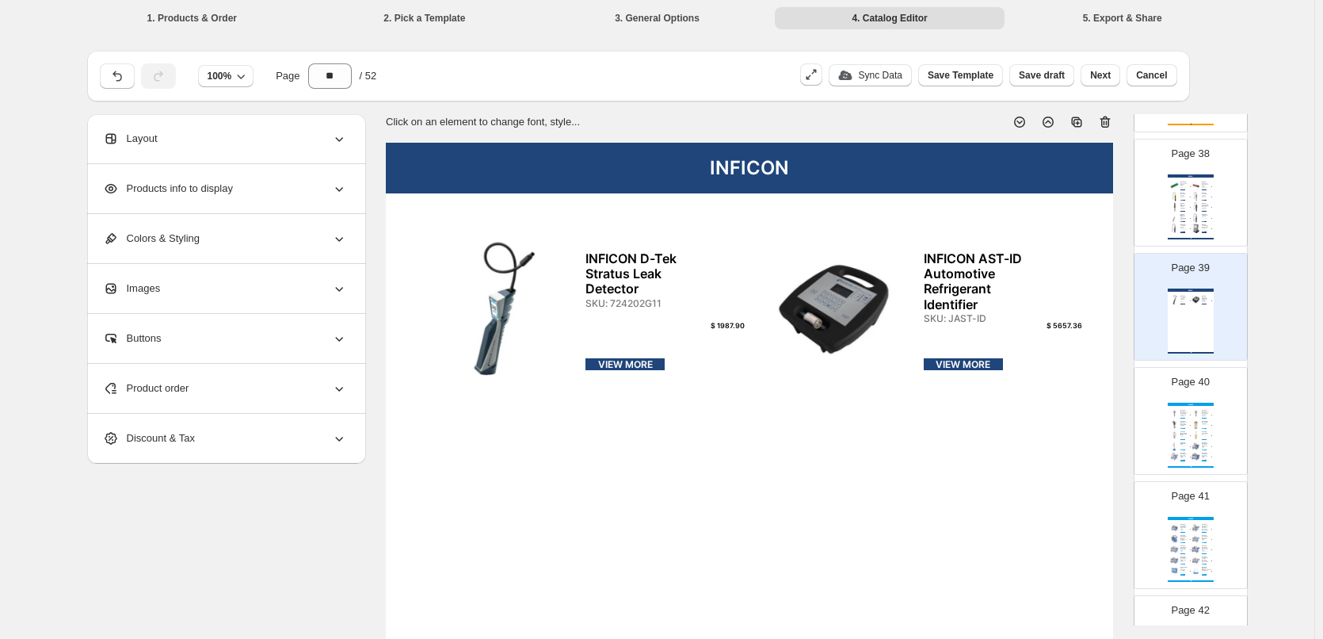
click at [1197, 238] on div "HVAC DIRECT PRODUCT CATALOGUE SEP 2025 | Page undefined" at bounding box center [1191, 239] width 46 height 2
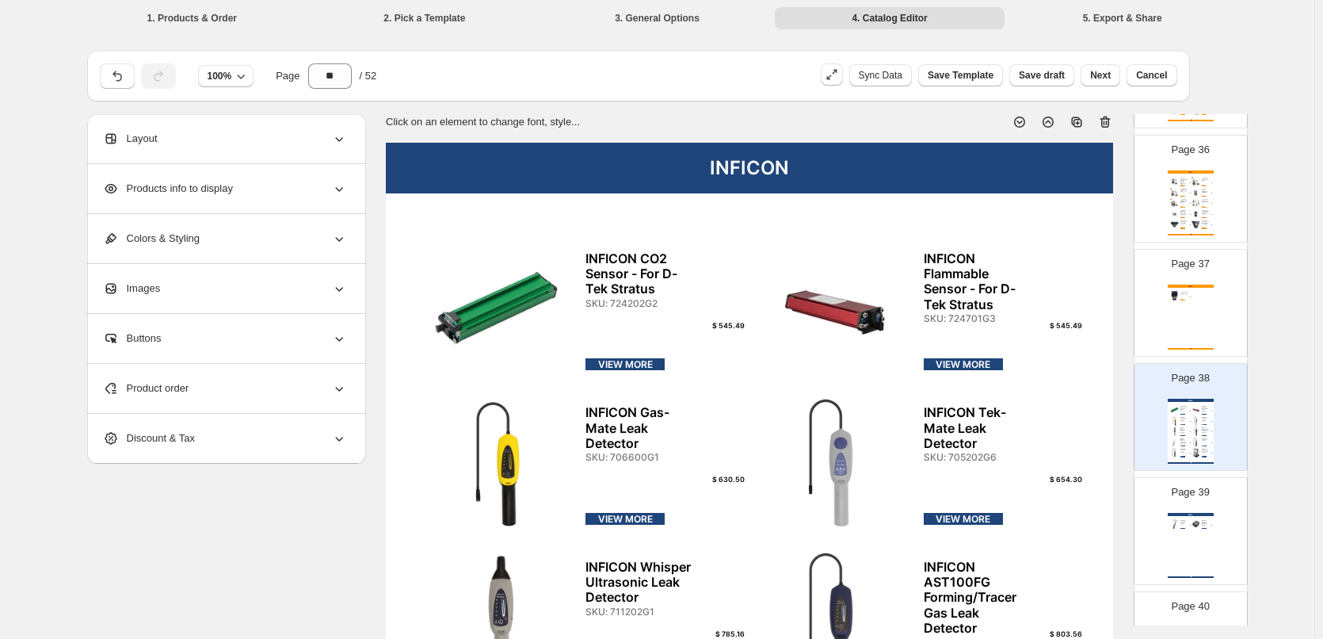
scroll to position [4029, 0]
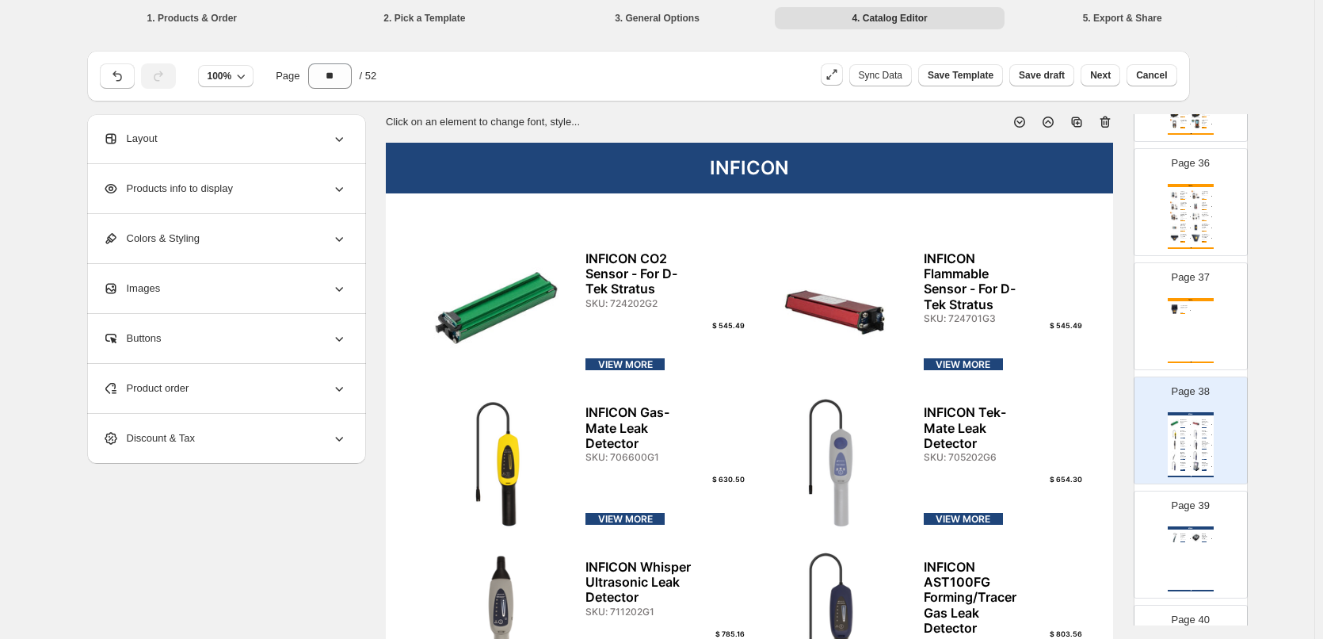
click at [1204, 331] on div "TESTO Testo 420 Air Flow Hood Kit SKU: 05634200 $ 6403.51 VIEW MORE HVAC DIRECT…" at bounding box center [1191, 330] width 46 height 65
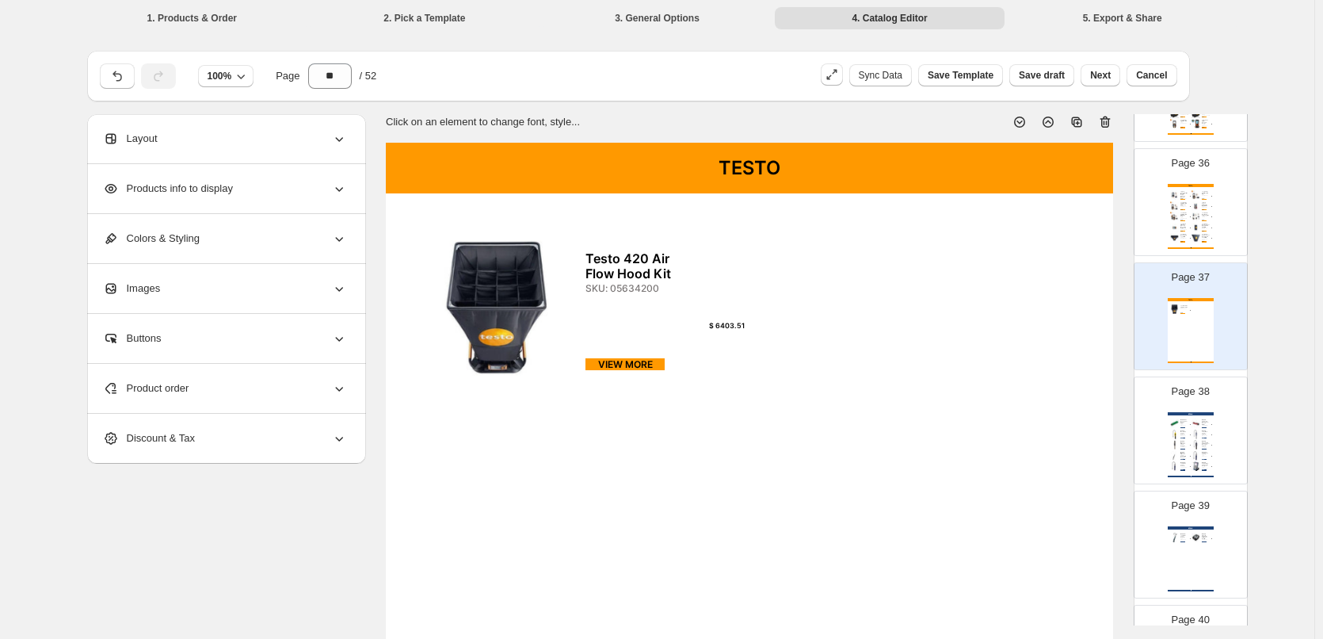
click at [1202, 425] on div "SKU: 724701G3" at bounding box center [1205, 425] width 7 height 1
type input "**"
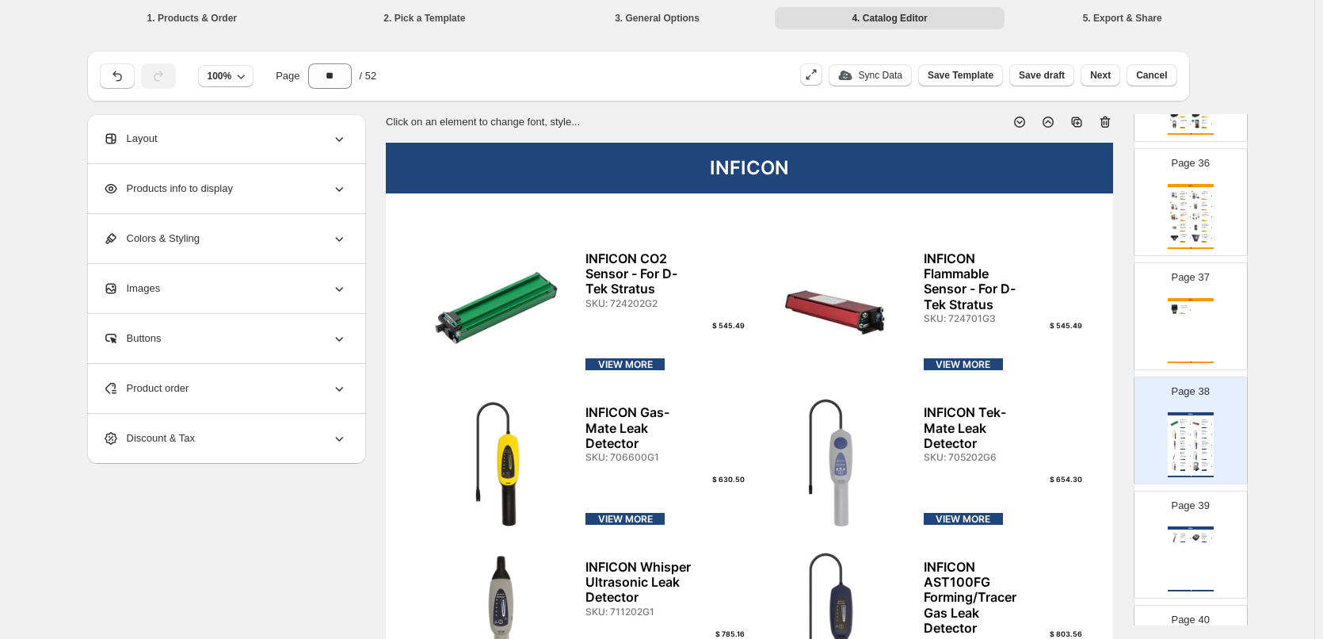
click at [252, 552] on div "**********" at bounding box center [657, 599] width 1141 height 970
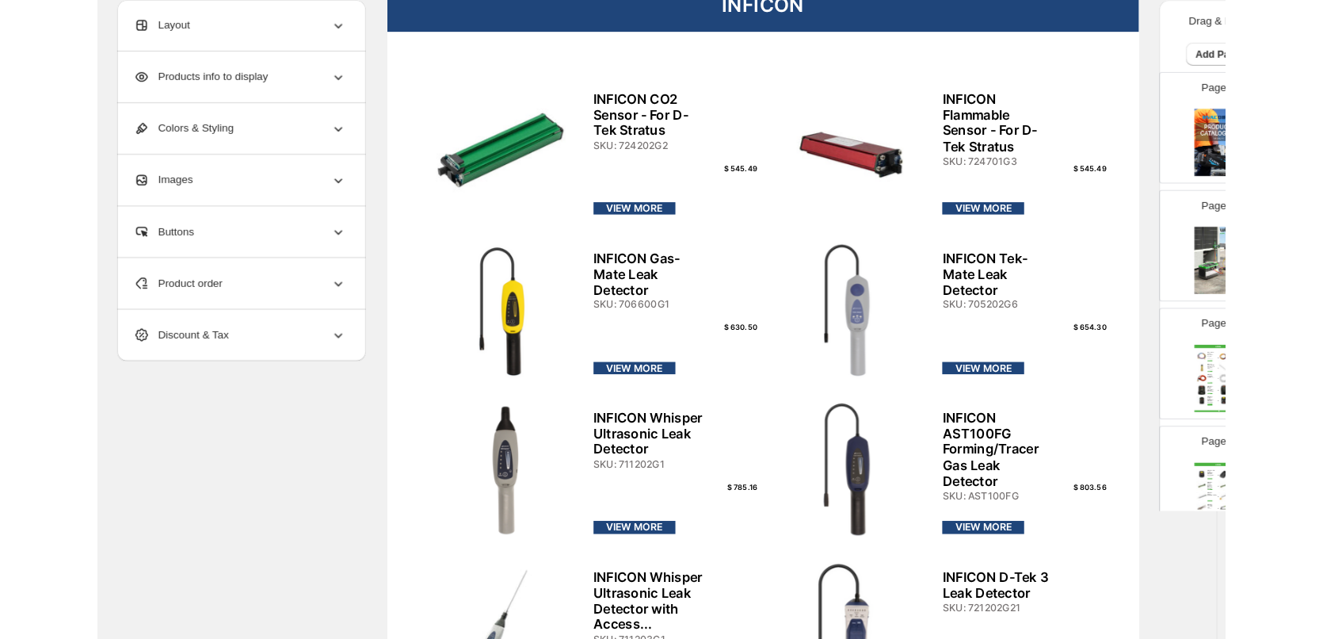
scroll to position [158, 0]
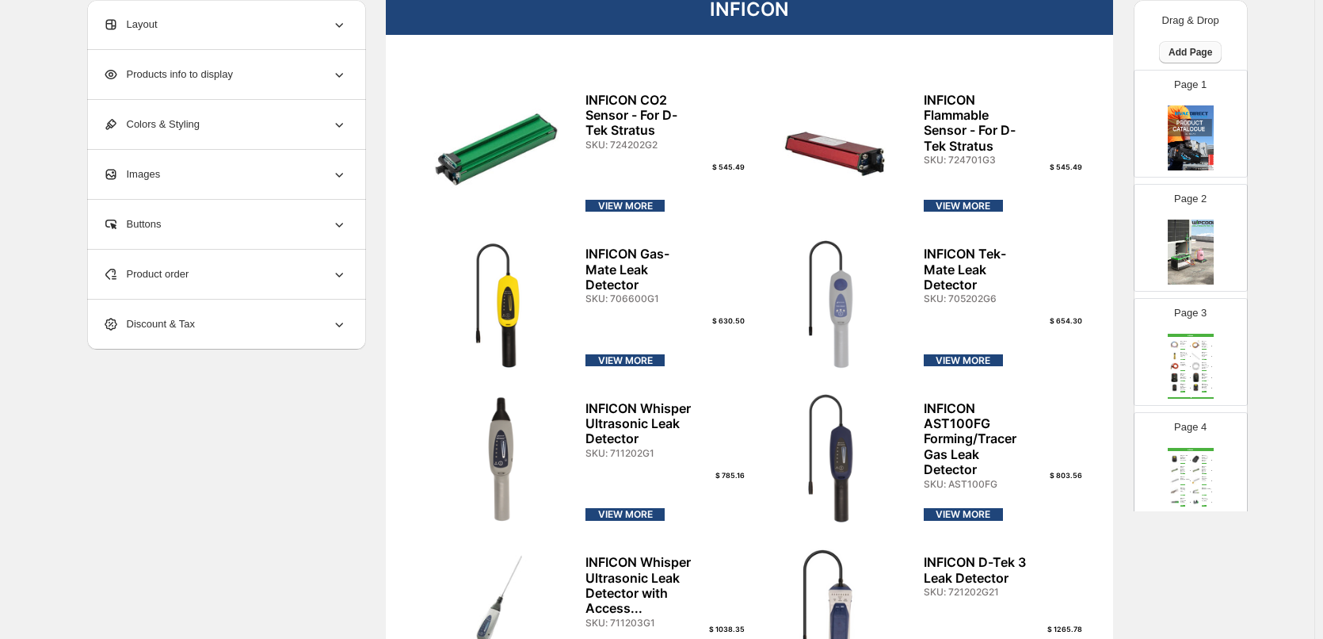
click at [1199, 42] on button "Add Page" at bounding box center [1190, 52] width 63 height 22
click at [1209, 83] on span "Cover / Blank Page" at bounding box center [1186, 85] width 89 height 12
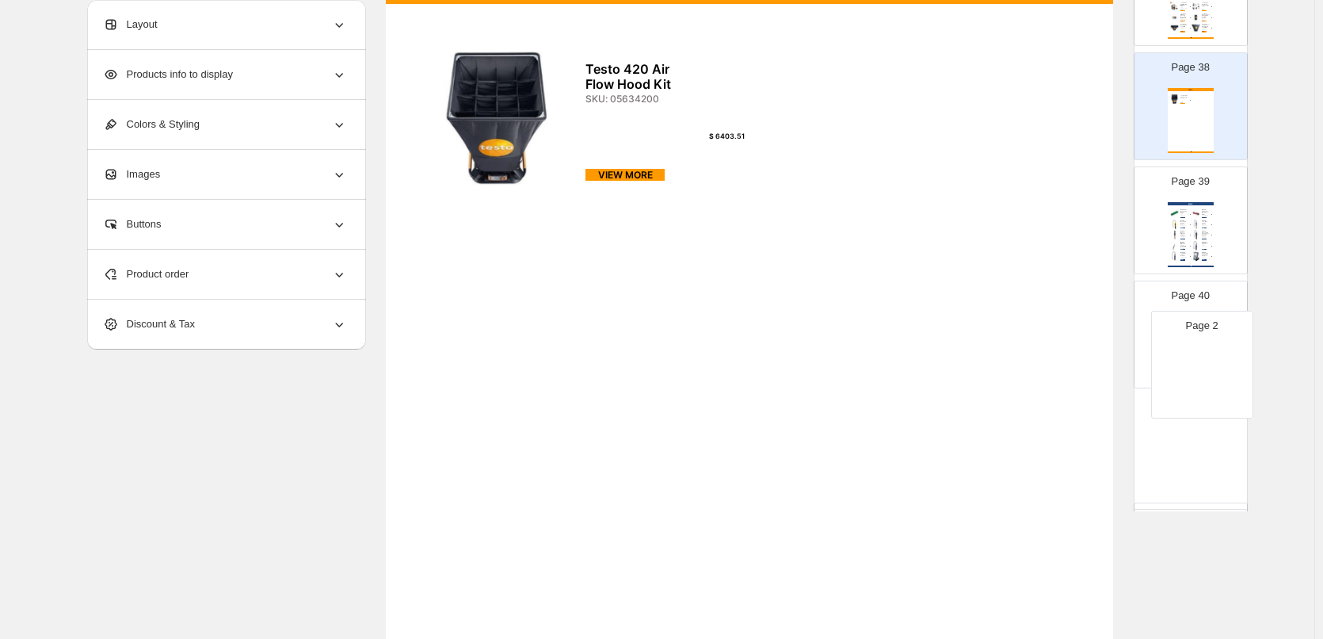
scroll to position [4129, 0]
drag, startPoint x: 1198, startPoint y: 231, endPoint x: 1203, endPoint y: 218, distance: 13.5
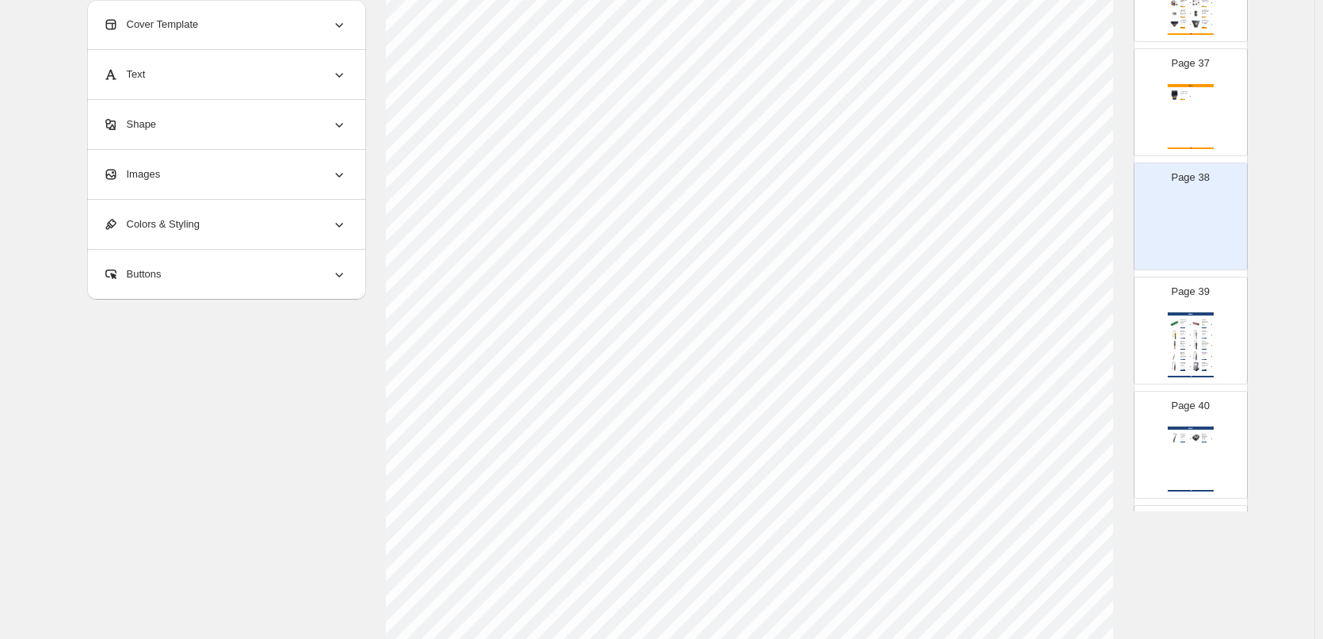
click at [1202, 216] on img at bounding box center [1191, 230] width 46 height 65
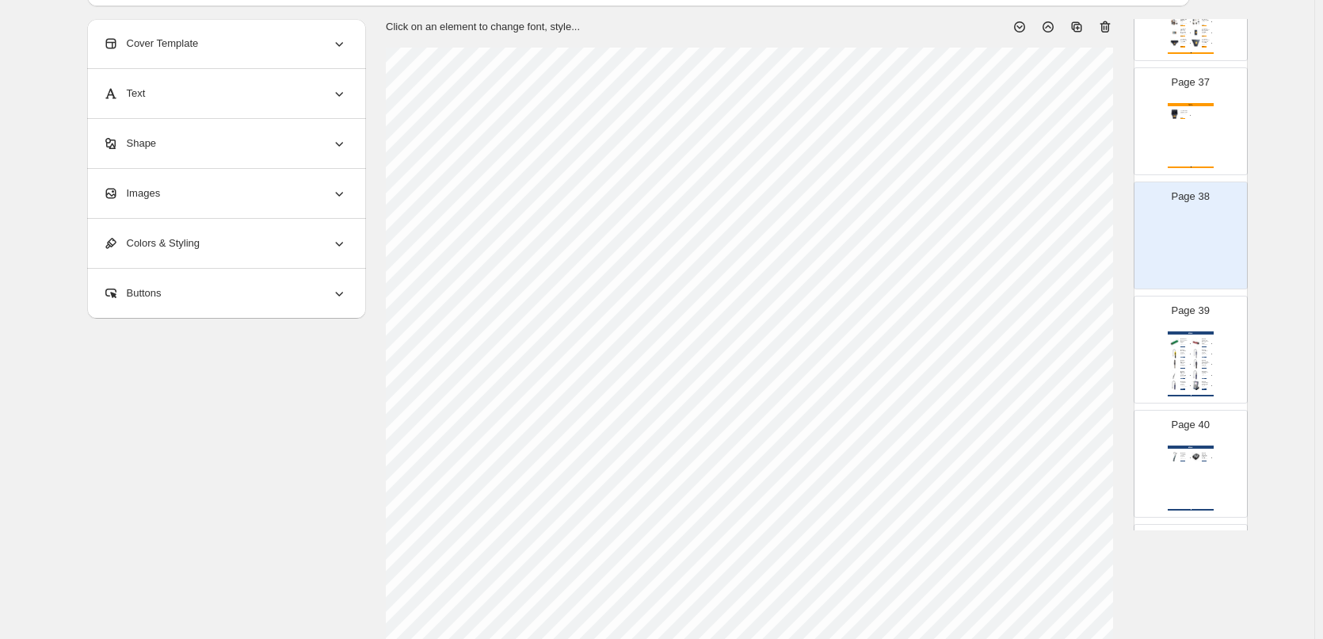
scroll to position [0, 0]
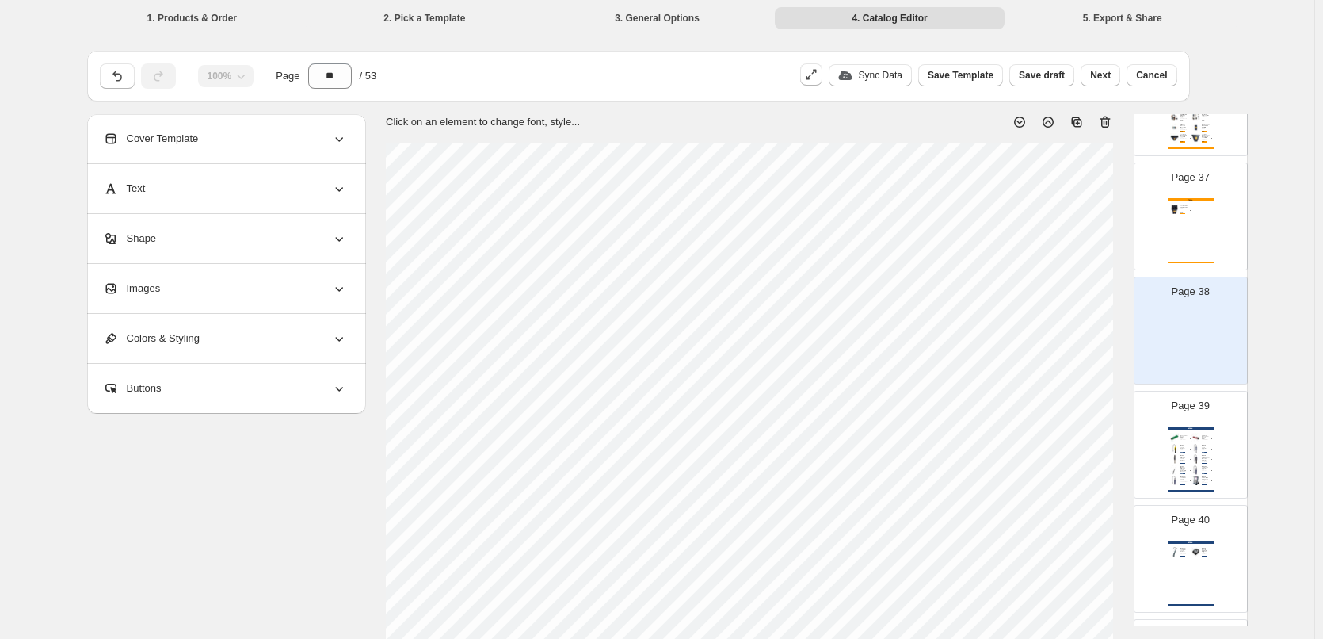
click at [181, 300] on div "Images" at bounding box center [225, 288] width 244 height 49
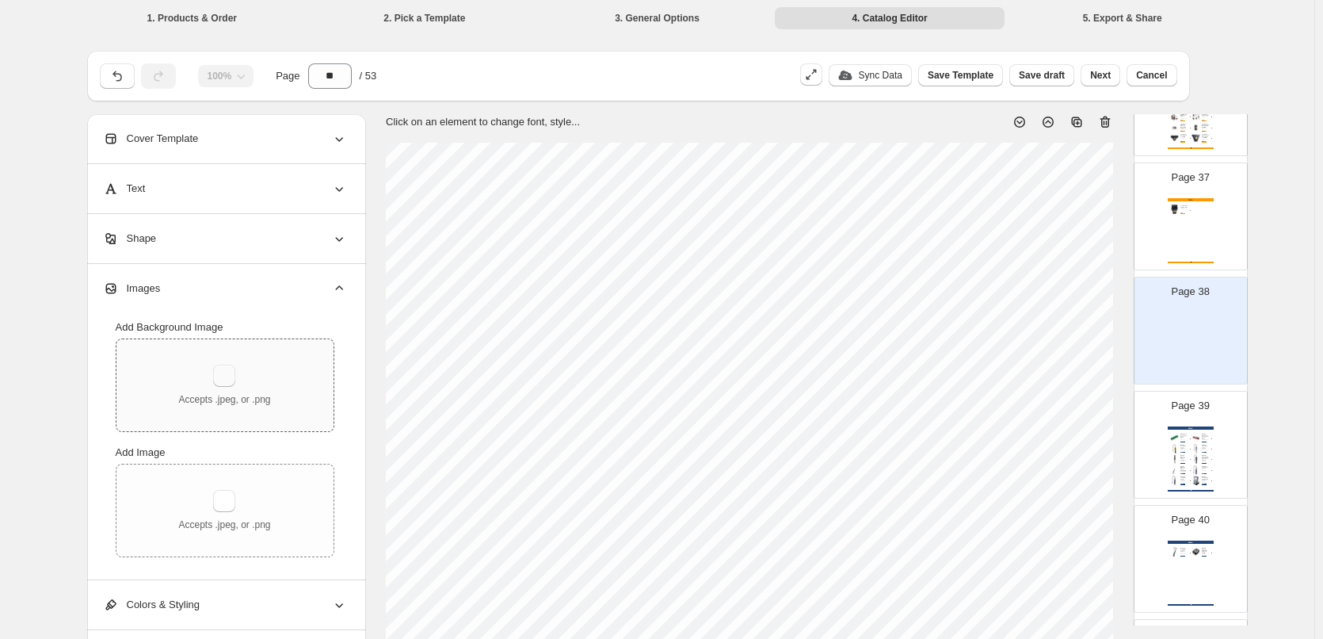
click at [234, 385] on button "button" at bounding box center [224, 376] width 22 height 22
type input "**********"
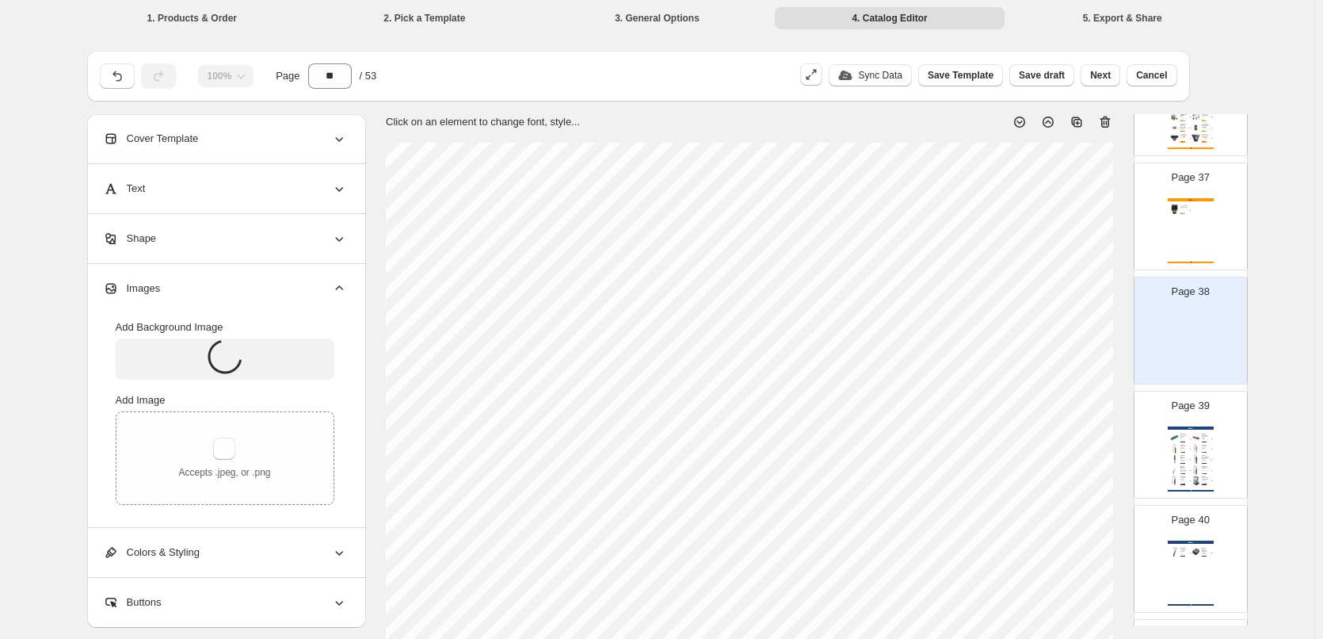
scroll to position [158, 0]
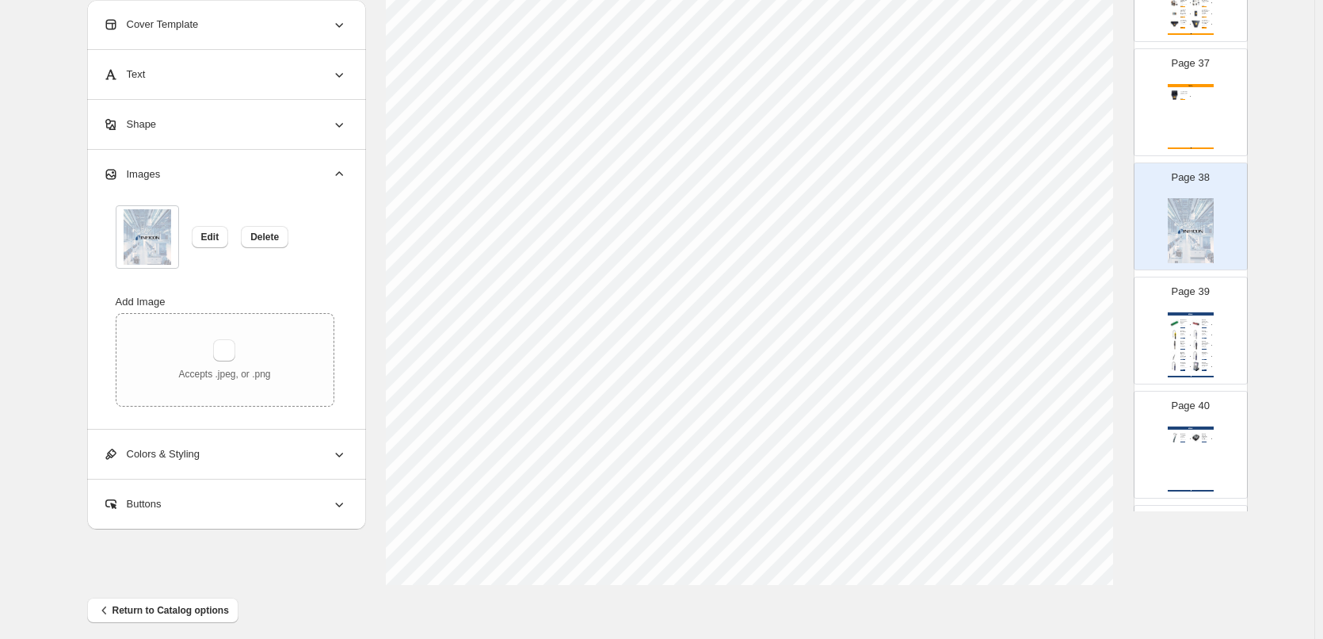
scroll to position [510, 0]
click at [1202, 334] on div "INFICON INFICON CO2 Sensor - For D-Tek Stratus SKU: 724202G2 $ 545.49 VIEW MORE…" at bounding box center [1191, 344] width 46 height 65
type input "**"
select select "**********"
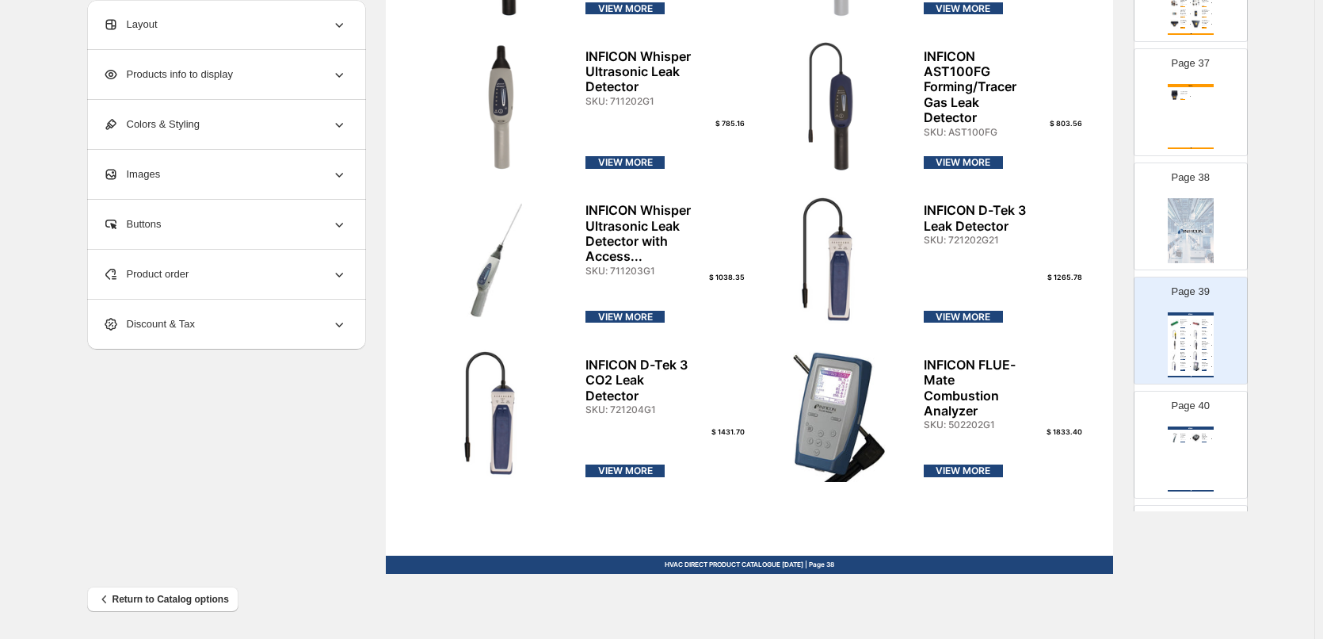
click at [1171, 249] on img at bounding box center [1191, 230] width 46 height 65
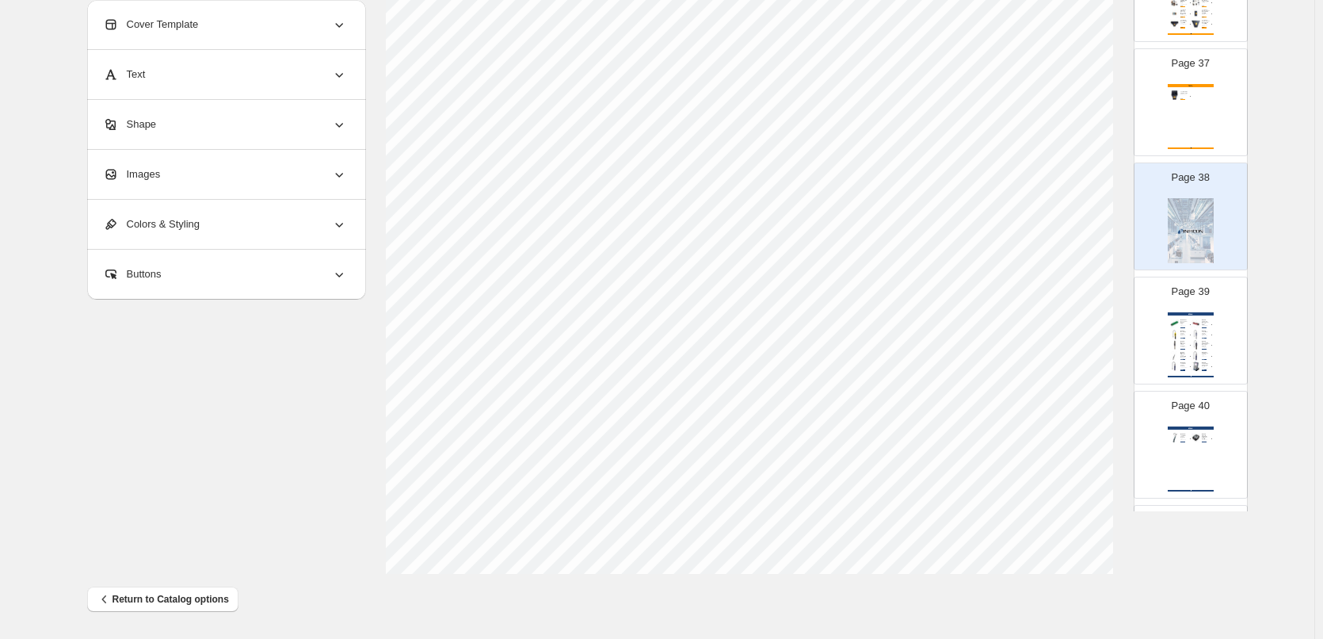
click at [1207, 338] on div "INFICON INFICON CO2 Sensor - For D-Tek Stratus SKU: 724202G2 $ 545.49 VIEW MORE…" at bounding box center [1191, 344] width 46 height 65
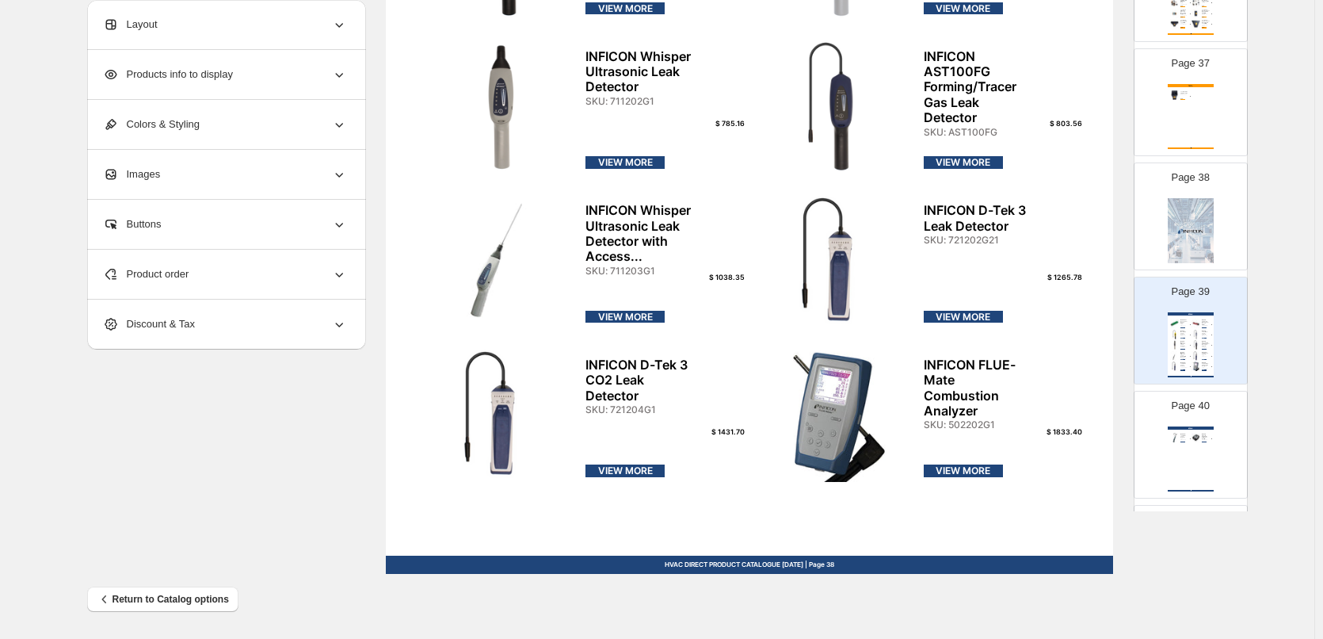
click at [1202, 223] on img at bounding box center [1191, 230] width 46 height 65
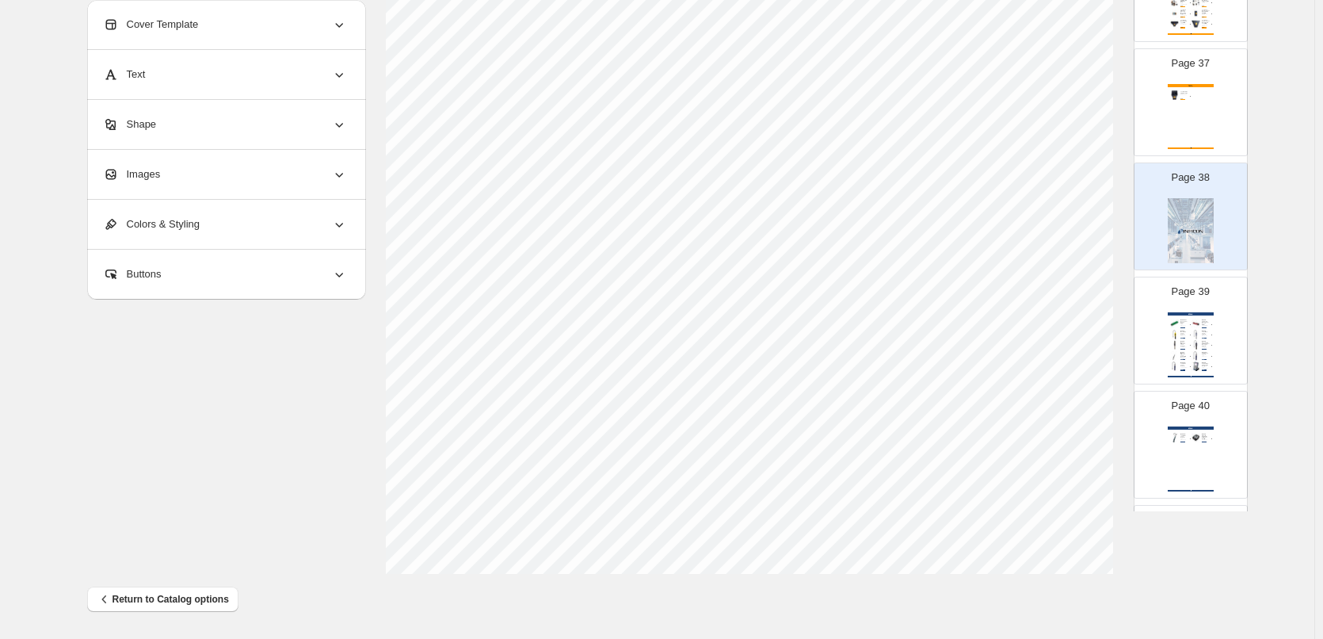
click at [1192, 315] on div "INFICON" at bounding box center [1191, 313] width 46 height 3
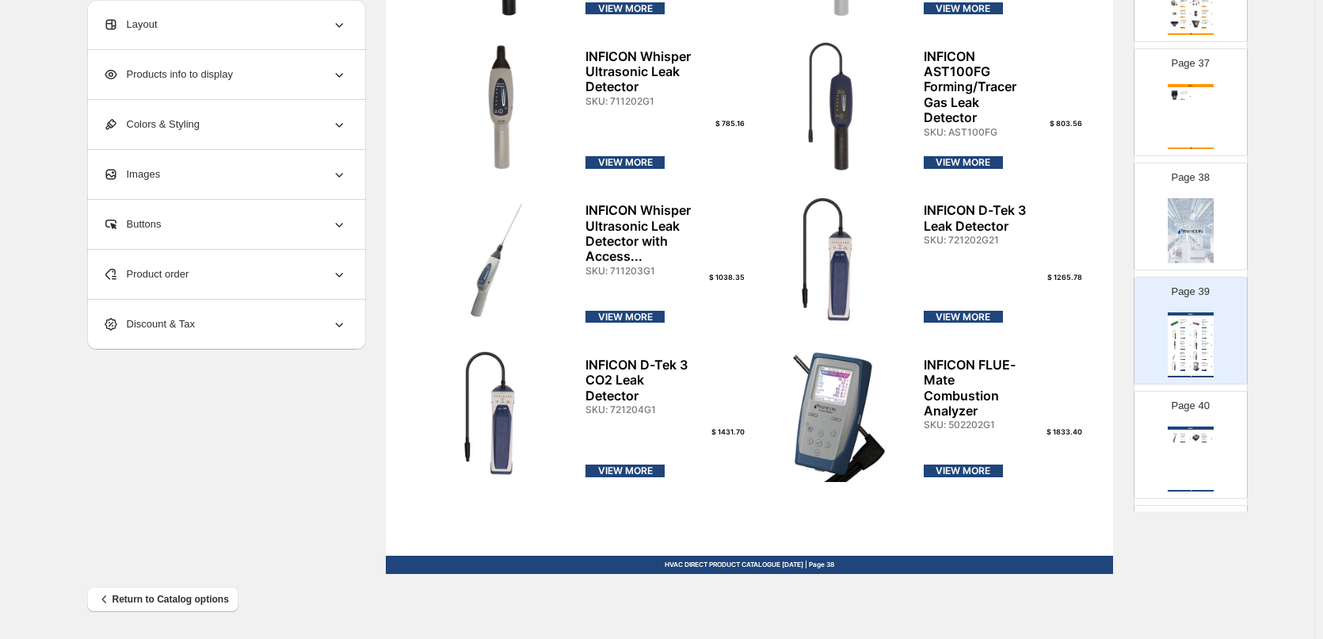
scroll to position [4208, 0]
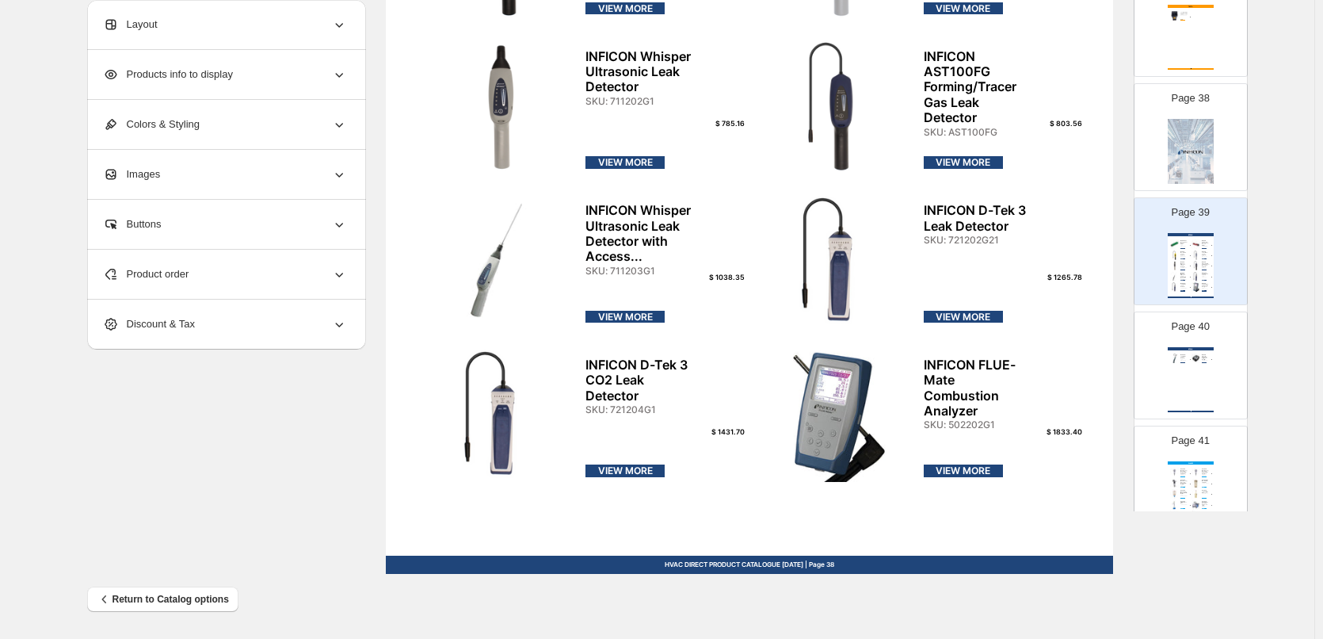
click at [1204, 356] on div "INFICON AST-ID Automotive Refrigerant Identifier" at bounding box center [1205, 357] width 7 height 6
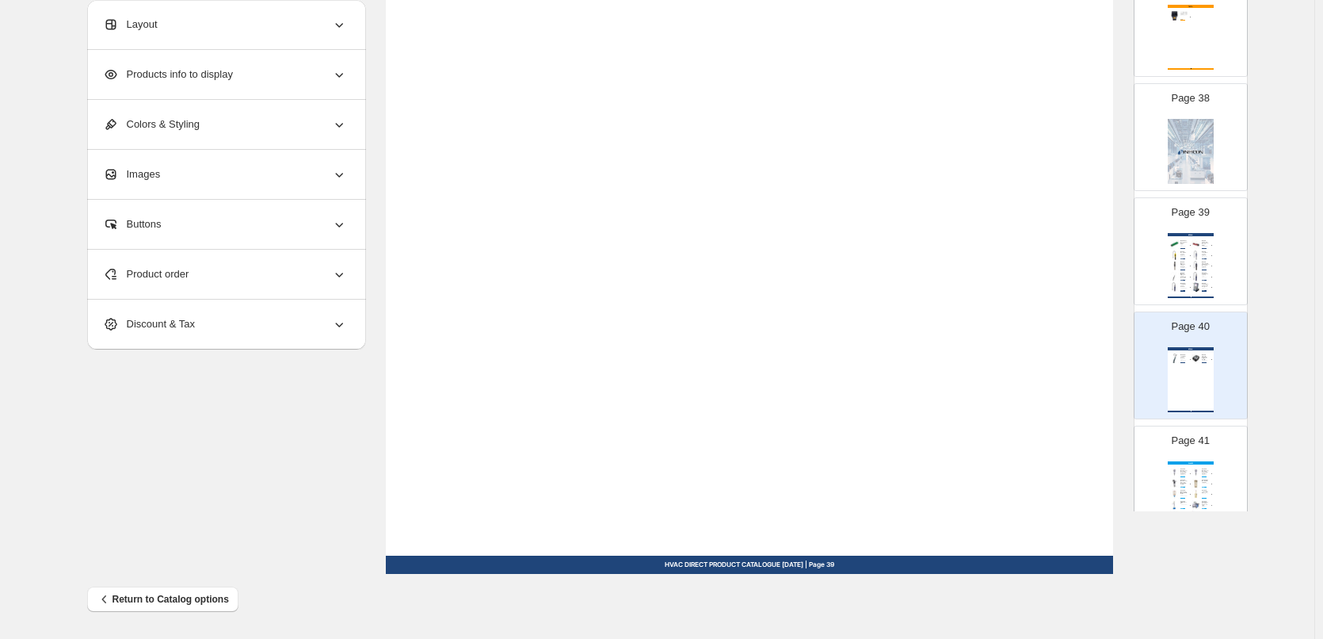
click at [1187, 260] on div "INFICON INFICON CO2 Sensor - For D-Tek Stratus SKU: 724202G2 $ 545.49 VIEW MORE…" at bounding box center [1191, 265] width 46 height 65
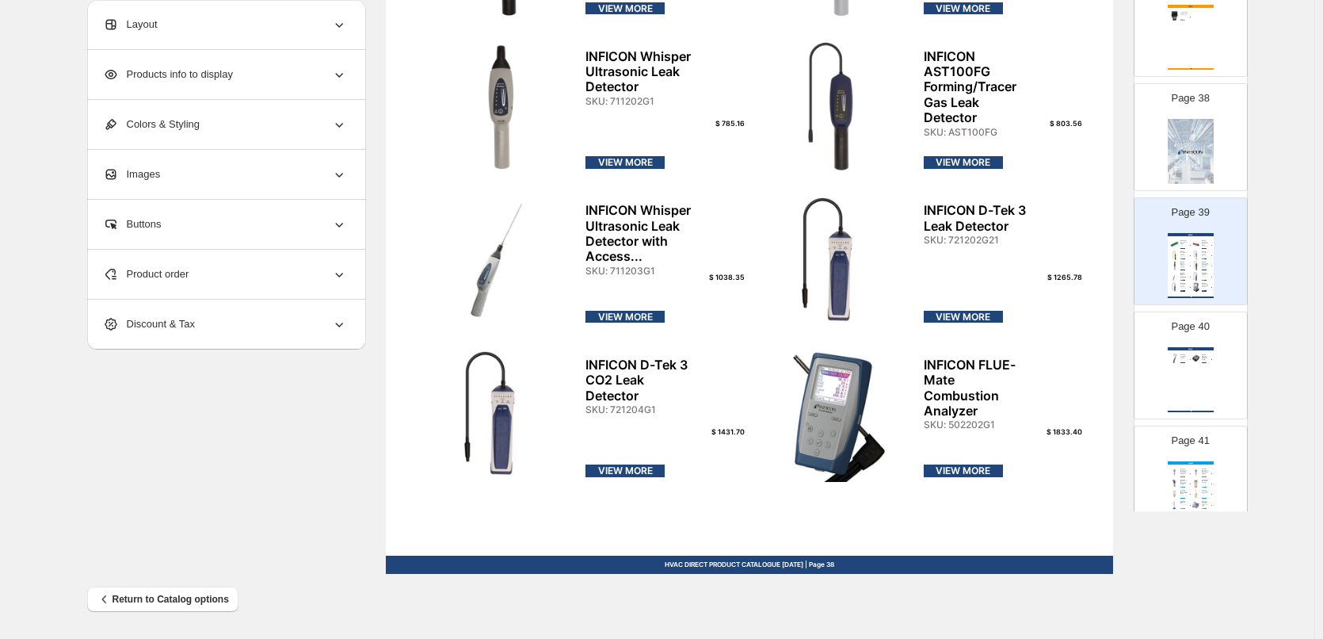
click at [1198, 360] on img at bounding box center [1196, 358] width 10 height 10
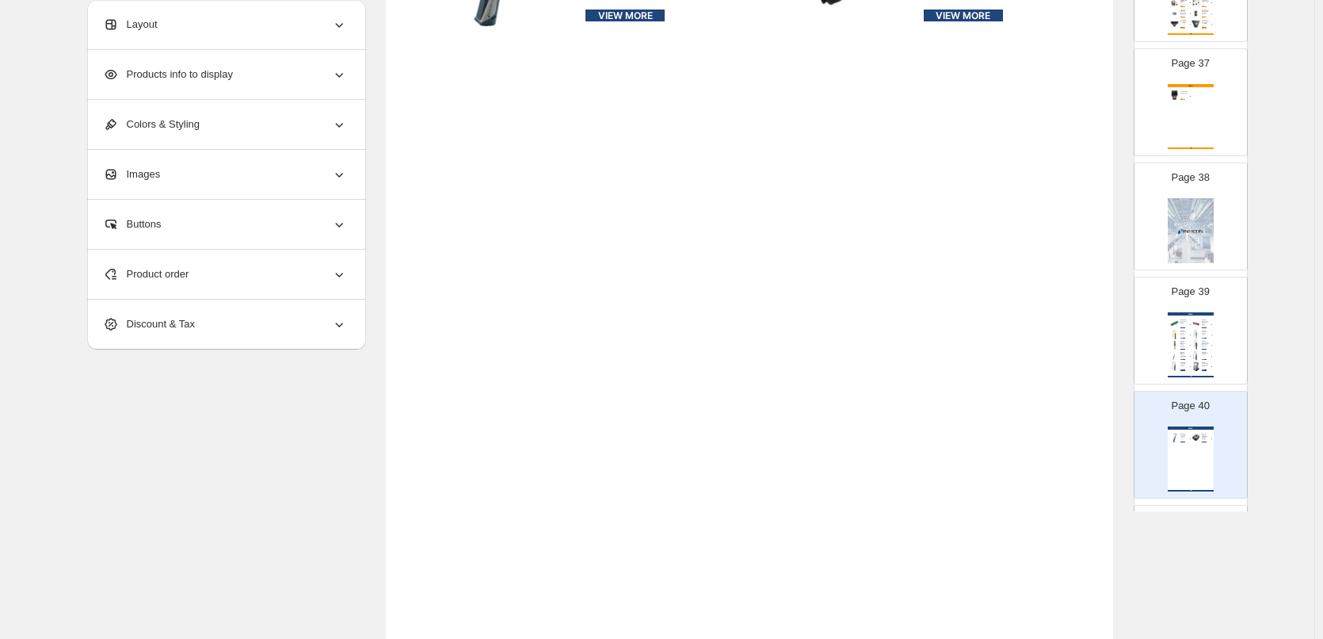
scroll to position [352, 0]
click at [1211, 337] on div "INFICON INFICON CO2 Sensor - For D-Tek Stratus SKU: 724202G2 $ 545.49 VIEW MORE…" at bounding box center [1191, 344] width 46 height 65
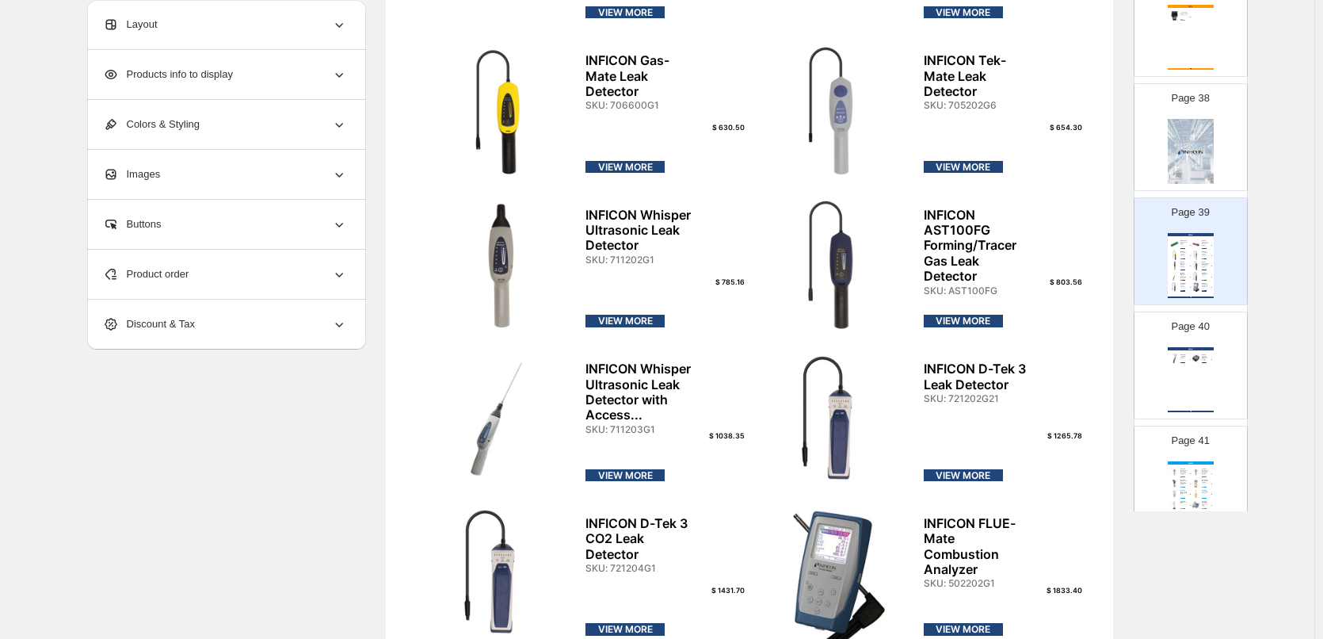
click at [1202, 360] on div "SKU: JAST-ID" at bounding box center [1205, 360] width 7 height 1
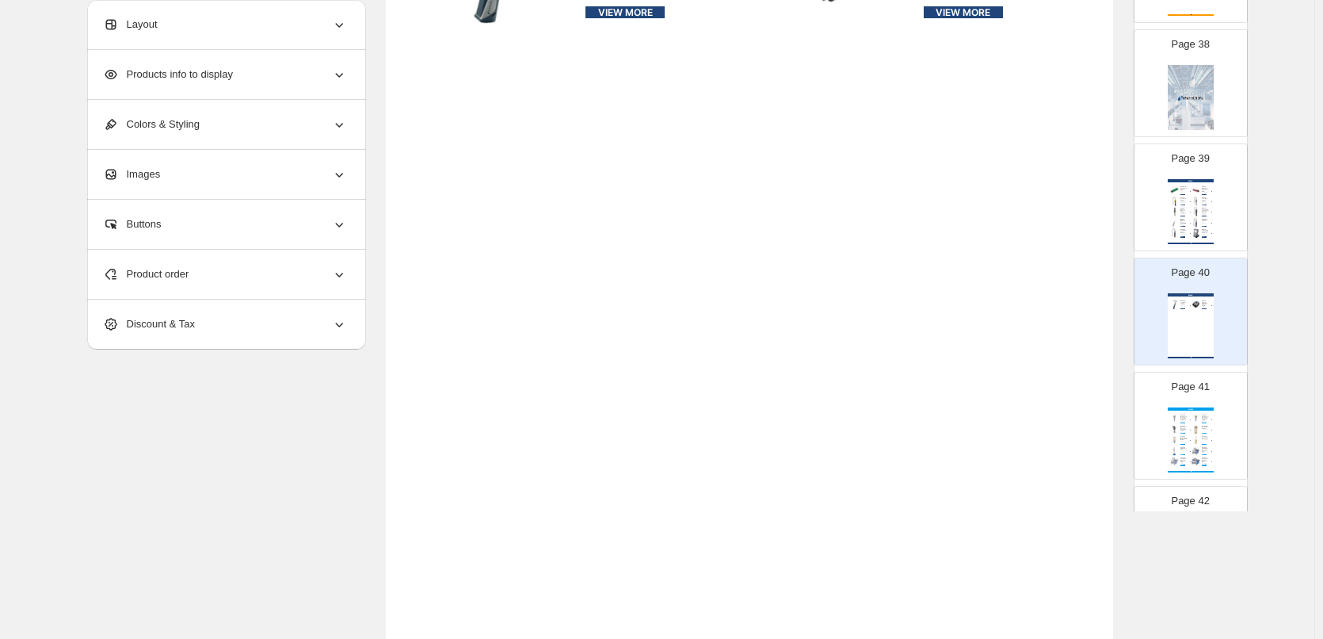
scroll to position [4288, 0]
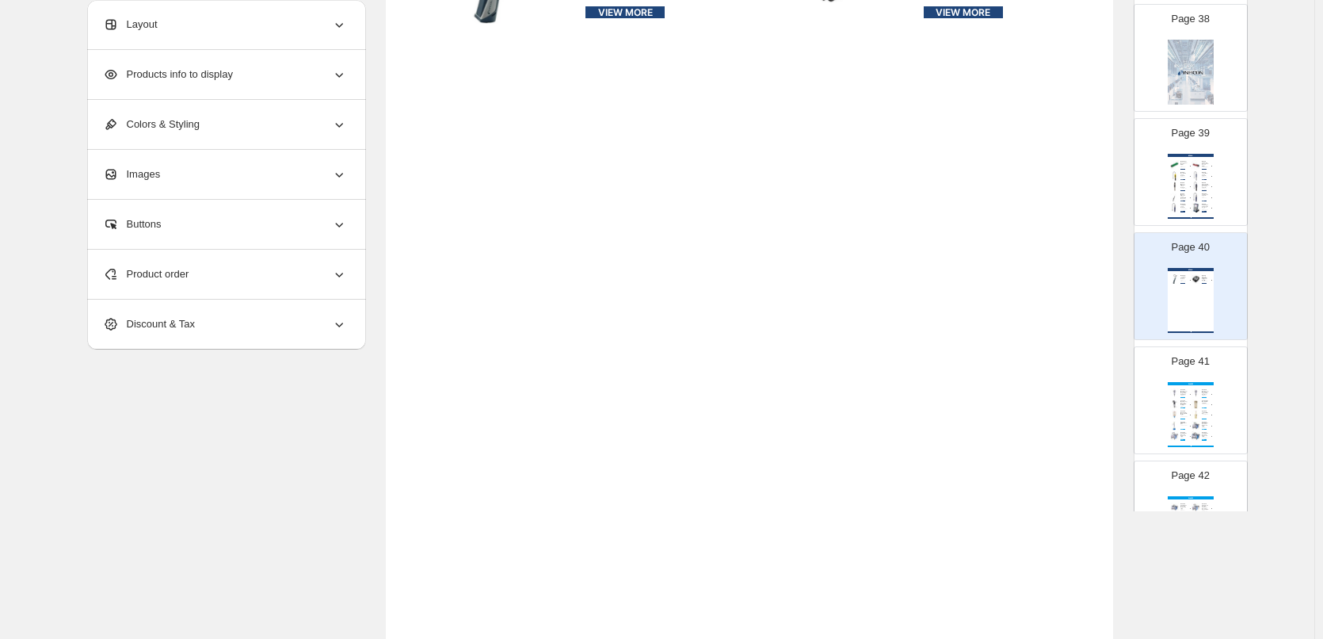
click at [1200, 382] on div "ROCKER" at bounding box center [1191, 383] width 46 height 3
type input "**"
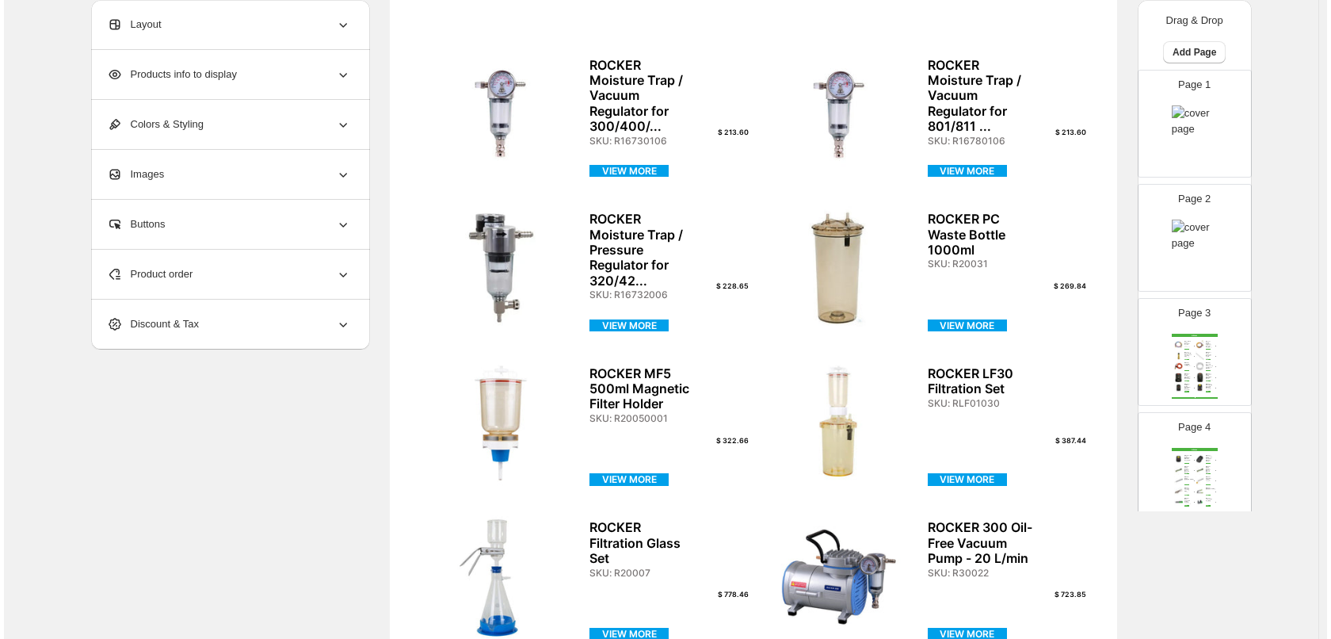
scroll to position [0, 0]
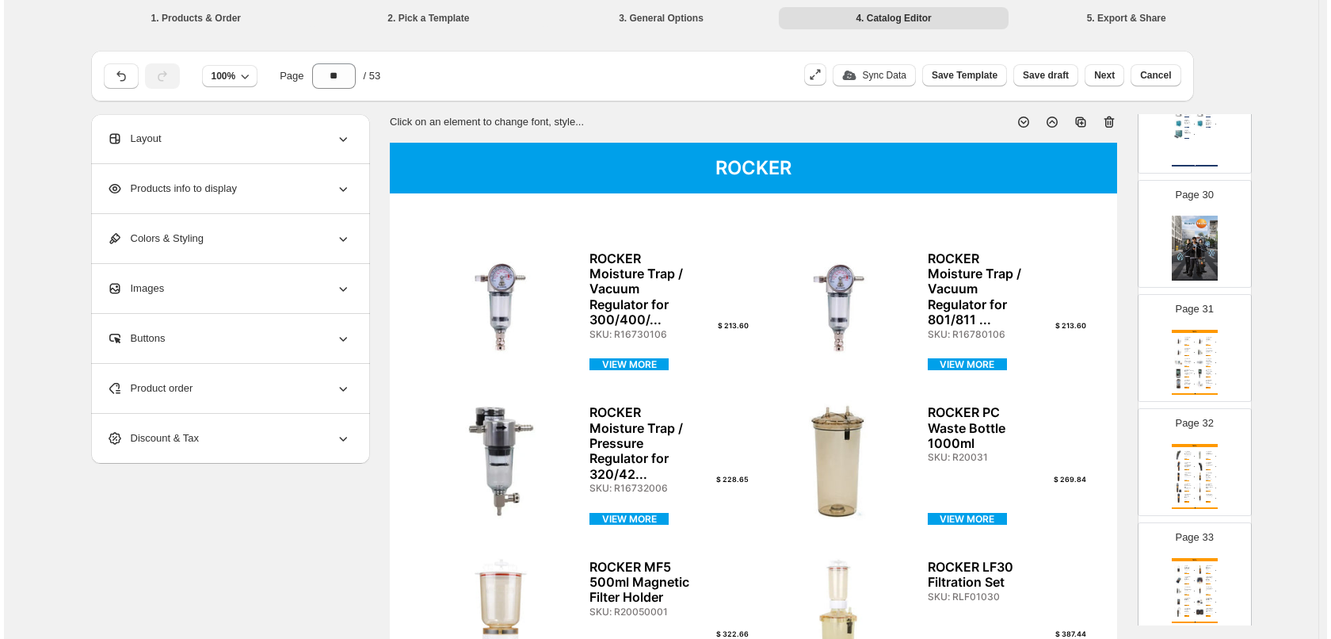
scroll to position [3328, 0]
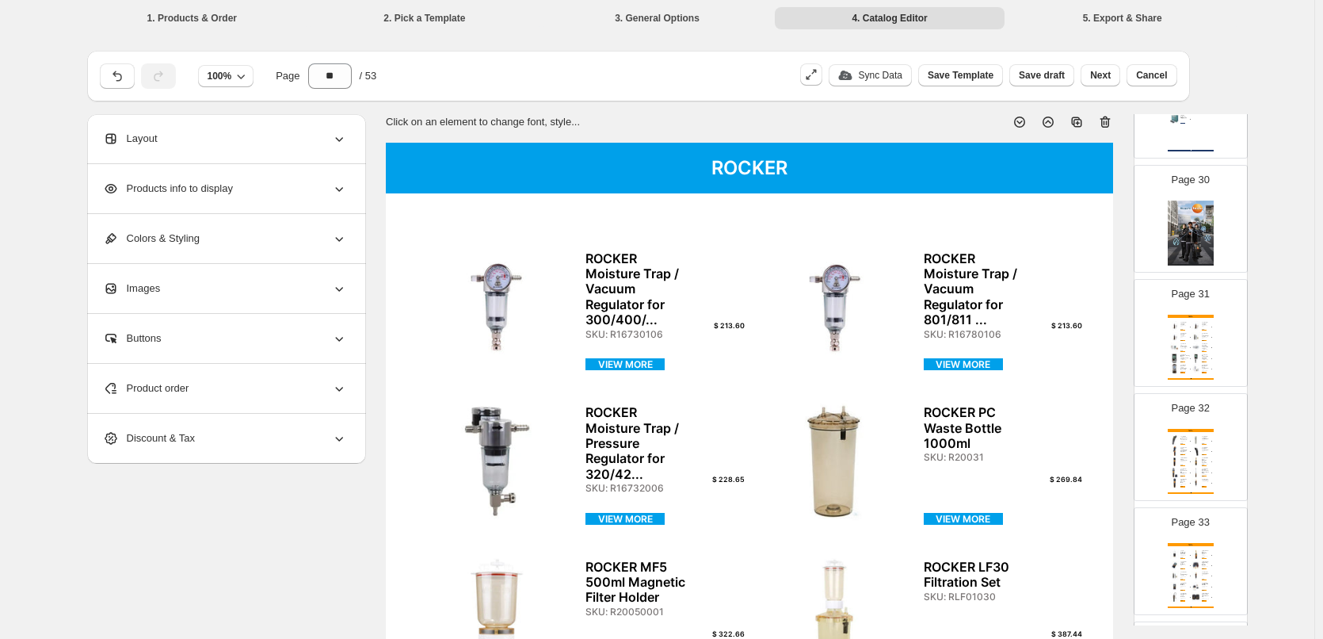
click at [1044, 77] on span "Save draft" at bounding box center [1042, 75] width 46 height 13
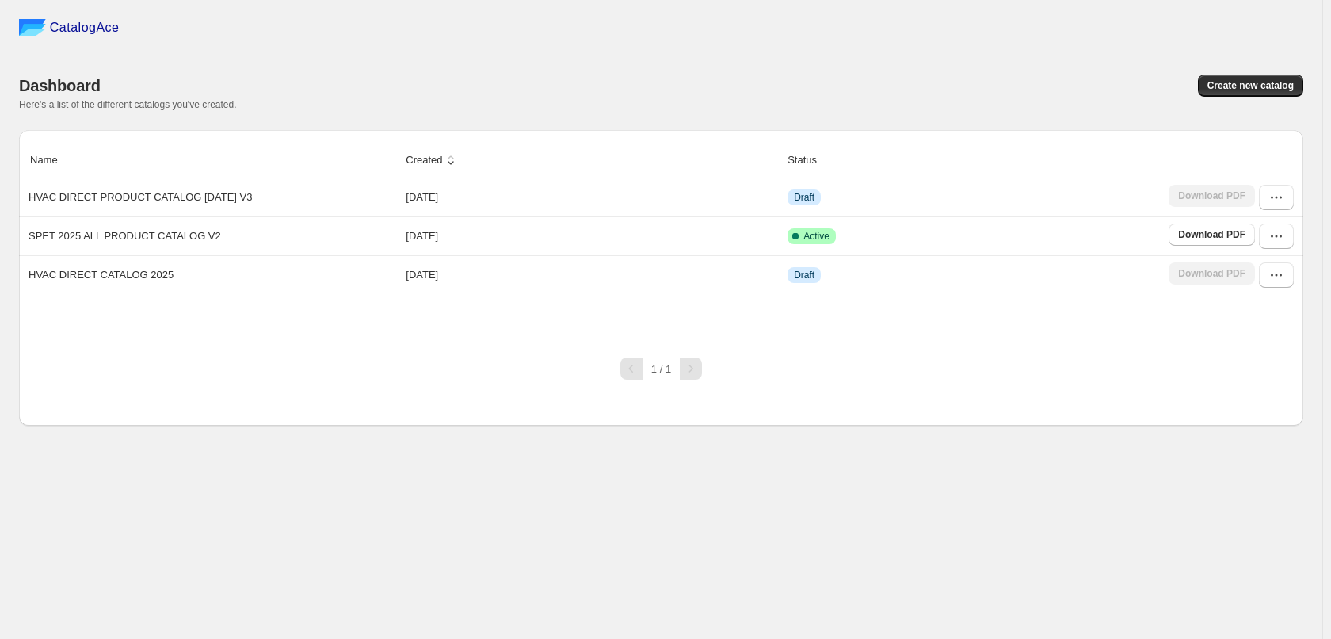
click at [873, 45] on div "CatalogAce" at bounding box center [661, 27] width 1323 height 55
click at [1275, 199] on icon "button" at bounding box center [1277, 197] width 16 height 16
click at [651, 43] on div "CatalogAce" at bounding box center [661, 27] width 1323 height 55
